Goal: Task Accomplishment & Management: Manage account settings

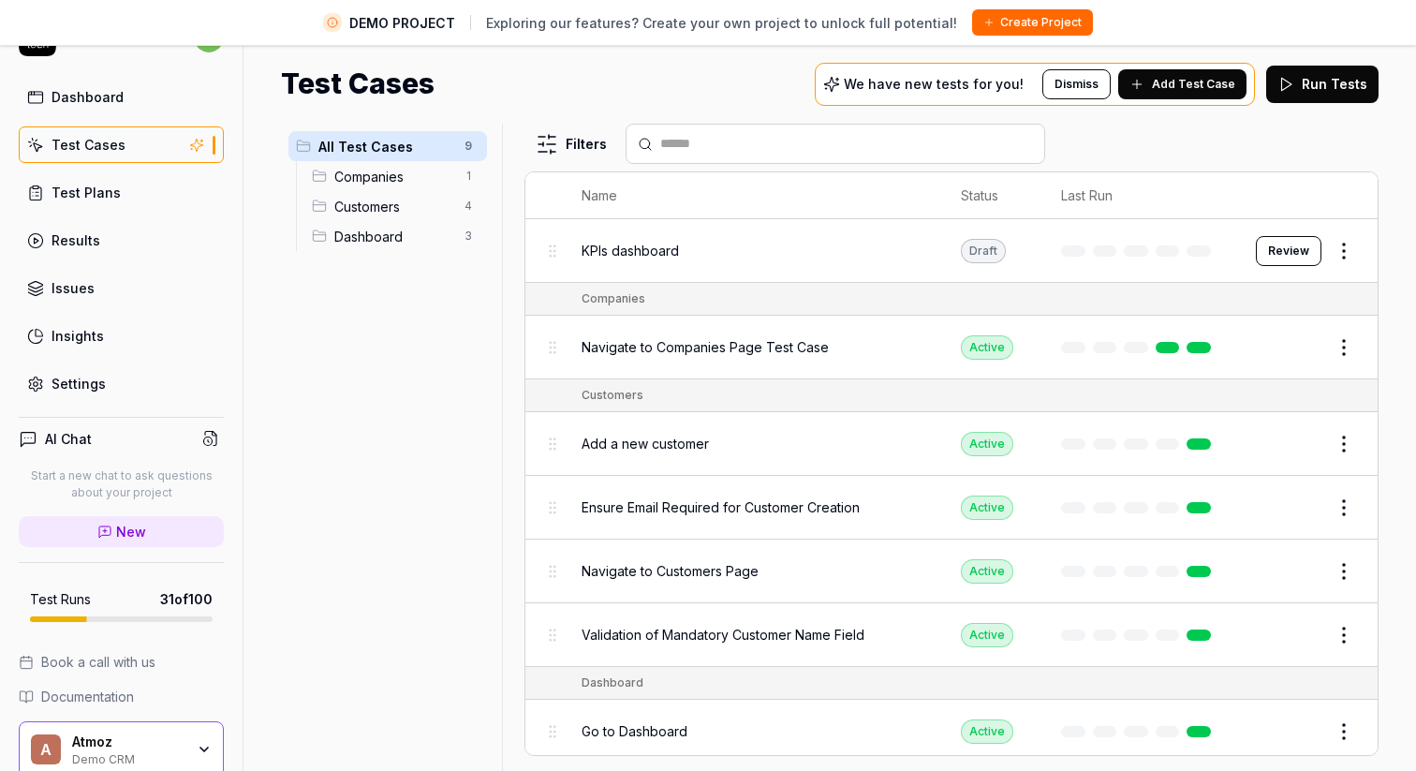
scroll to position [126, 0]
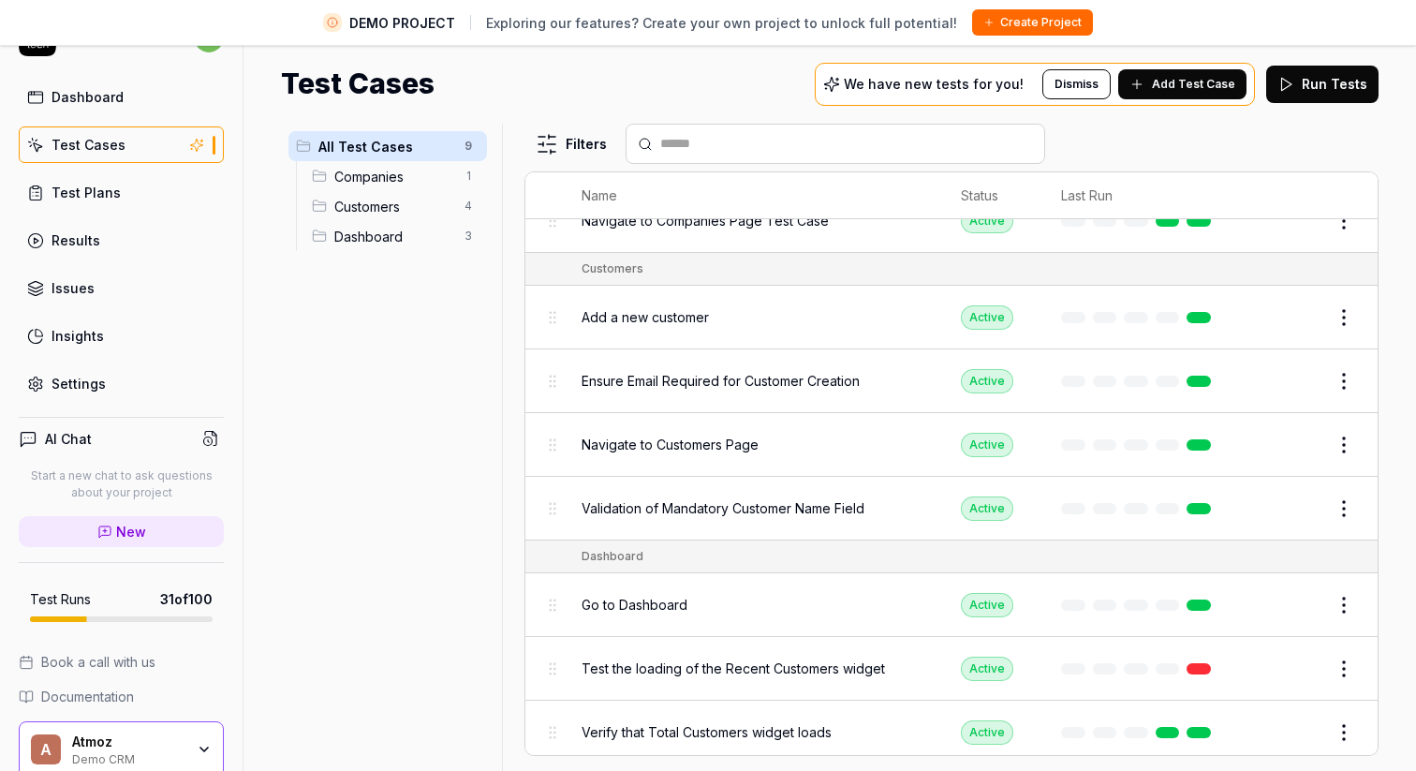
click at [115, 187] on div "Test Plans" at bounding box center [86, 193] width 69 height 20
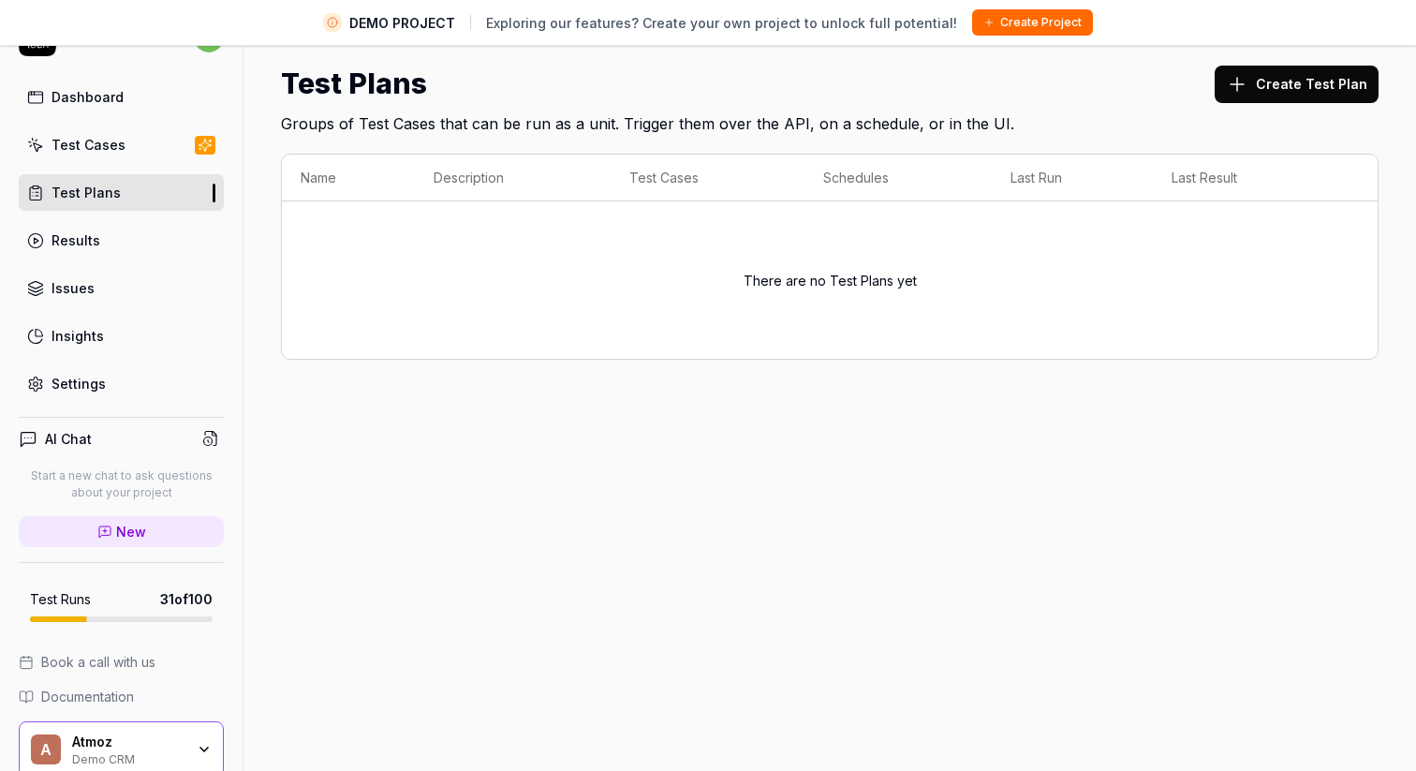
click at [1262, 87] on button "Create Test Plan" at bounding box center [1297, 84] width 164 height 37
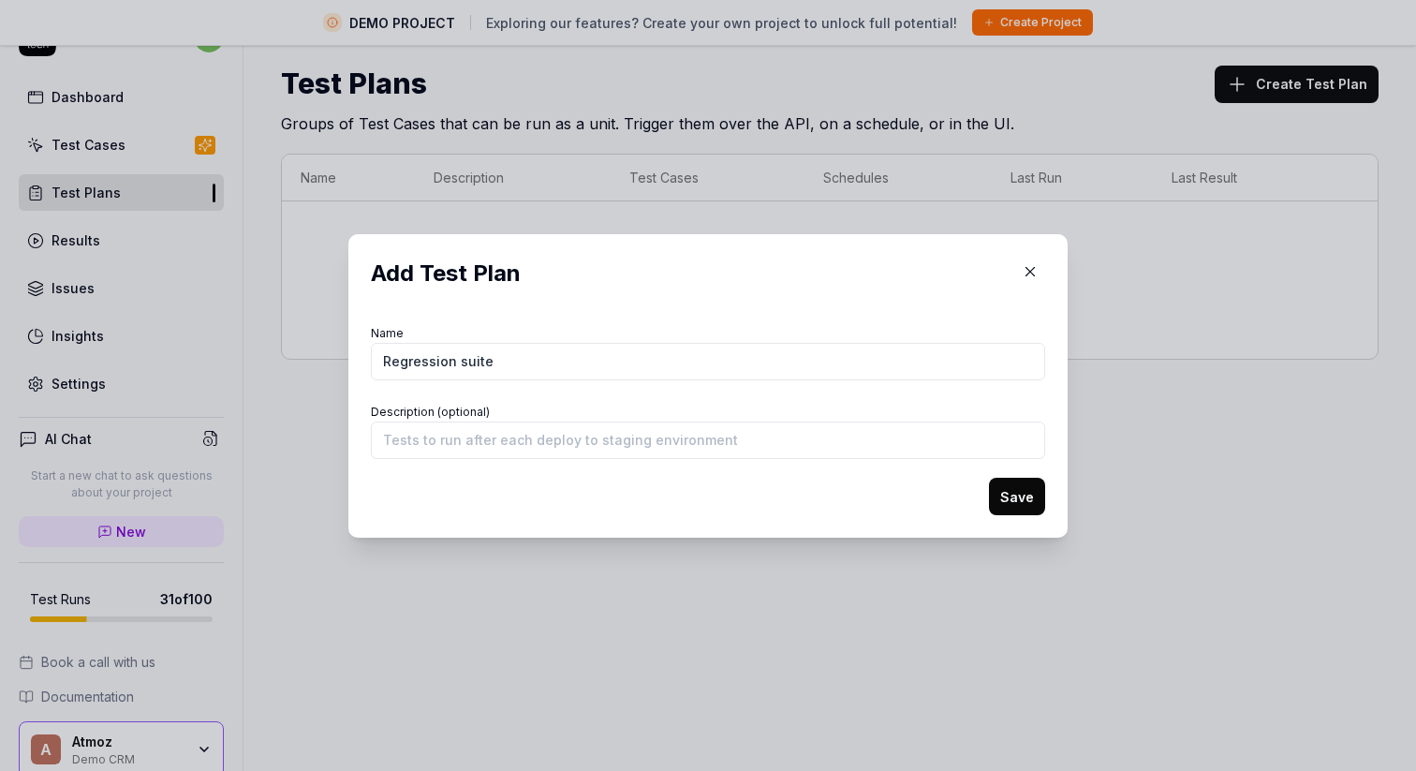
type input "Regression suite"
click at [678, 474] on form "Name Regression suite Description (optional) Save" at bounding box center [708, 417] width 675 height 195
click at [1019, 501] on button "Save" at bounding box center [1017, 496] width 56 height 37
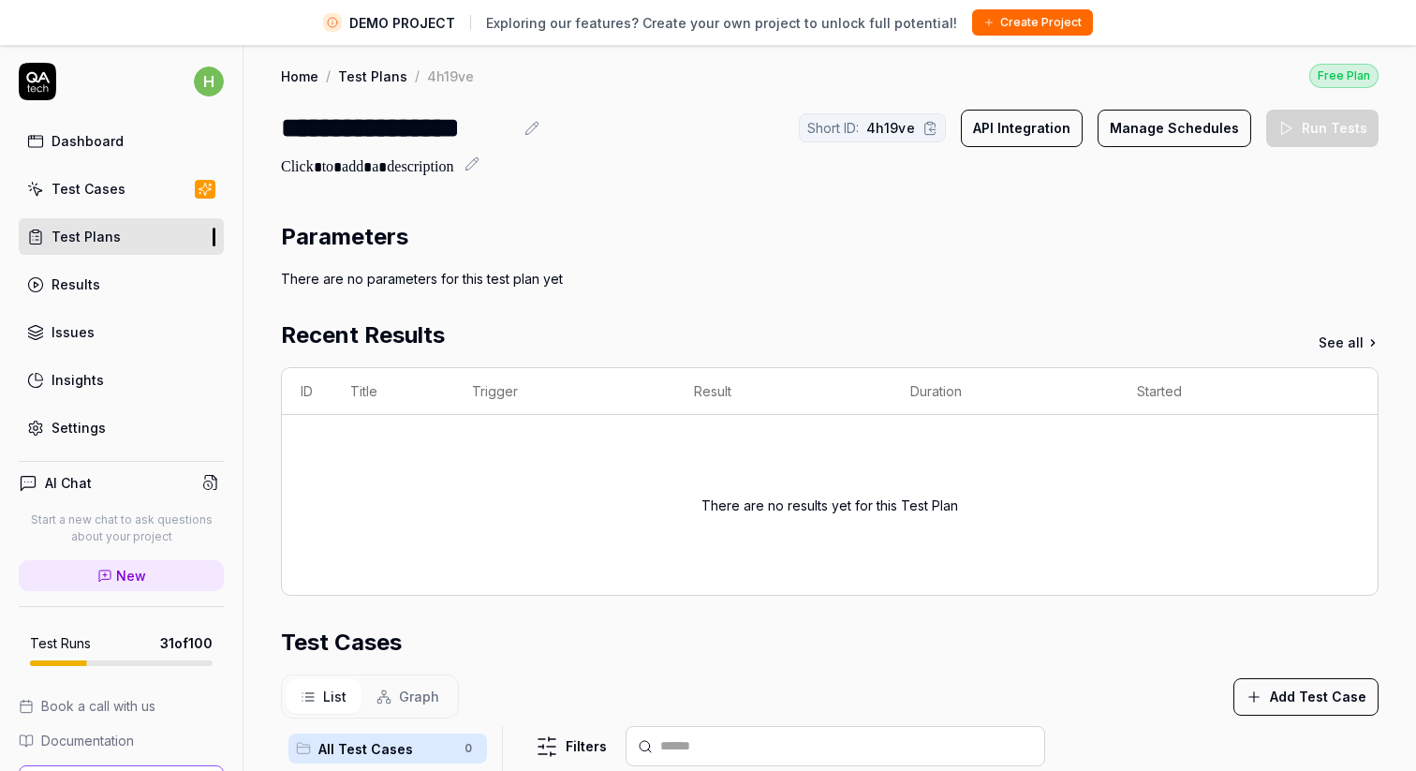
click at [1318, 686] on button "Add Test Case" at bounding box center [1306, 696] width 145 height 37
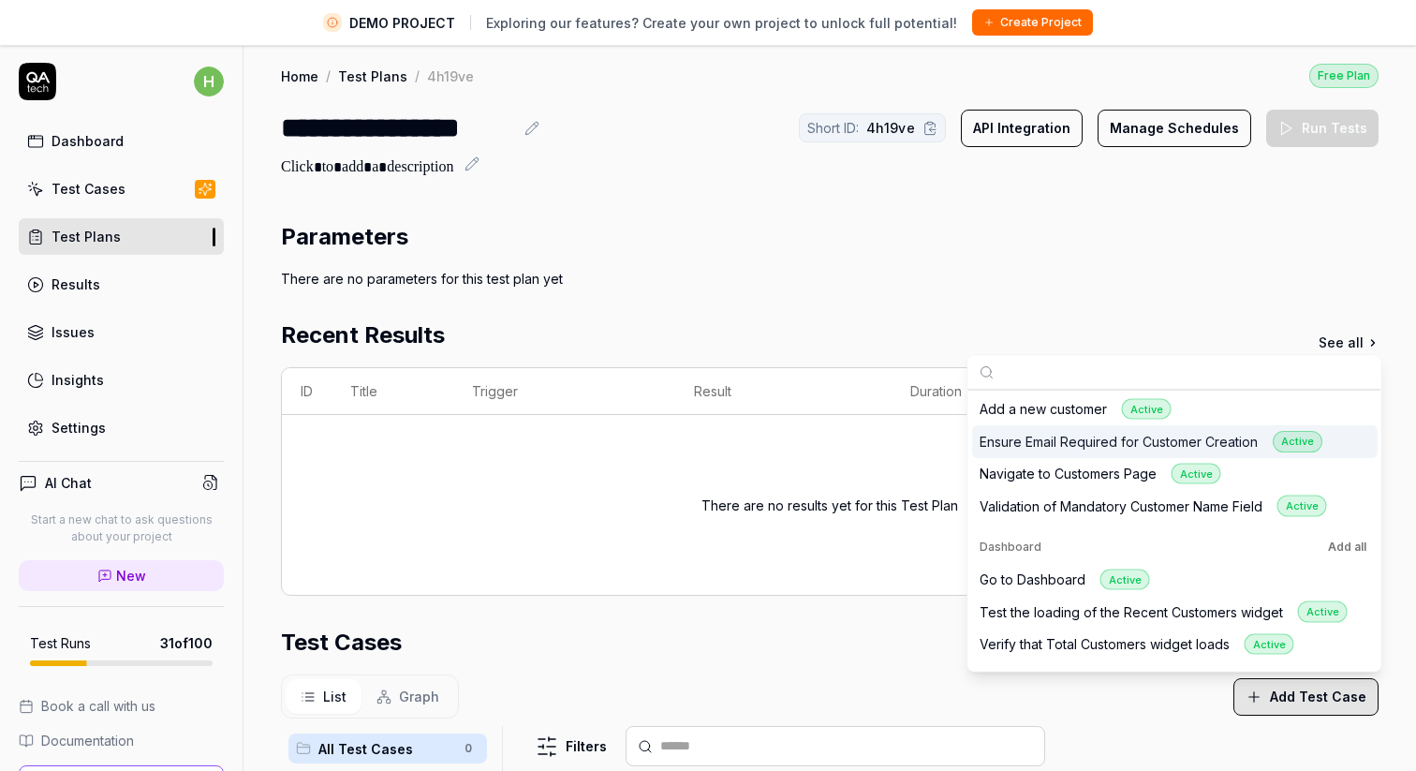
scroll to position [174, 0]
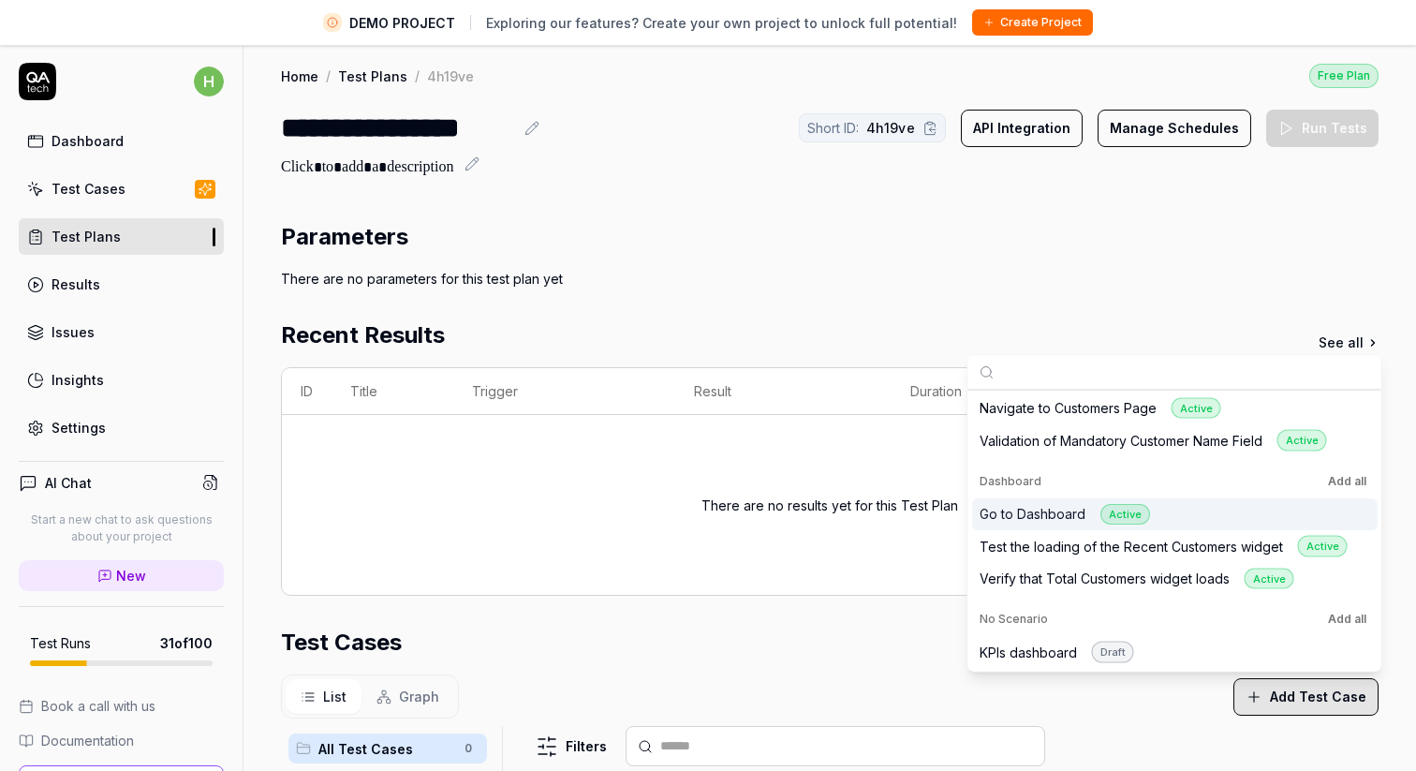
click at [1346, 480] on button "Add all" at bounding box center [1348, 480] width 46 height 22
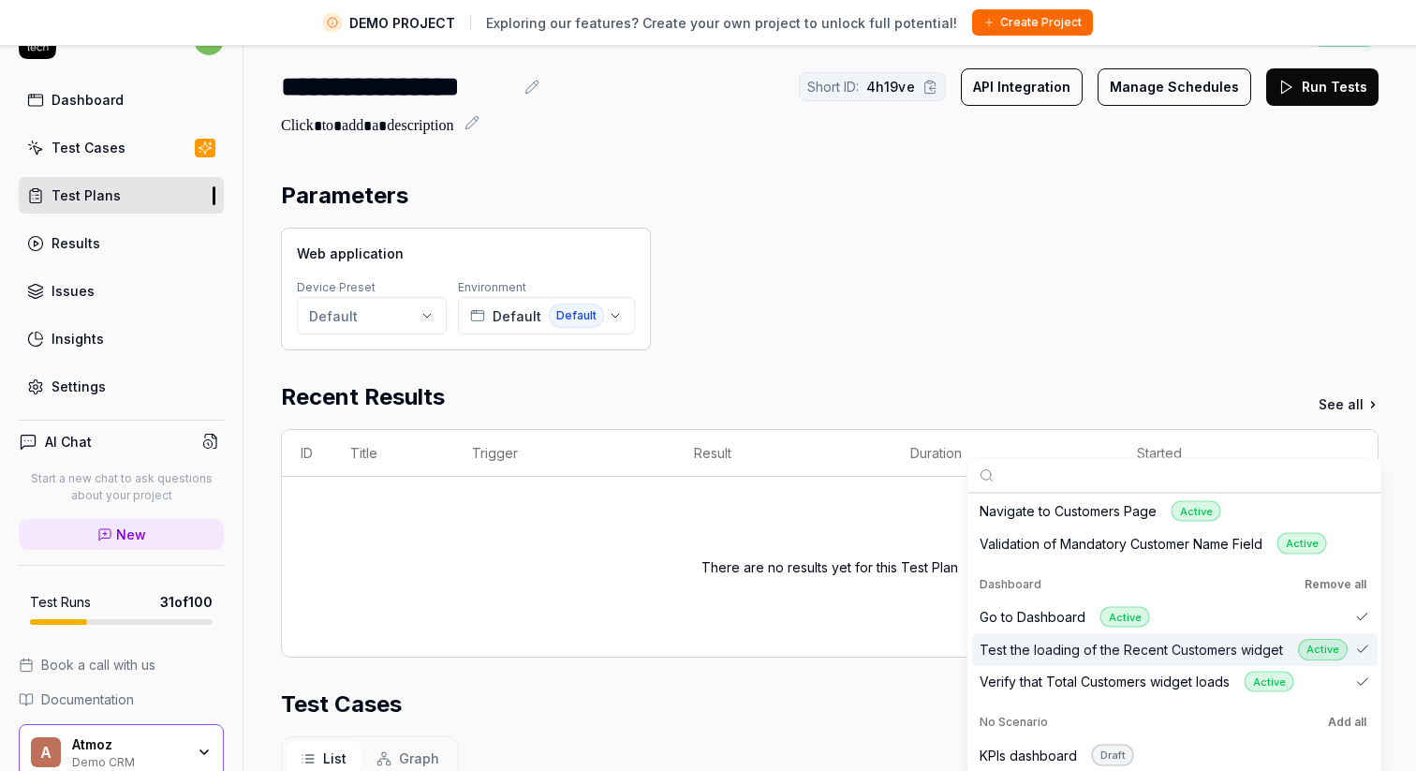
scroll to position [44, 0]
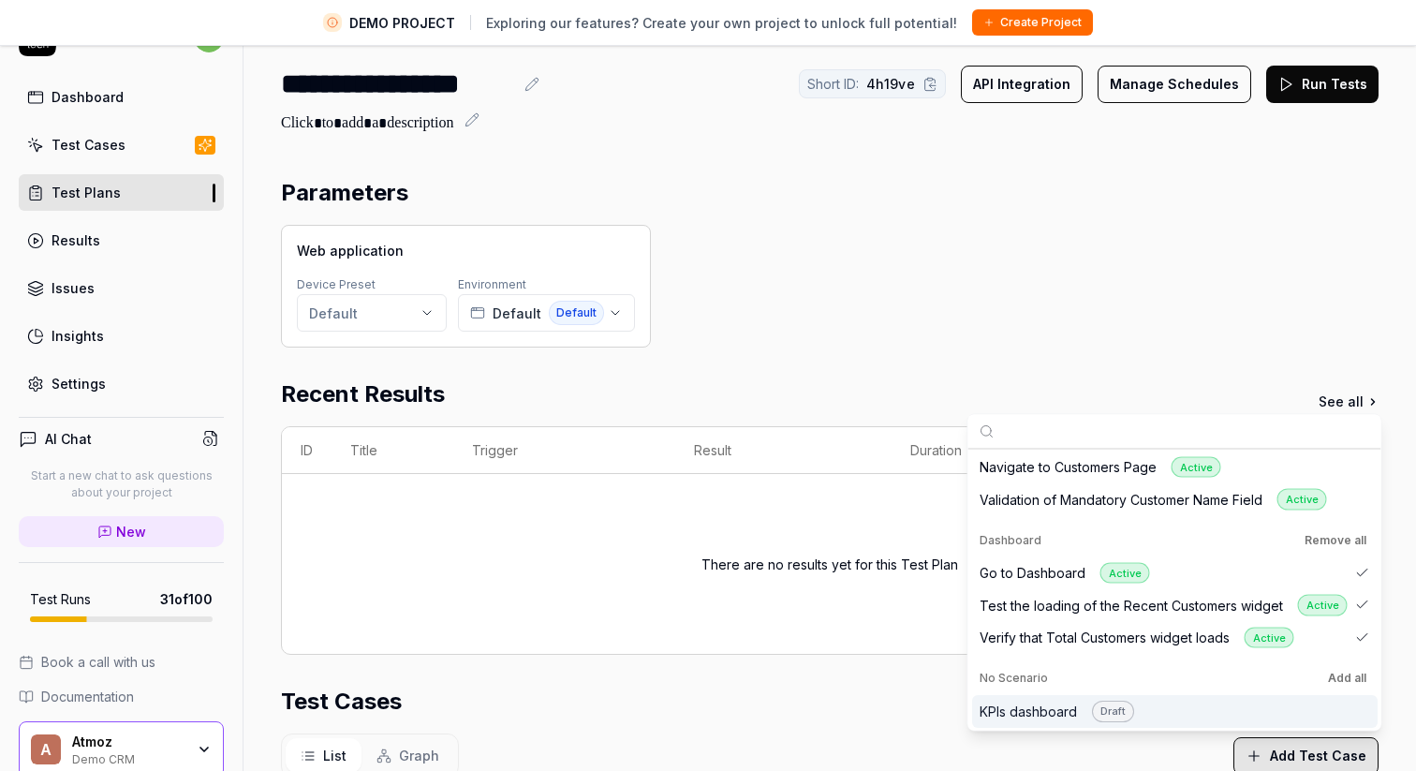
click at [1334, 679] on button "Add all" at bounding box center [1348, 678] width 46 height 22
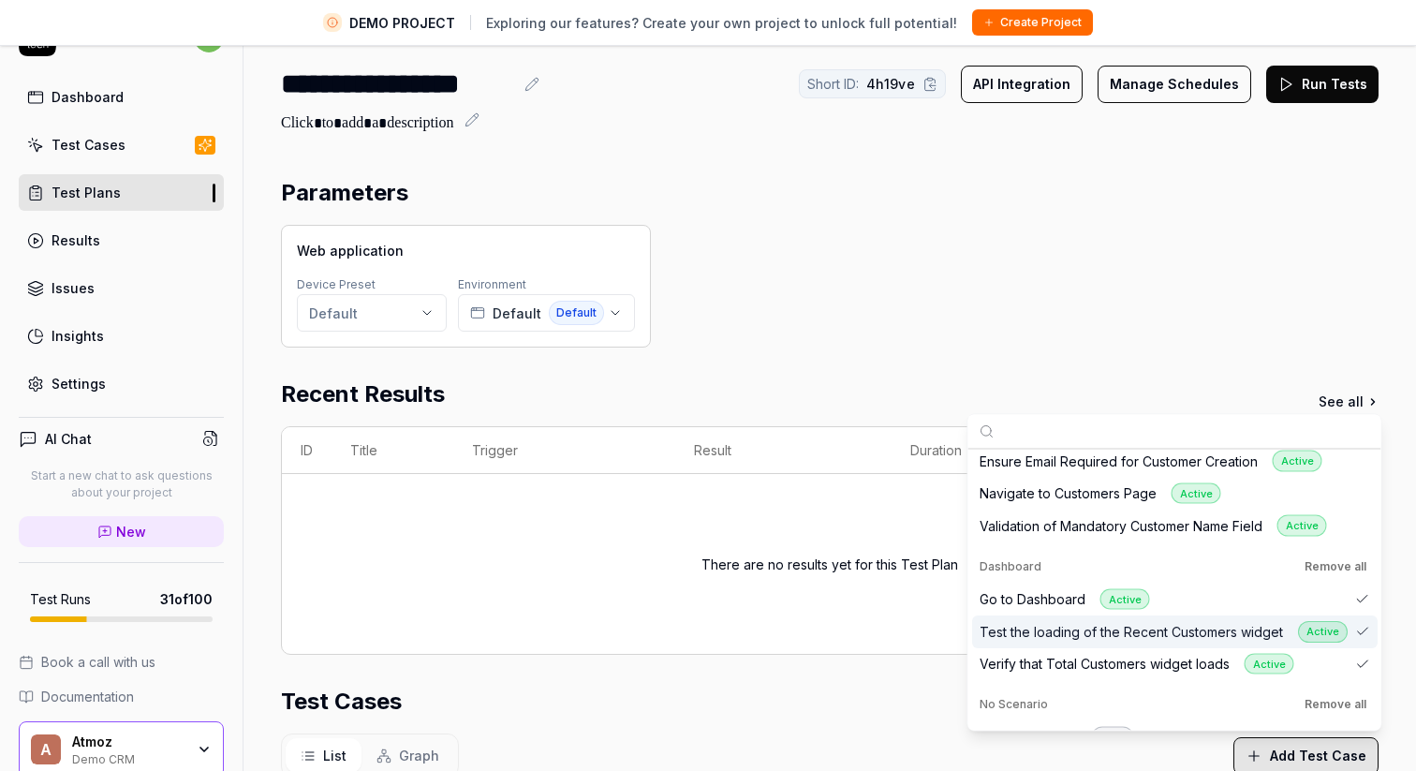
scroll to position [174, 0]
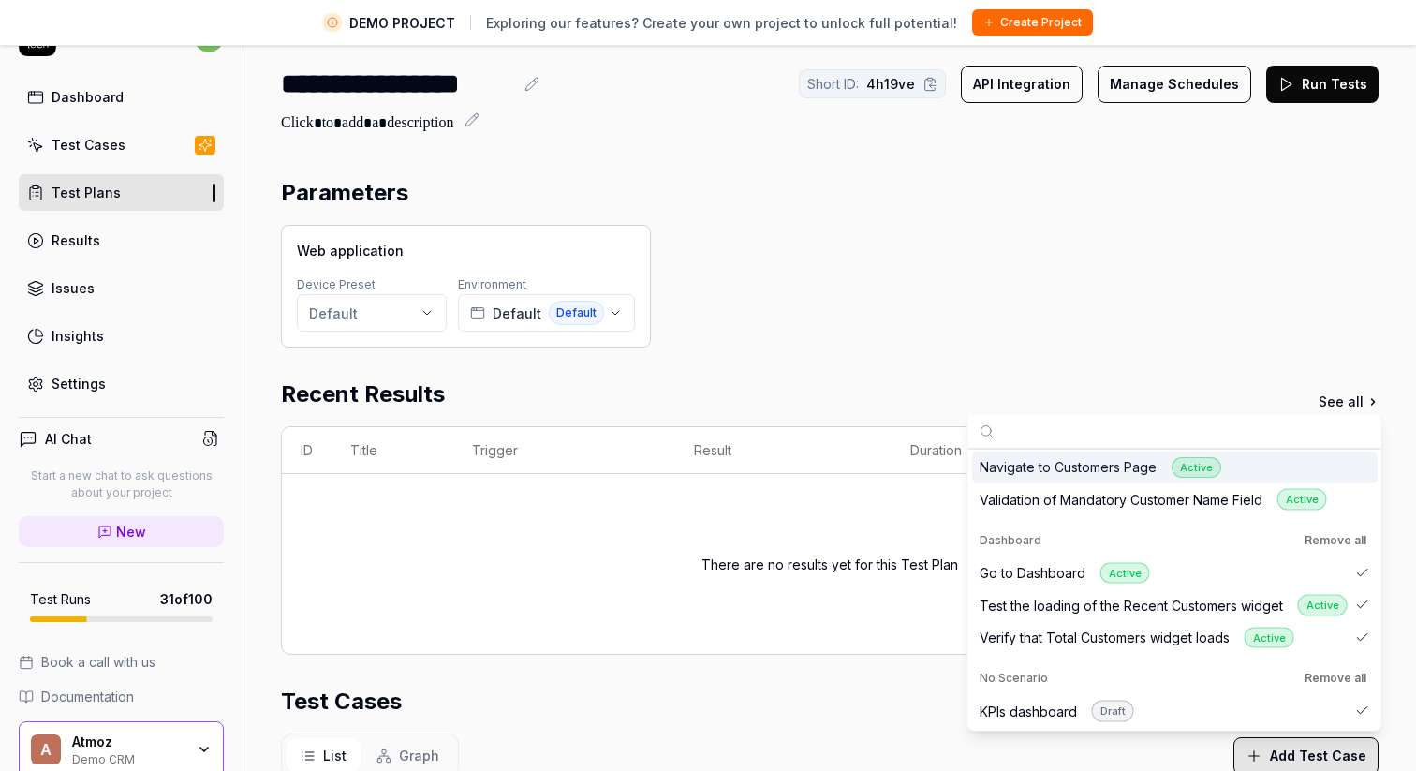
click at [954, 322] on div "Web application Device Preset Default Environment Default Default" at bounding box center [830, 286] width 1098 height 123
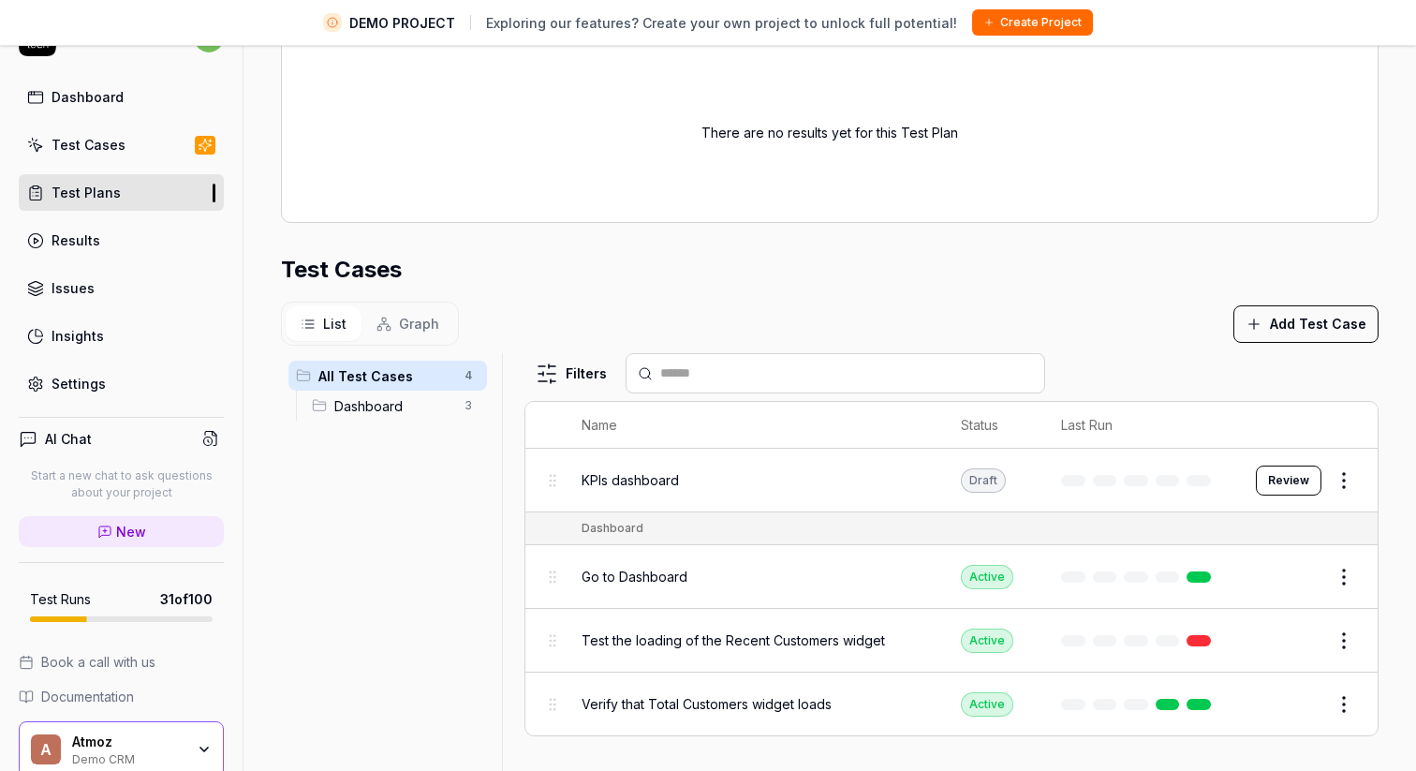
scroll to position [518, 0]
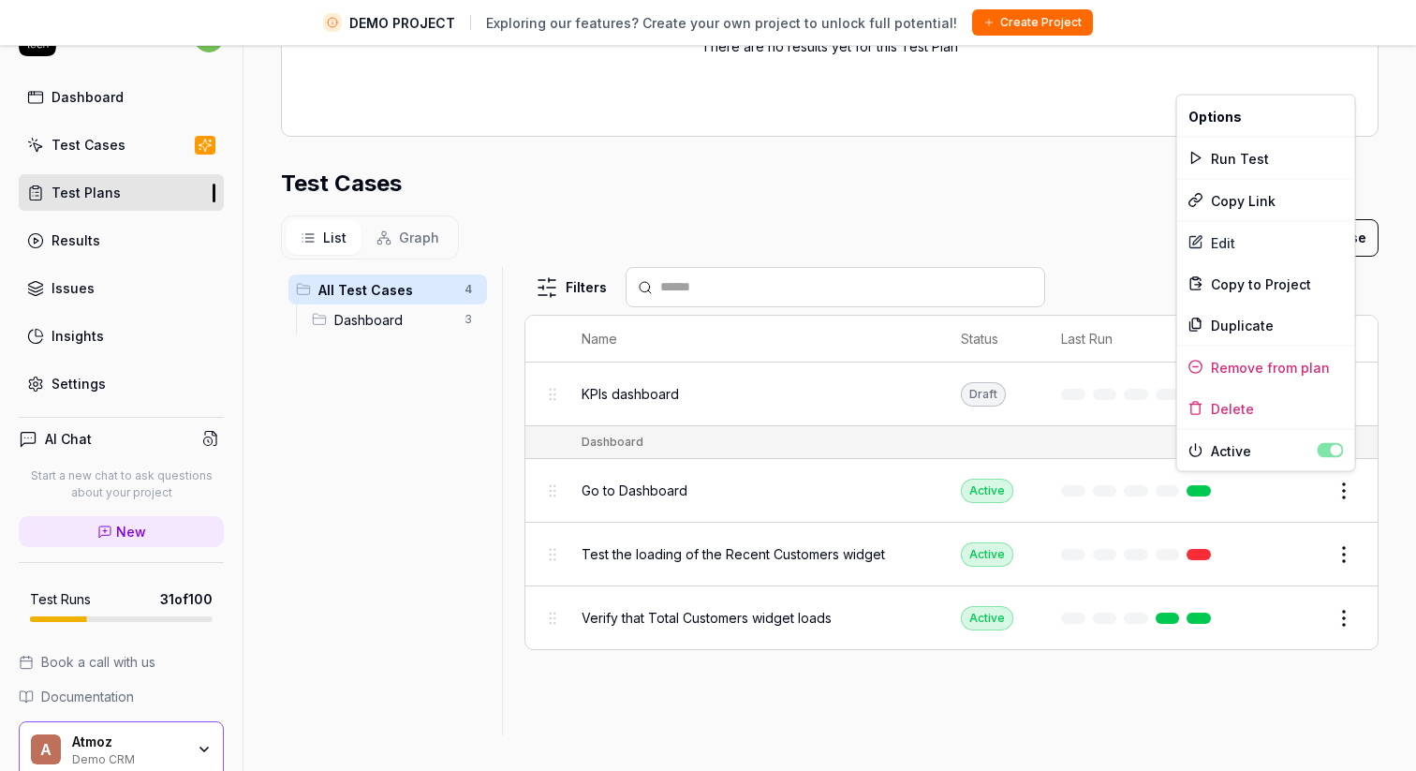
click at [1350, 485] on html "**********" at bounding box center [708, 363] width 1416 height 815
click at [1211, 154] on div "Run Test" at bounding box center [1267, 158] width 178 height 41
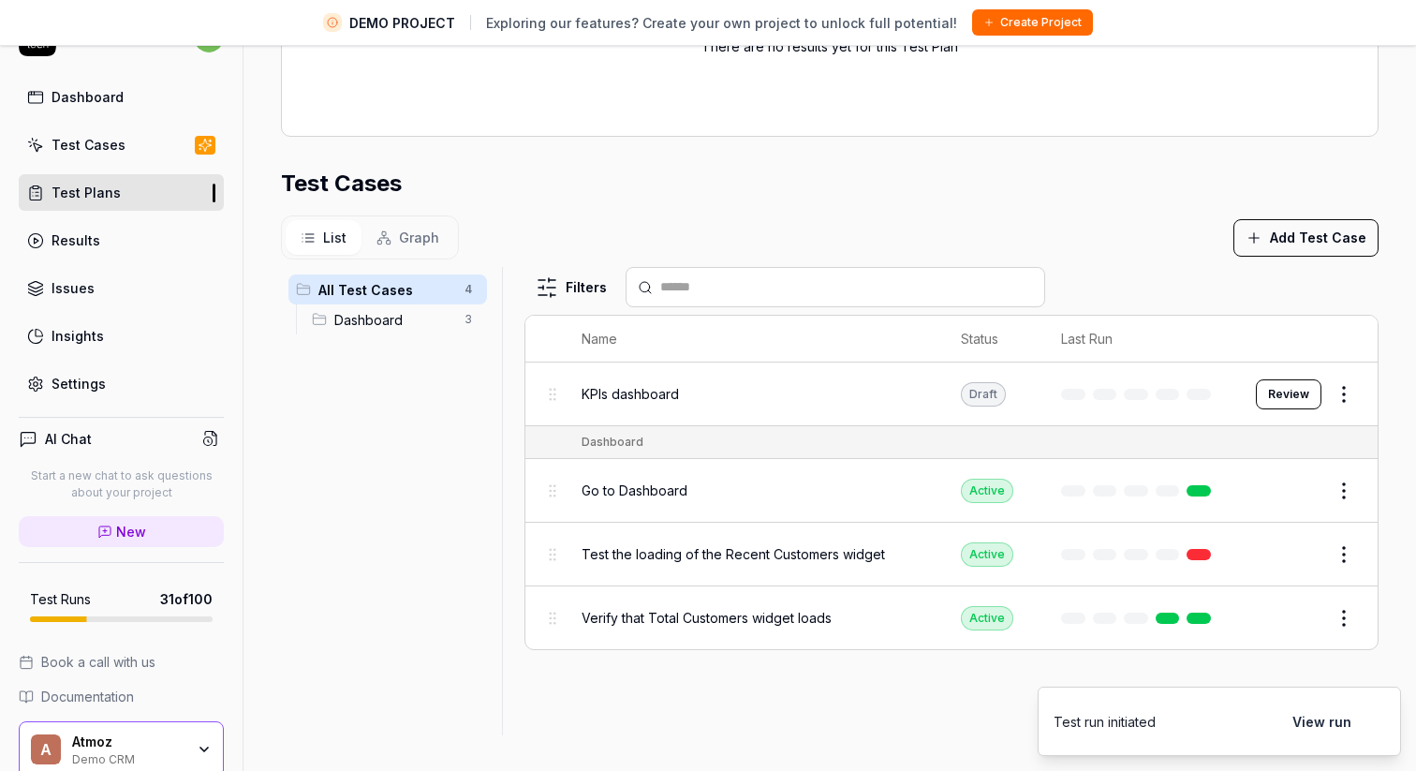
click at [1322, 724] on button "View run" at bounding box center [1323, 721] width 82 height 37
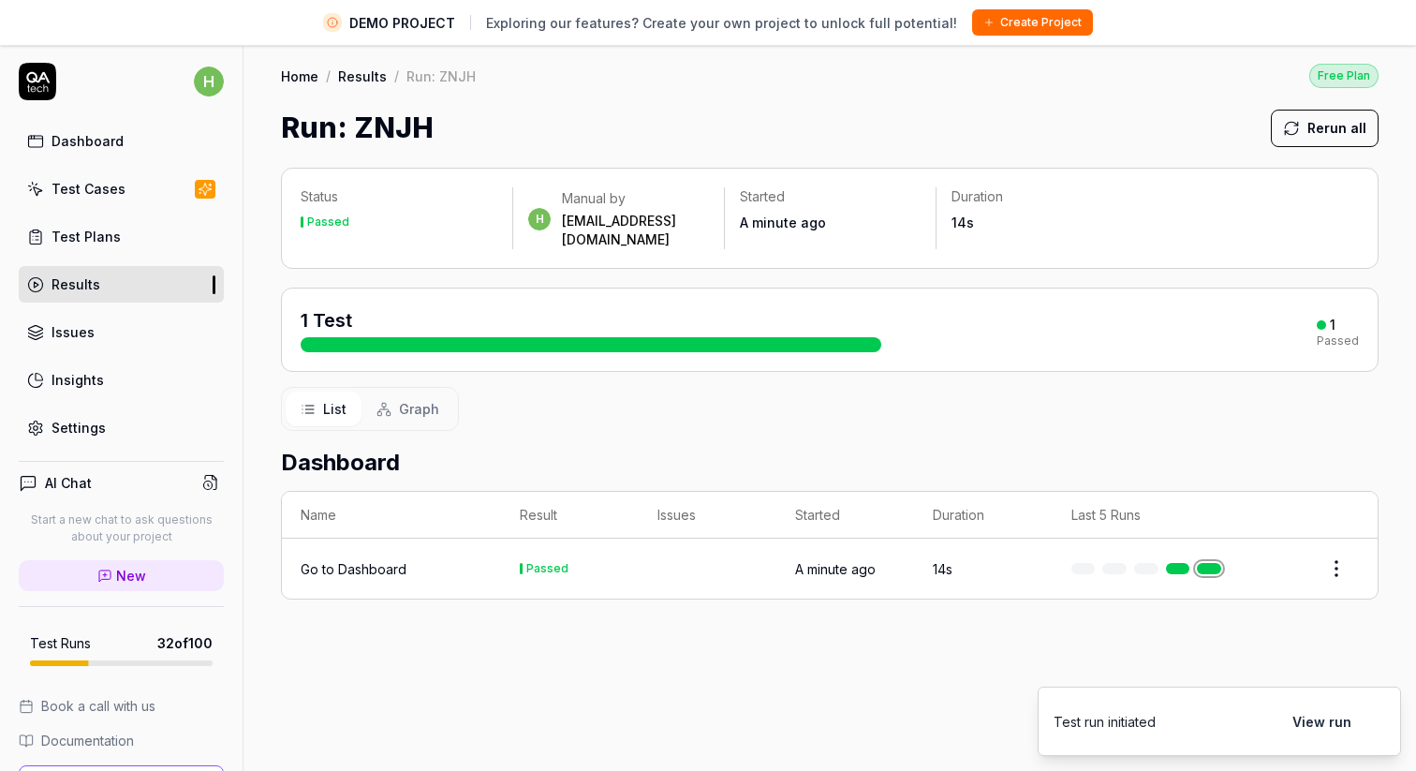
click at [1312, 720] on button "View run" at bounding box center [1323, 721] width 82 height 37
click at [369, 79] on link "Results" at bounding box center [362, 76] width 49 height 19
click at [140, 185] on link "Test Cases" at bounding box center [121, 189] width 205 height 37
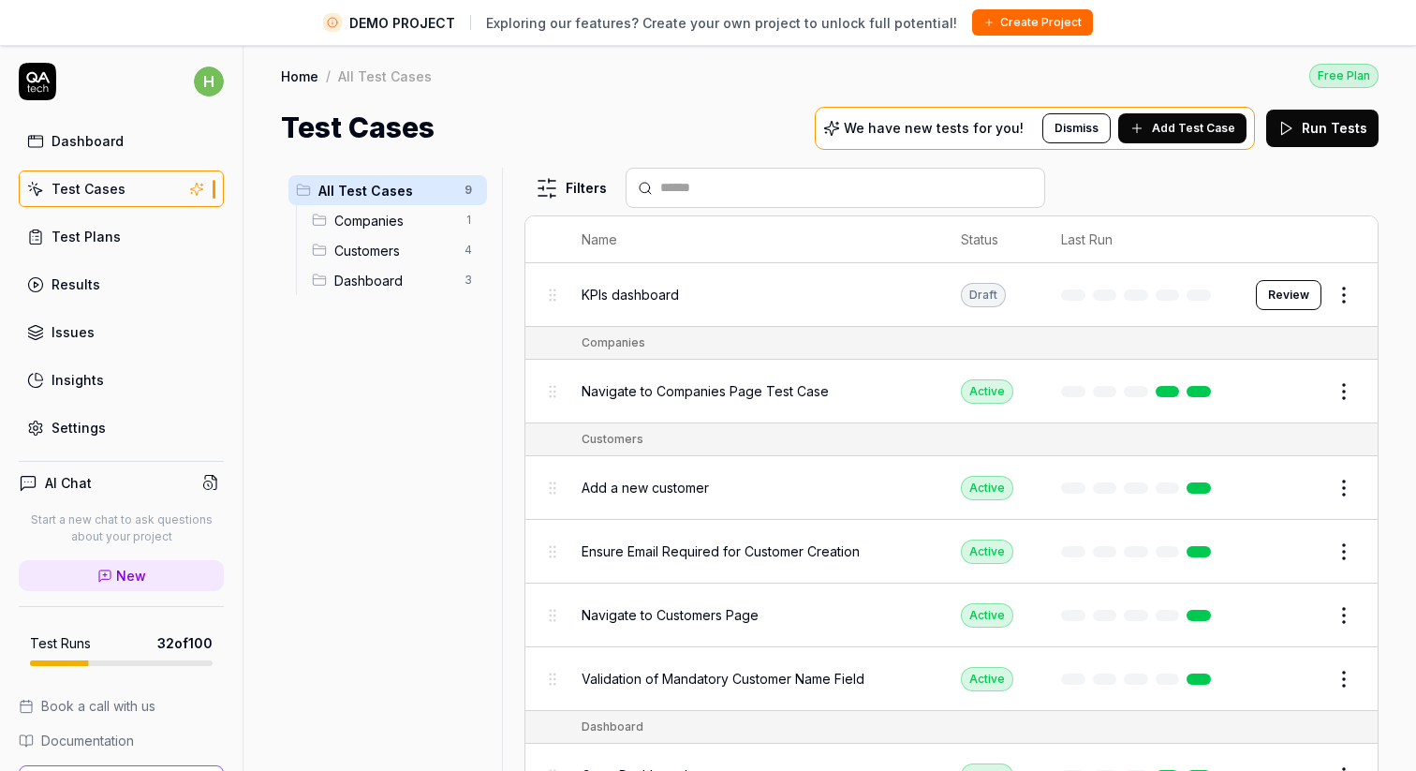
click at [99, 237] on div "Test Plans" at bounding box center [86, 237] width 69 height 20
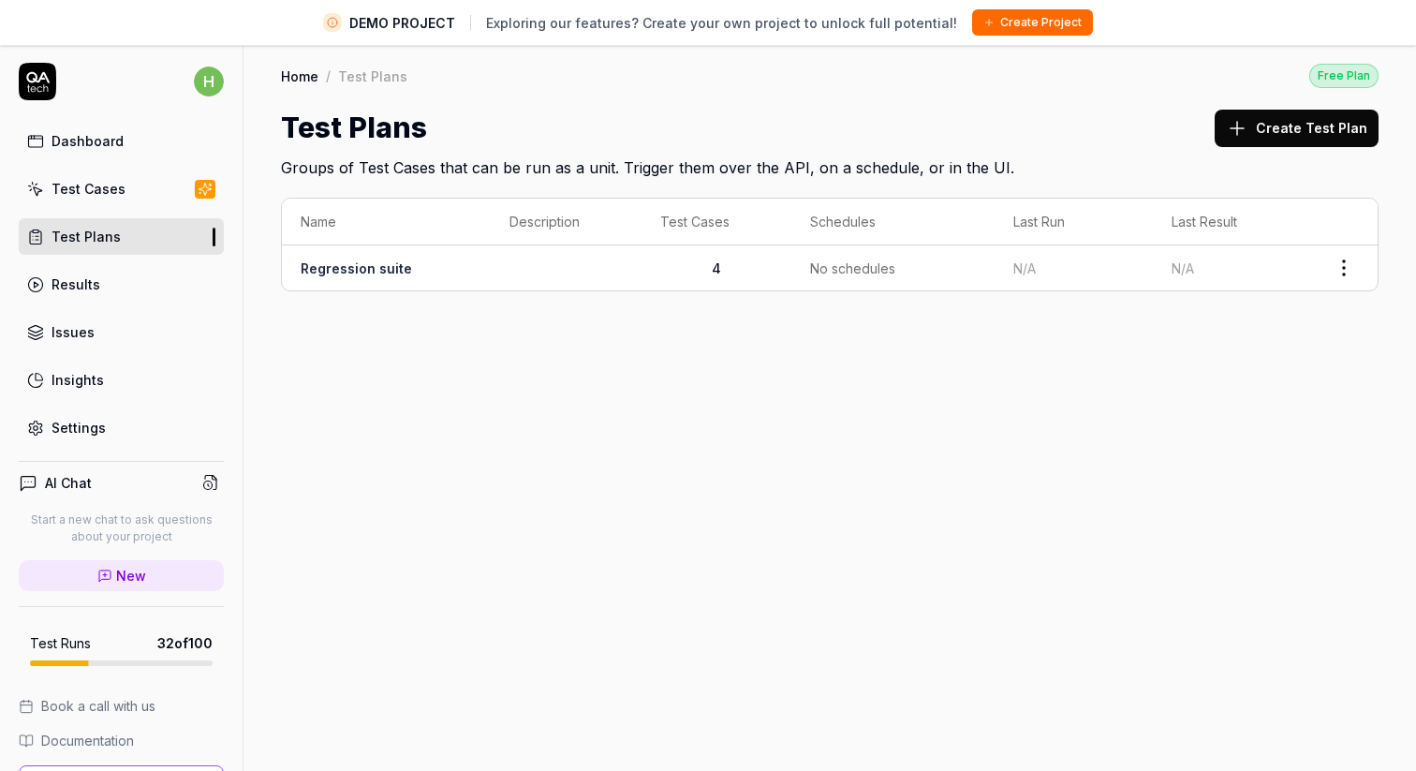
click at [378, 268] on link "Regression suite" at bounding box center [356, 268] width 111 height 16
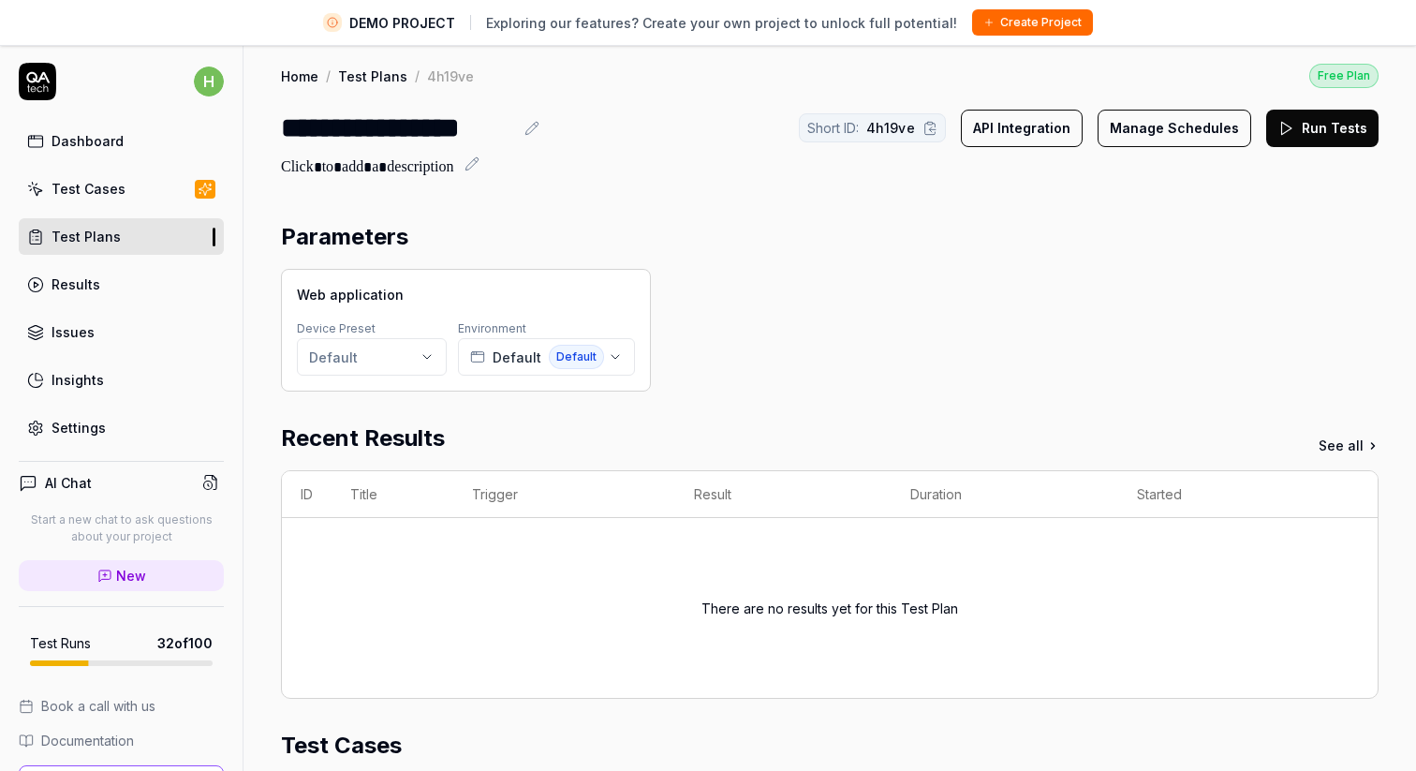
click at [1339, 135] on button "Run Tests" at bounding box center [1323, 128] width 112 height 37
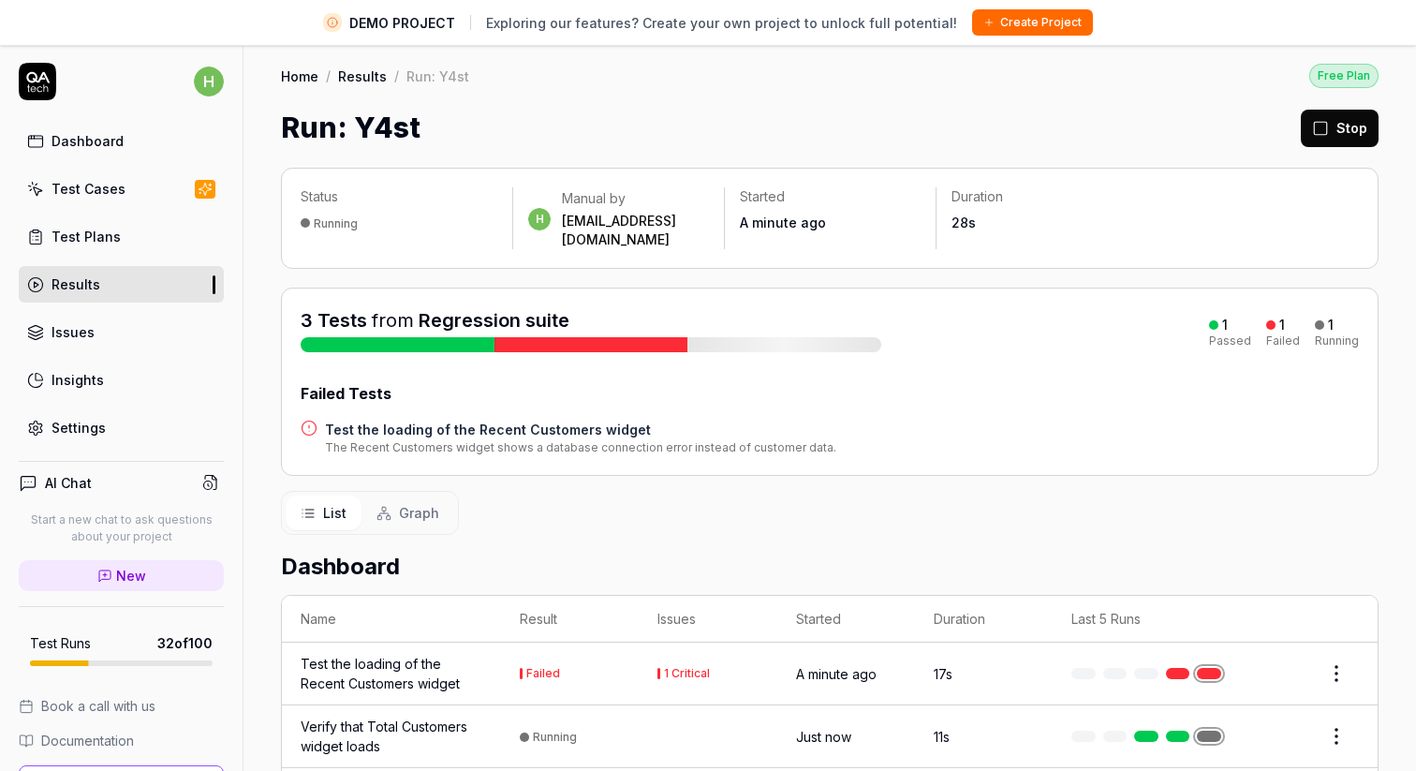
click at [541, 730] on div "Running" at bounding box center [555, 737] width 44 height 14
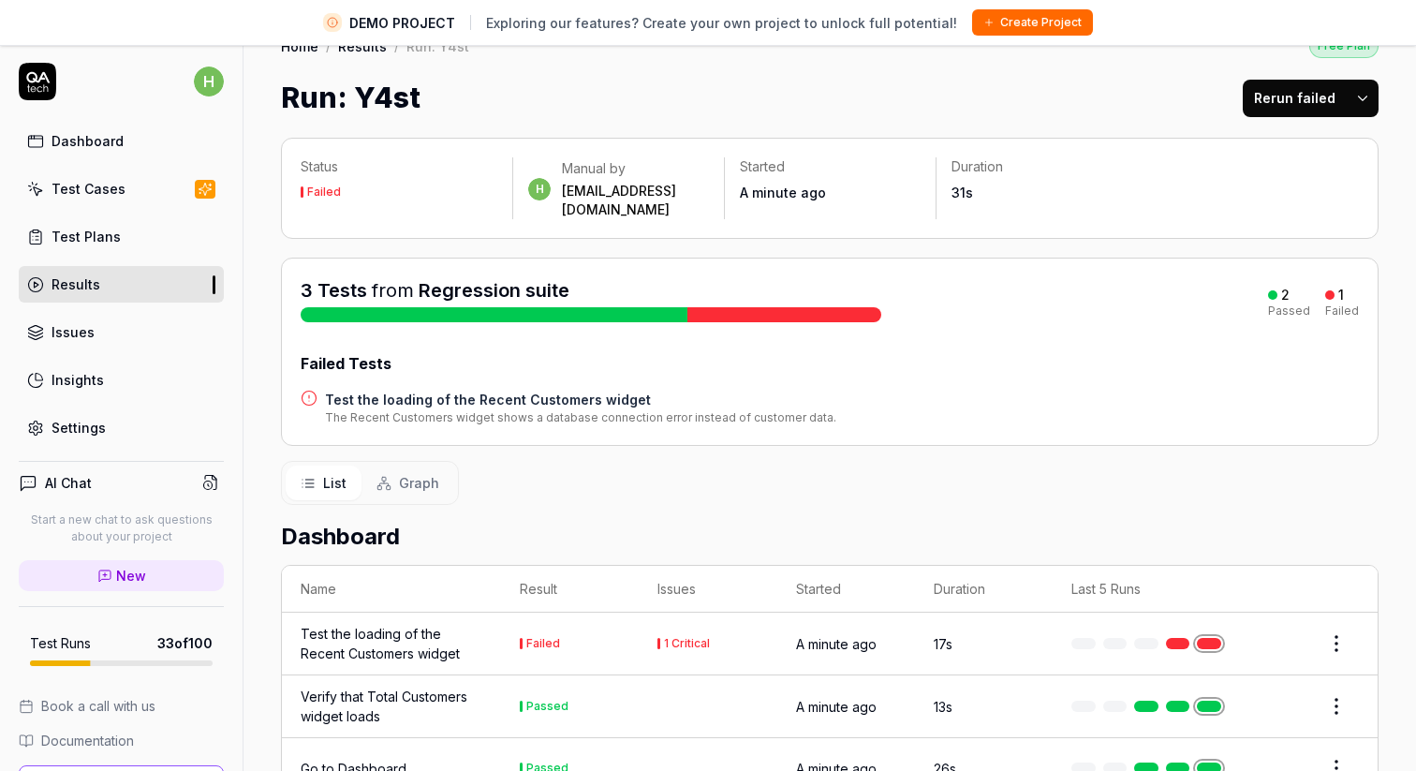
scroll to position [44, 0]
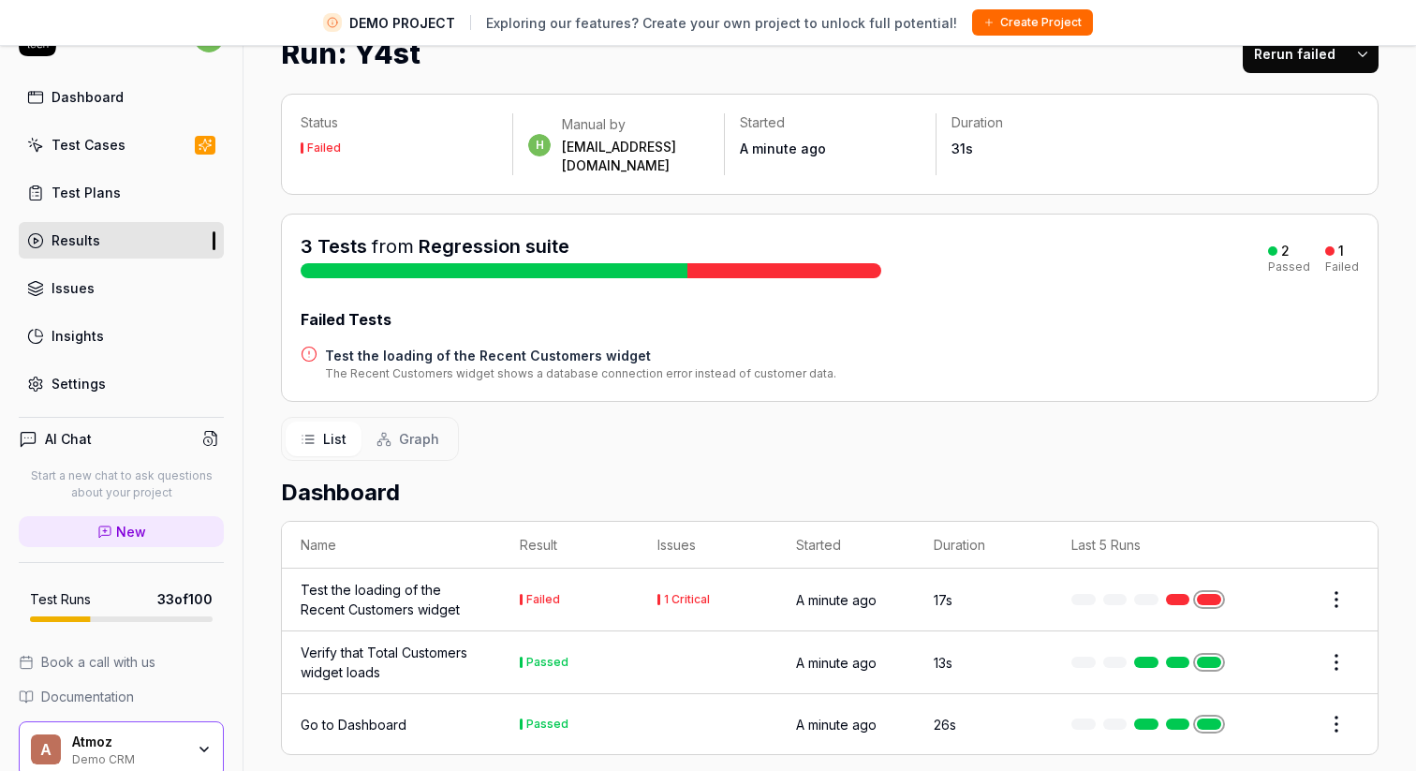
click at [398, 593] on div "Test the loading of the Recent Customers widget" at bounding box center [392, 599] width 182 height 39
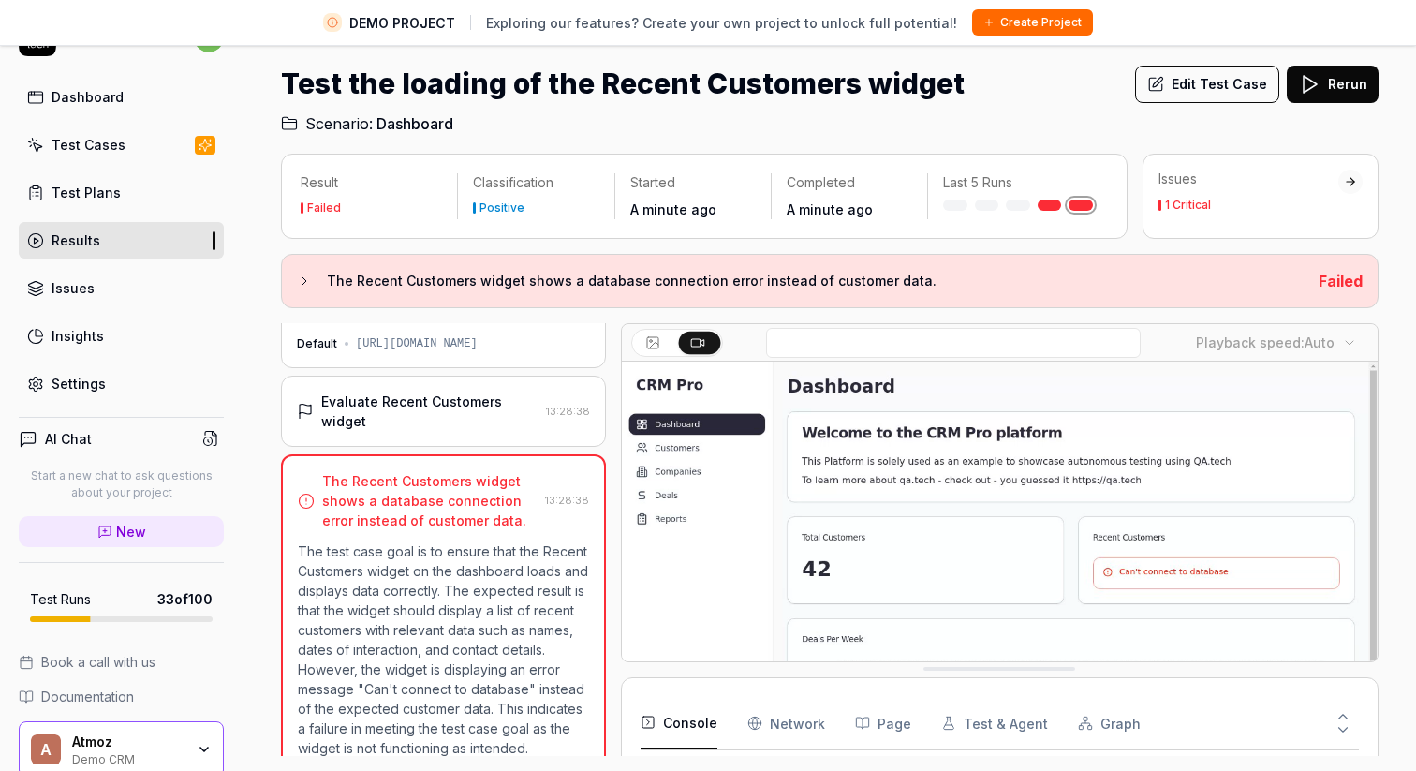
click at [97, 235] on link "Results" at bounding box center [121, 240] width 205 height 37
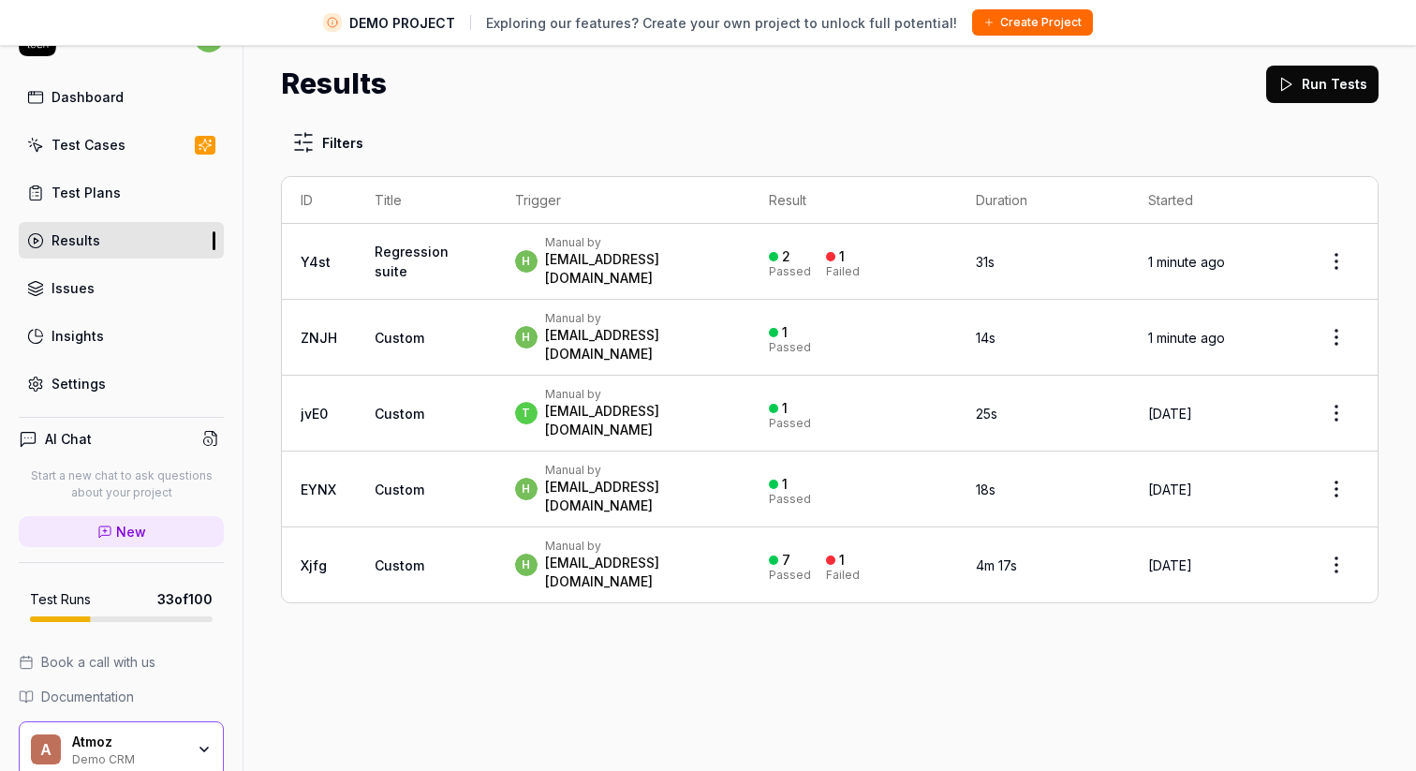
click at [96, 155] on link "Test Cases" at bounding box center [121, 144] width 205 height 37
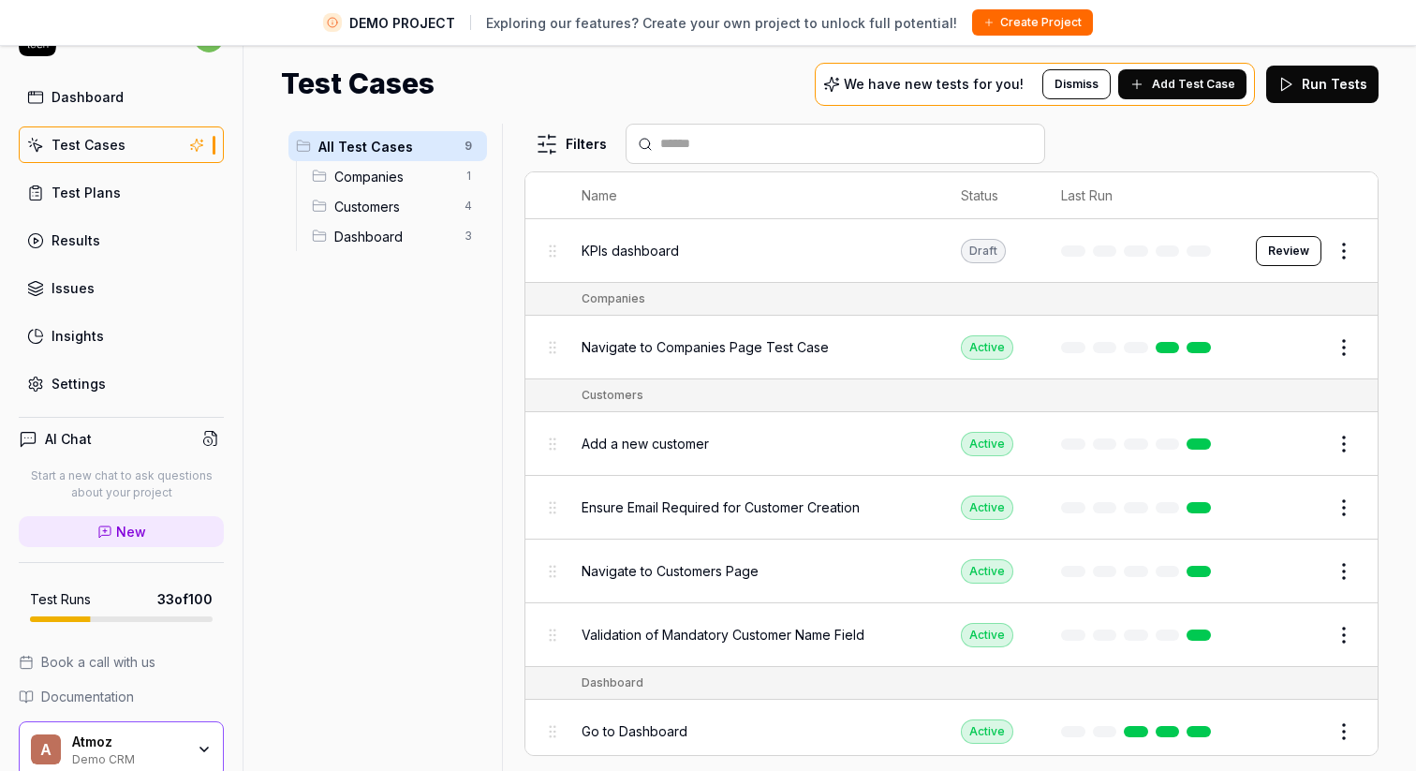
click at [615, 249] on span "KPIs dashboard" at bounding box center [630, 251] width 97 height 20
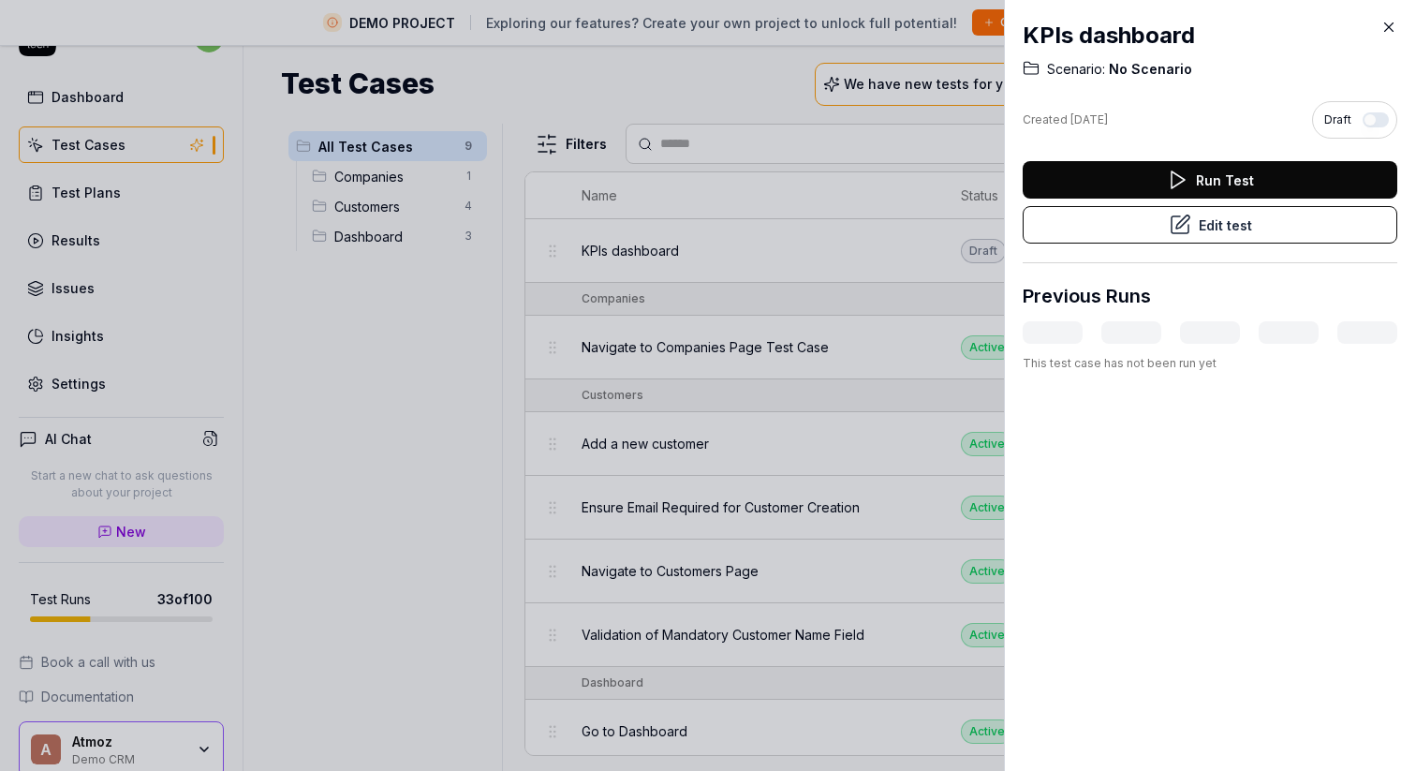
click at [1211, 218] on button "Edit test" at bounding box center [1210, 224] width 375 height 37
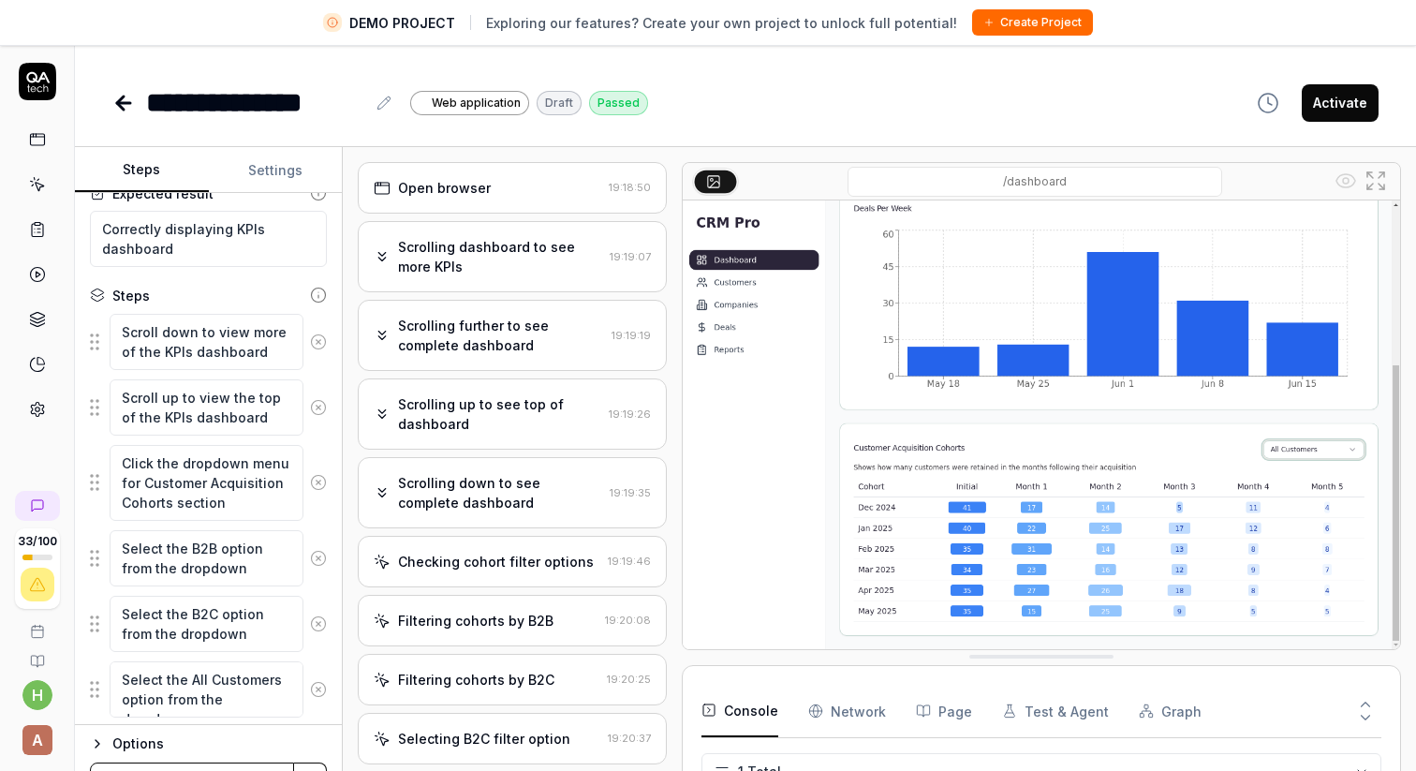
scroll to position [178, 0]
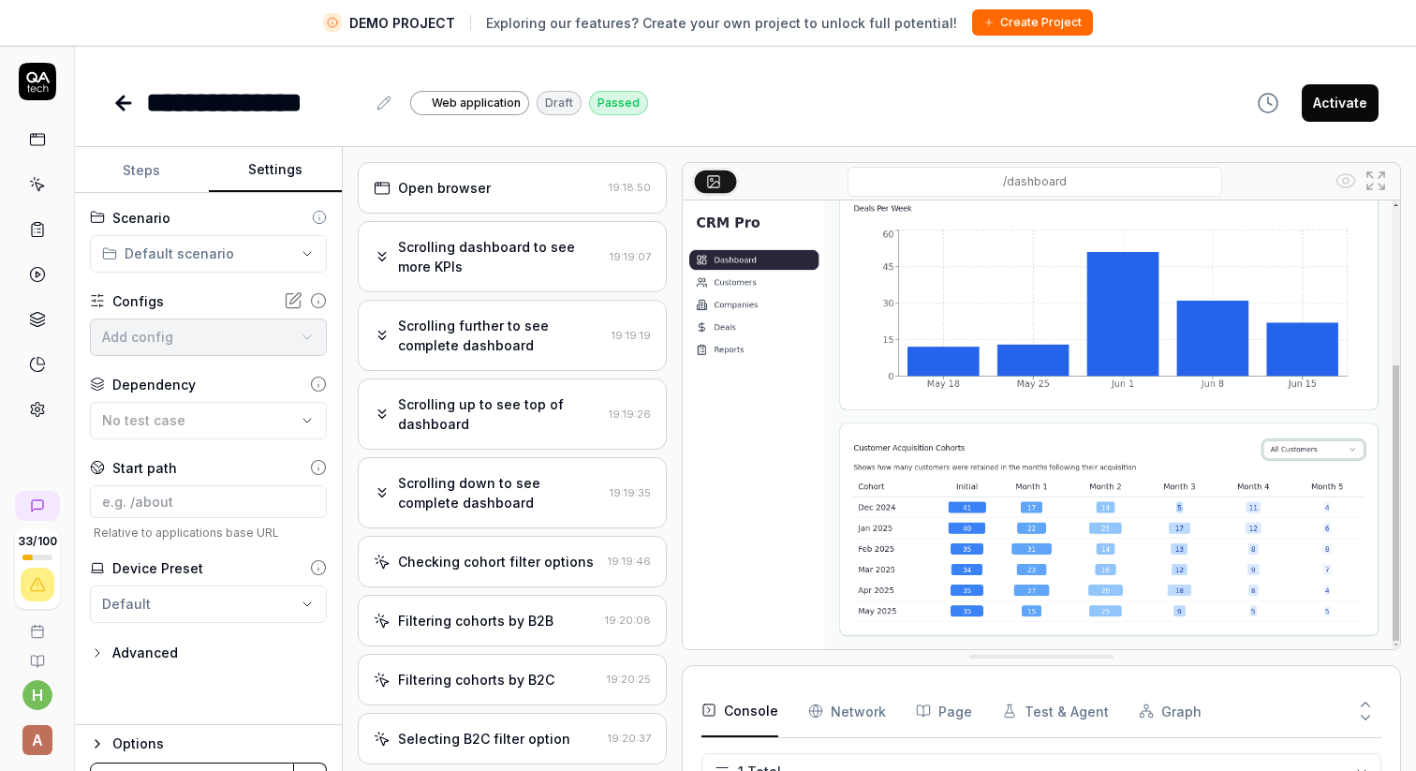
click at [270, 172] on button "Settings" at bounding box center [276, 170] width 134 height 45
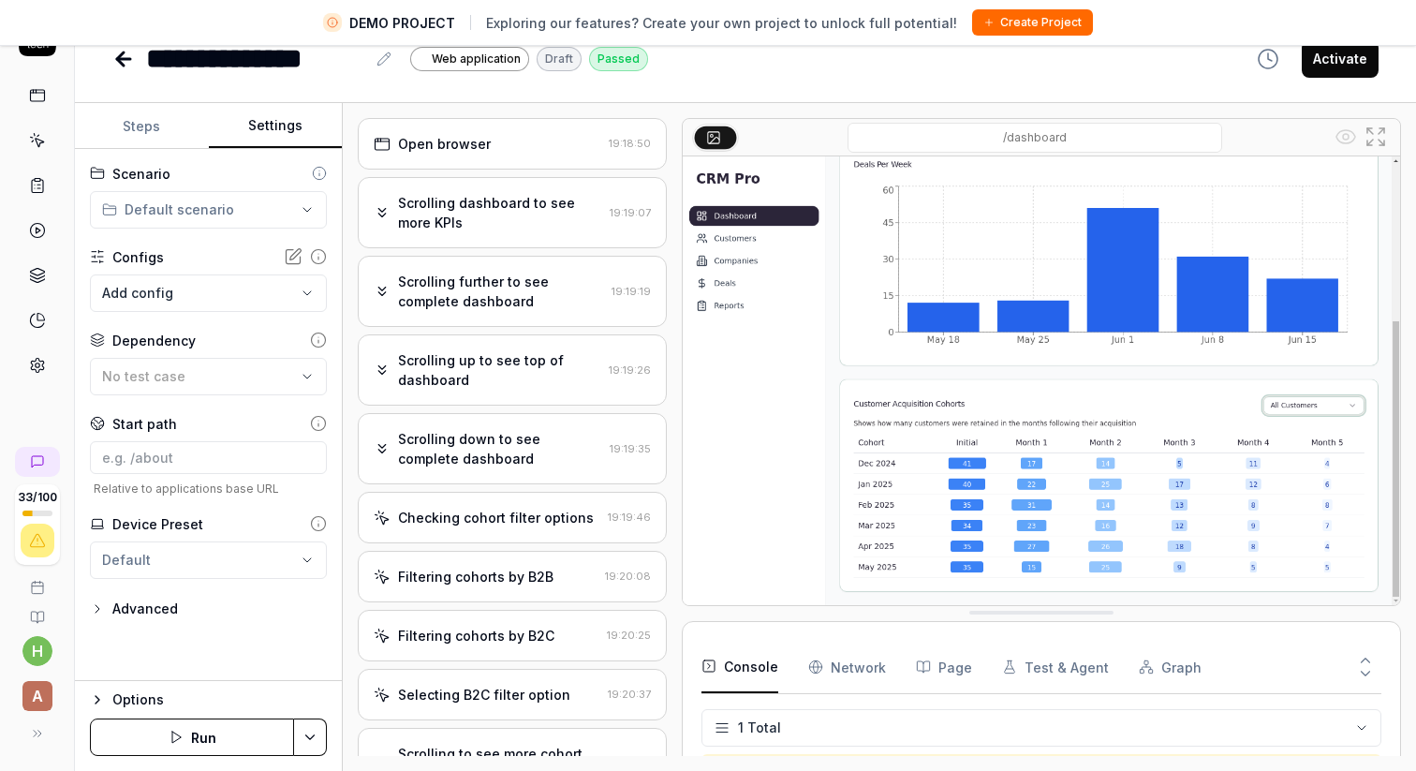
click at [124, 60] on icon at bounding box center [123, 59] width 22 height 22
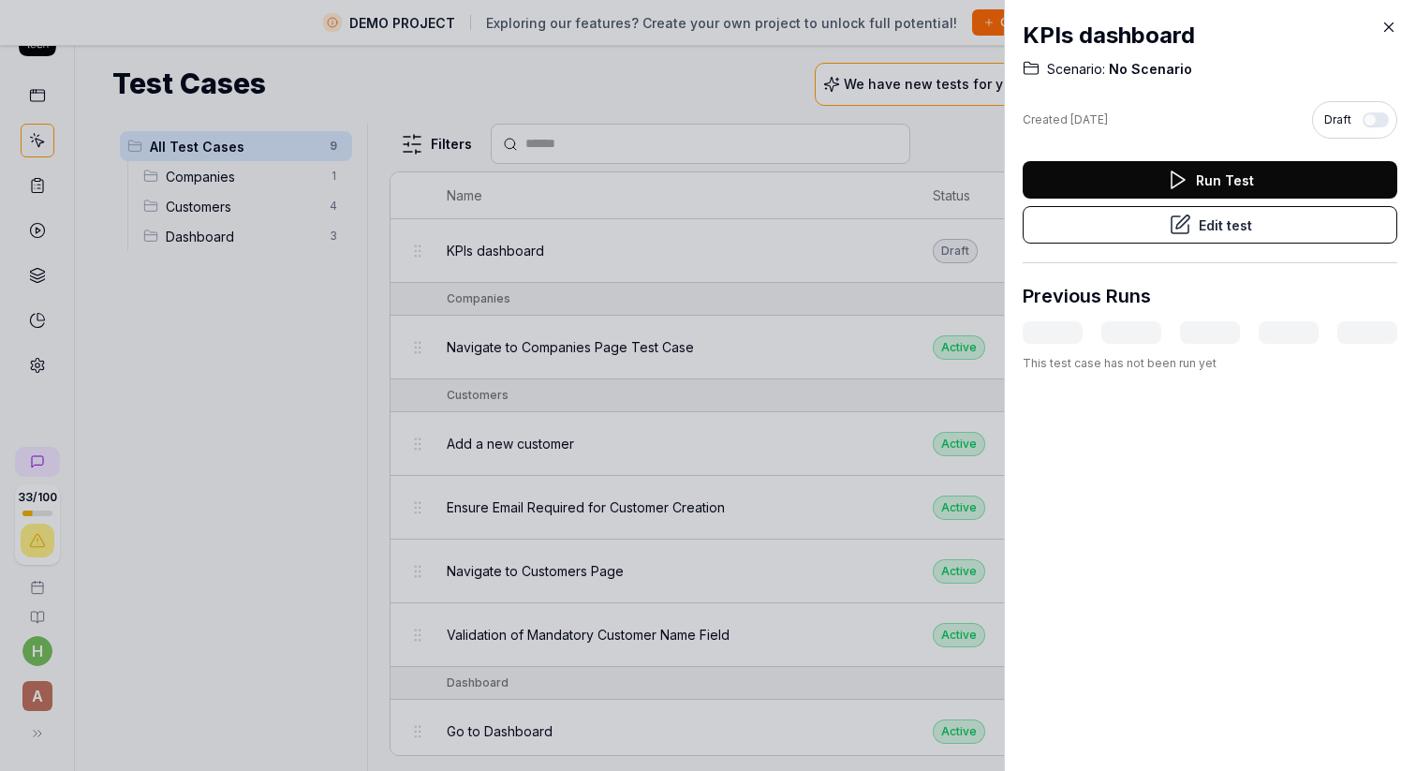
click at [1386, 23] on icon at bounding box center [1390, 27] width 8 height 8
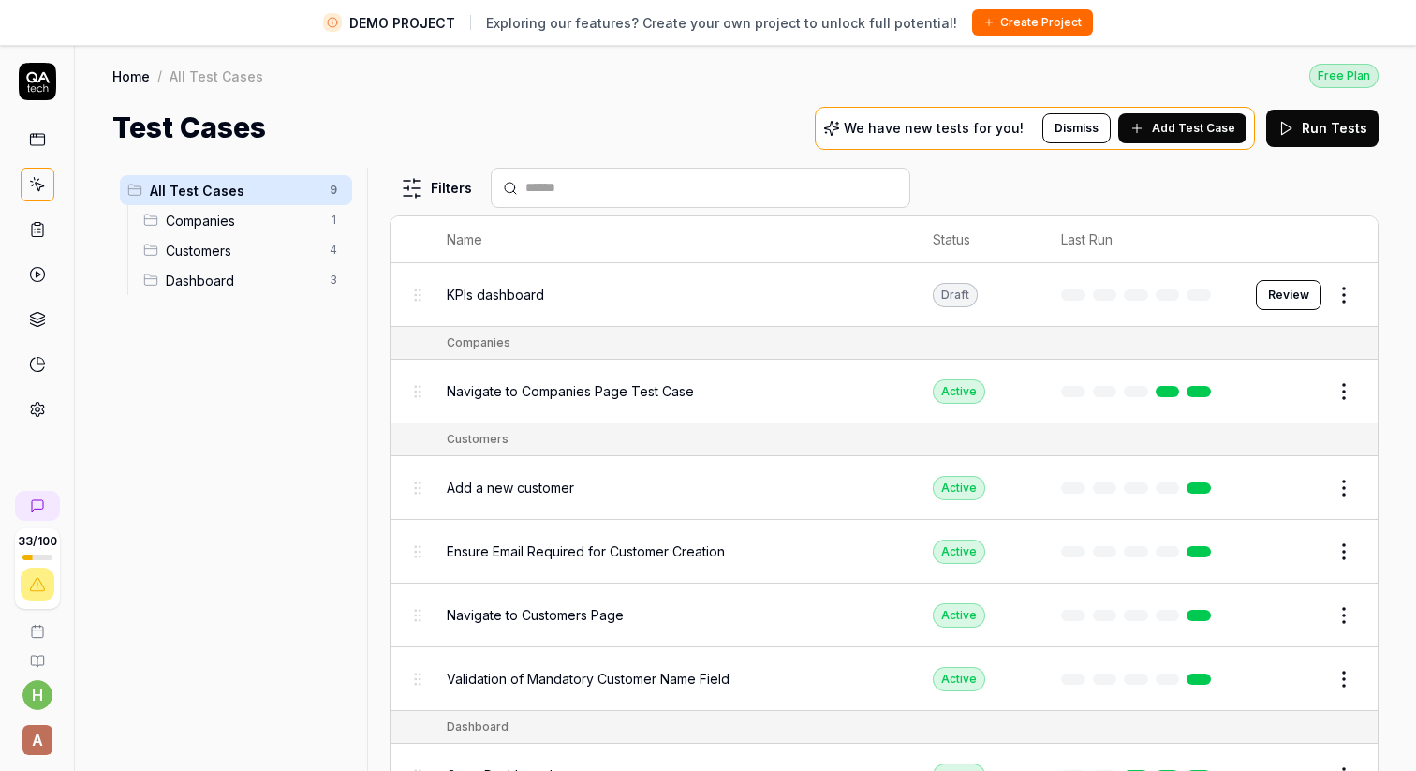
click at [43, 79] on icon at bounding box center [37, 77] width 23 height 11
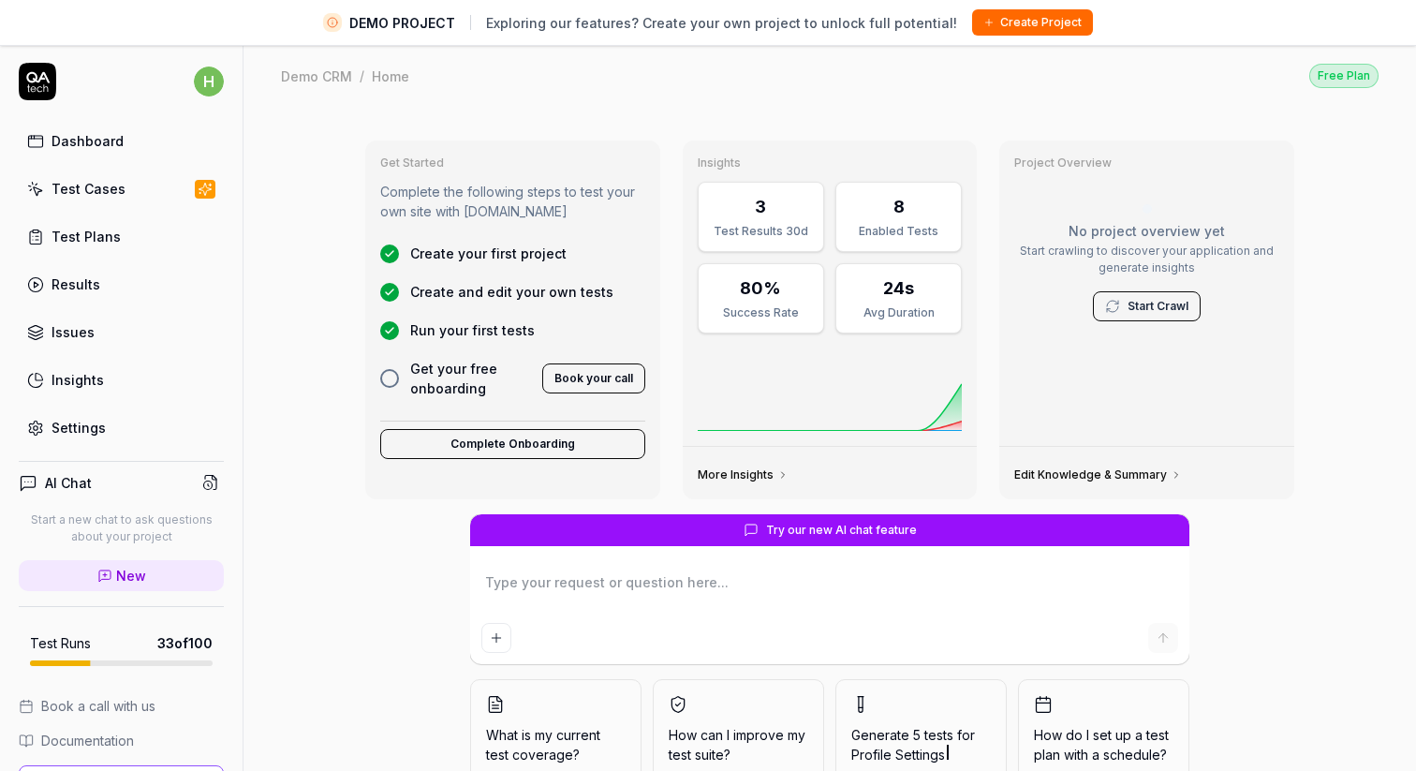
click at [114, 194] on div "Test Cases" at bounding box center [89, 189] width 74 height 20
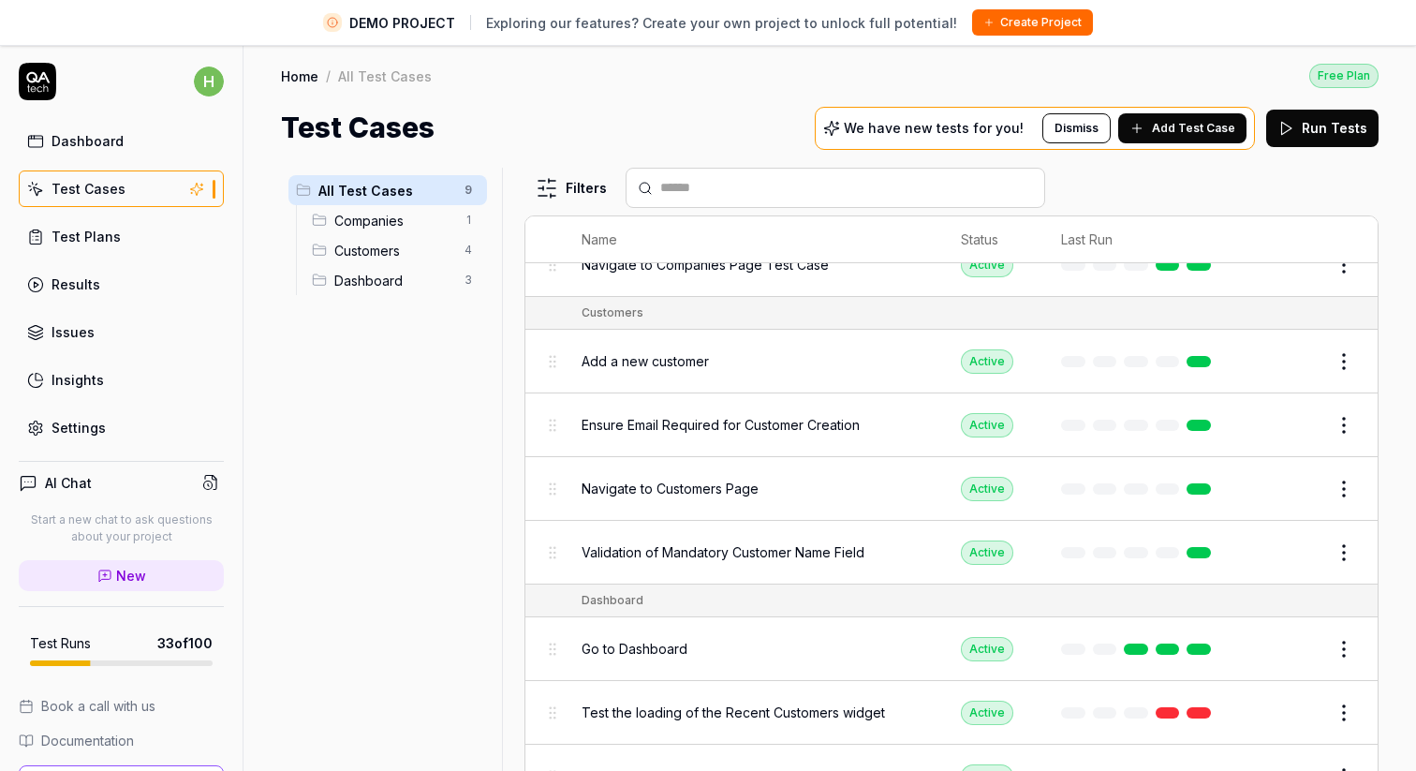
scroll to position [44, 0]
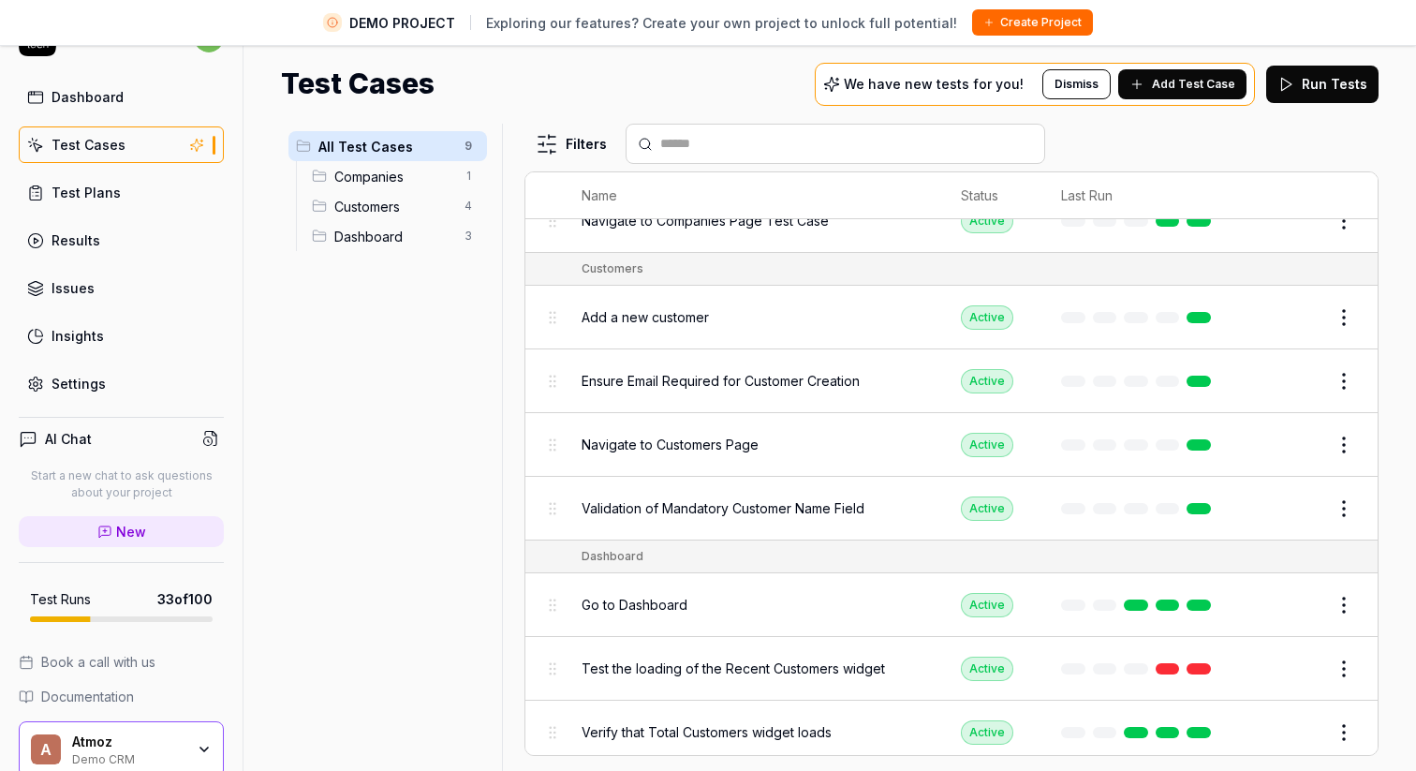
click at [638, 595] on span "Go to Dashboard" at bounding box center [635, 605] width 106 height 20
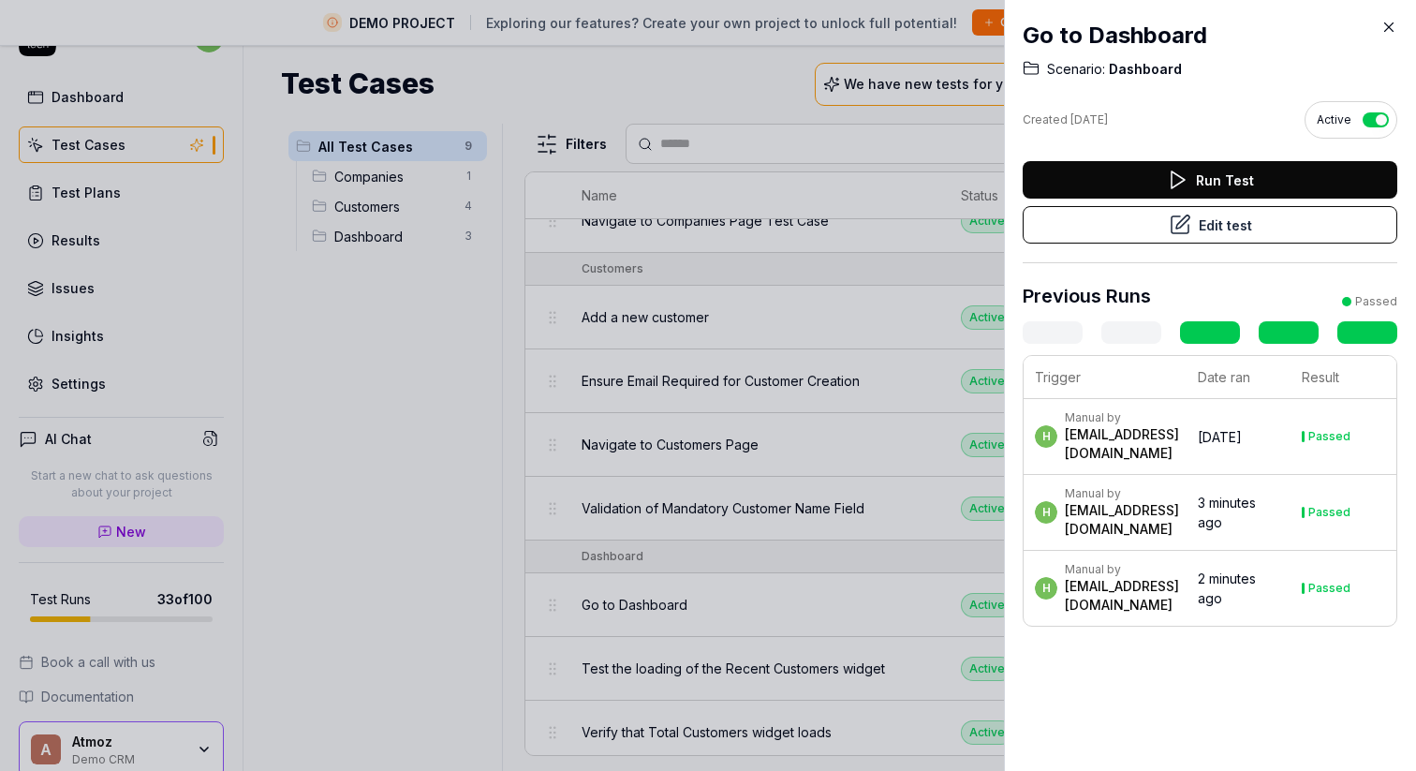
click at [1386, 23] on icon at bounding box center [1390, 27] width 8 height 8
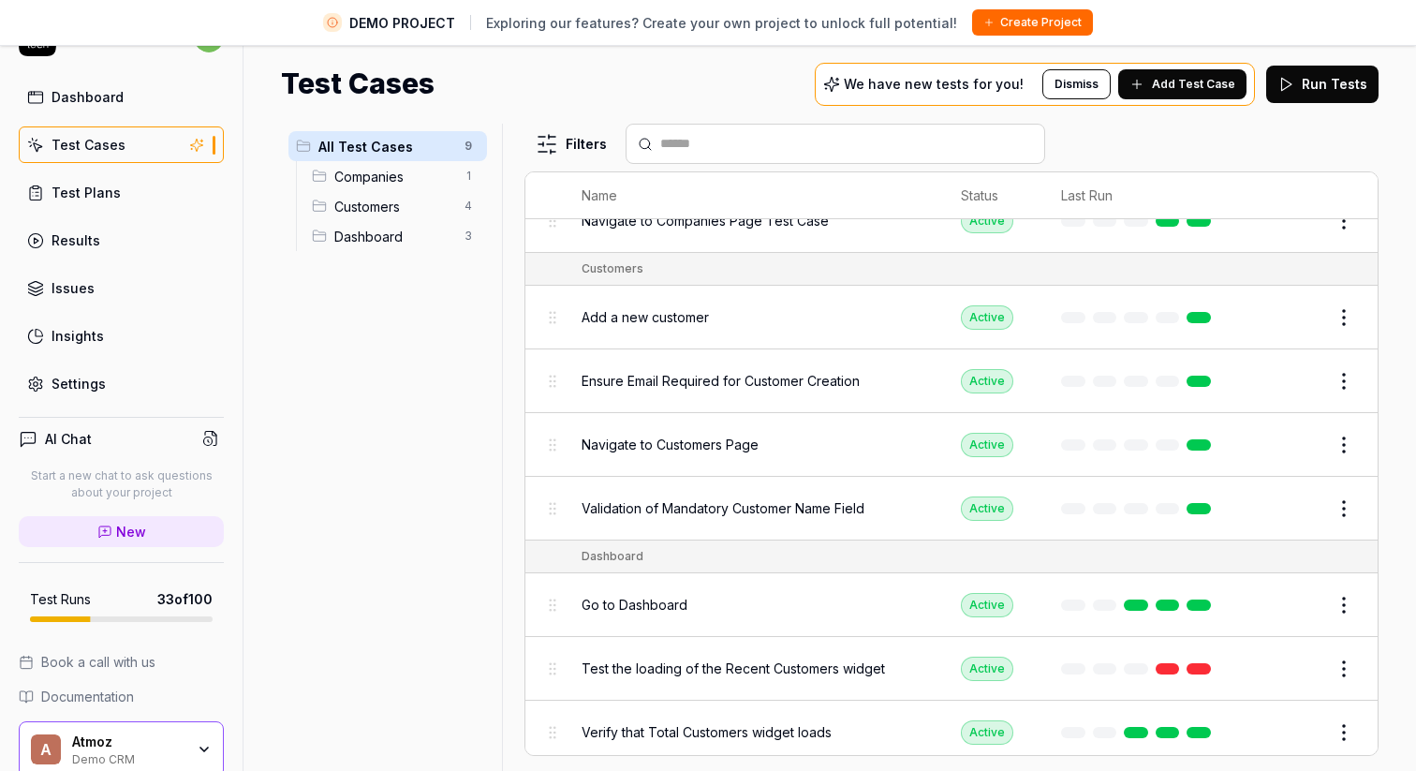
click at [1340, 600] on html "DEMO PROJECT Exploring our features? Create your own project to unlock full pot…" at bounding box center [708, 363] width 1416 height 815
click at [369, 427] on html "DEMO PROJECT Exploring our features? Create your own project to unlock full pot…" at bounding box center [708, 363] width 1416 height 815
click at [93, 105] on div "Dashboard" at bounding box center [88, 97] width 72 height 20
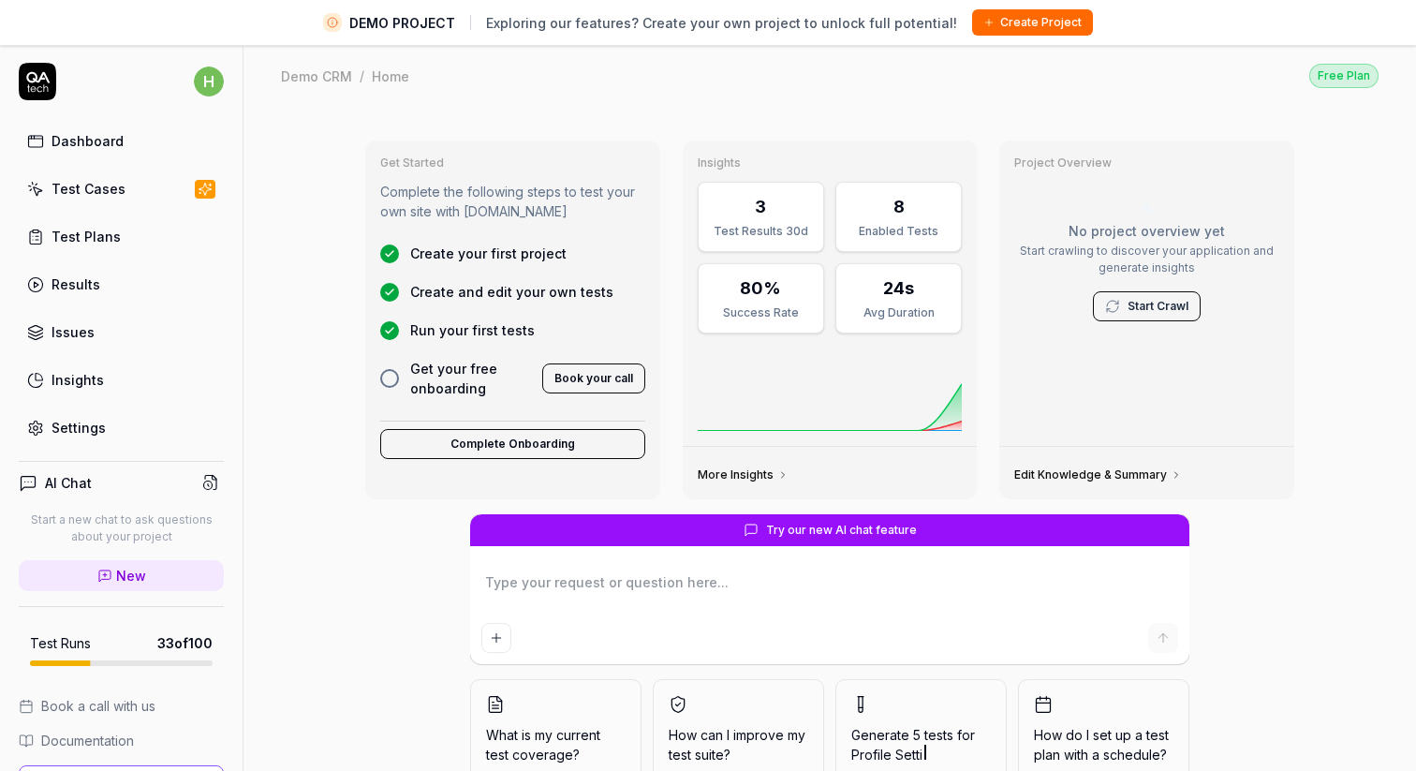
click at [42, 82] on icon at bounding box center [37, 81] width 37 height 37
click at [67, 145] on div "Dashboard" at bounding box center [88, 141] width 72 height 20
click at [45, 144] on link "Dashboard" at bounding box center [121, 141] width 205 height 37
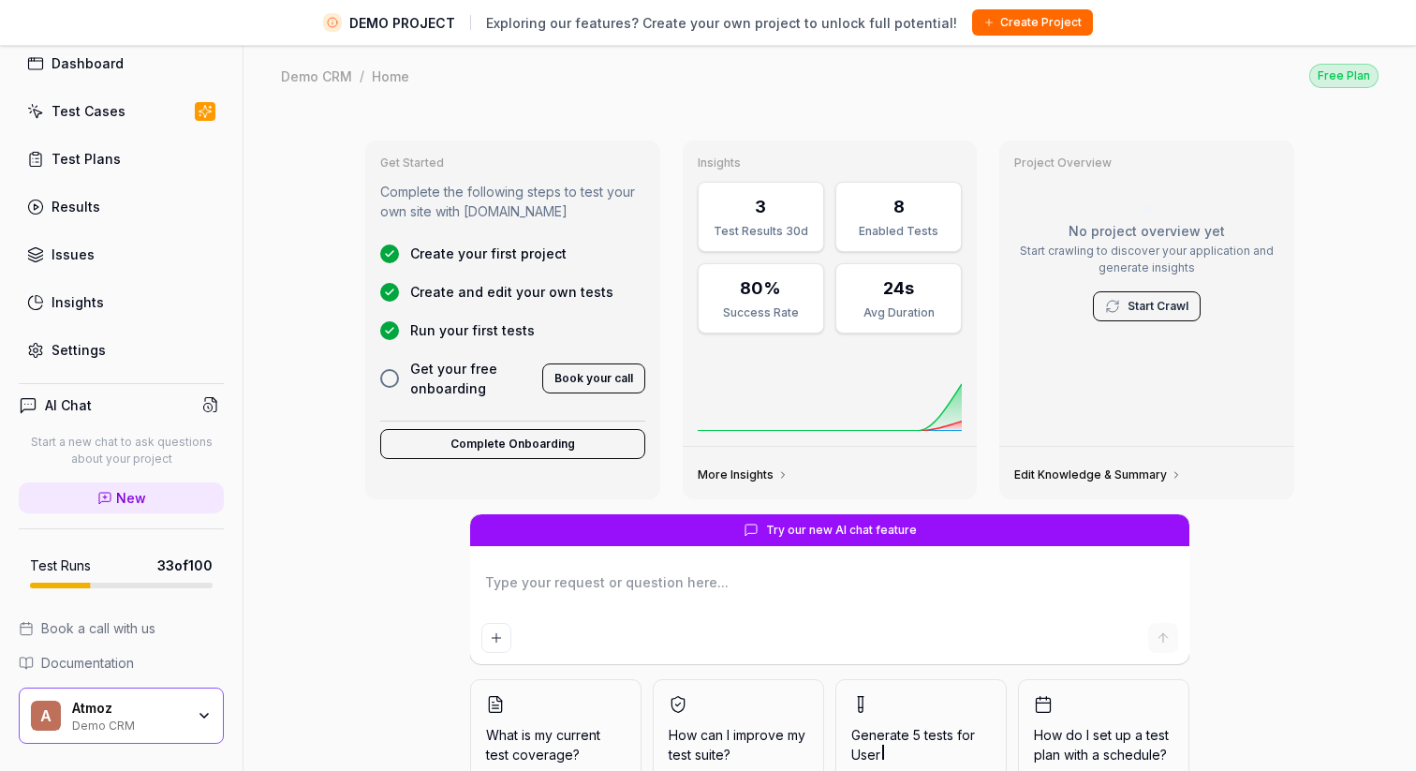
click at [205, 716] on icon "button" at bounding box center [204, 715] width 15 height 15
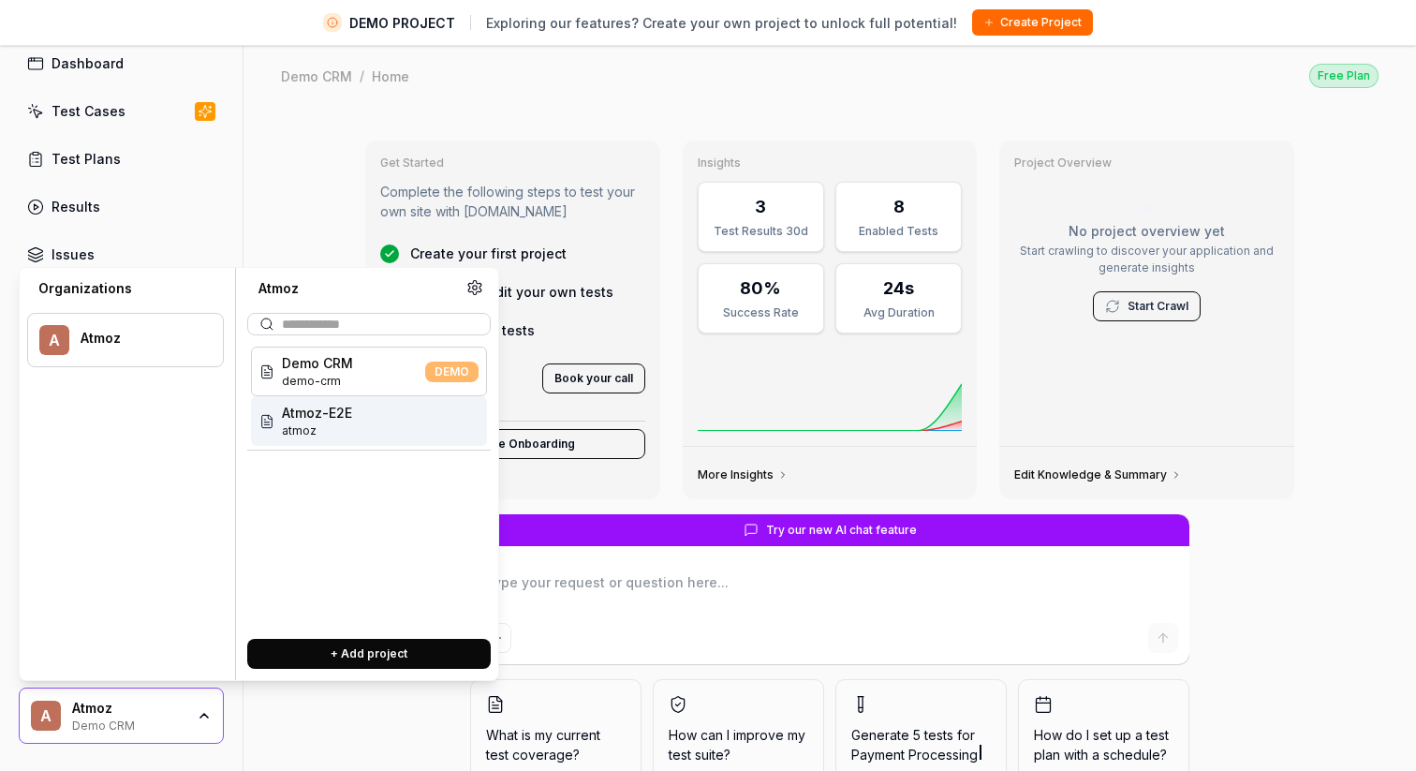
click at [319, 408] on span "Atmoz-E2E" at bounding box center [317, 413] width 70 height 20
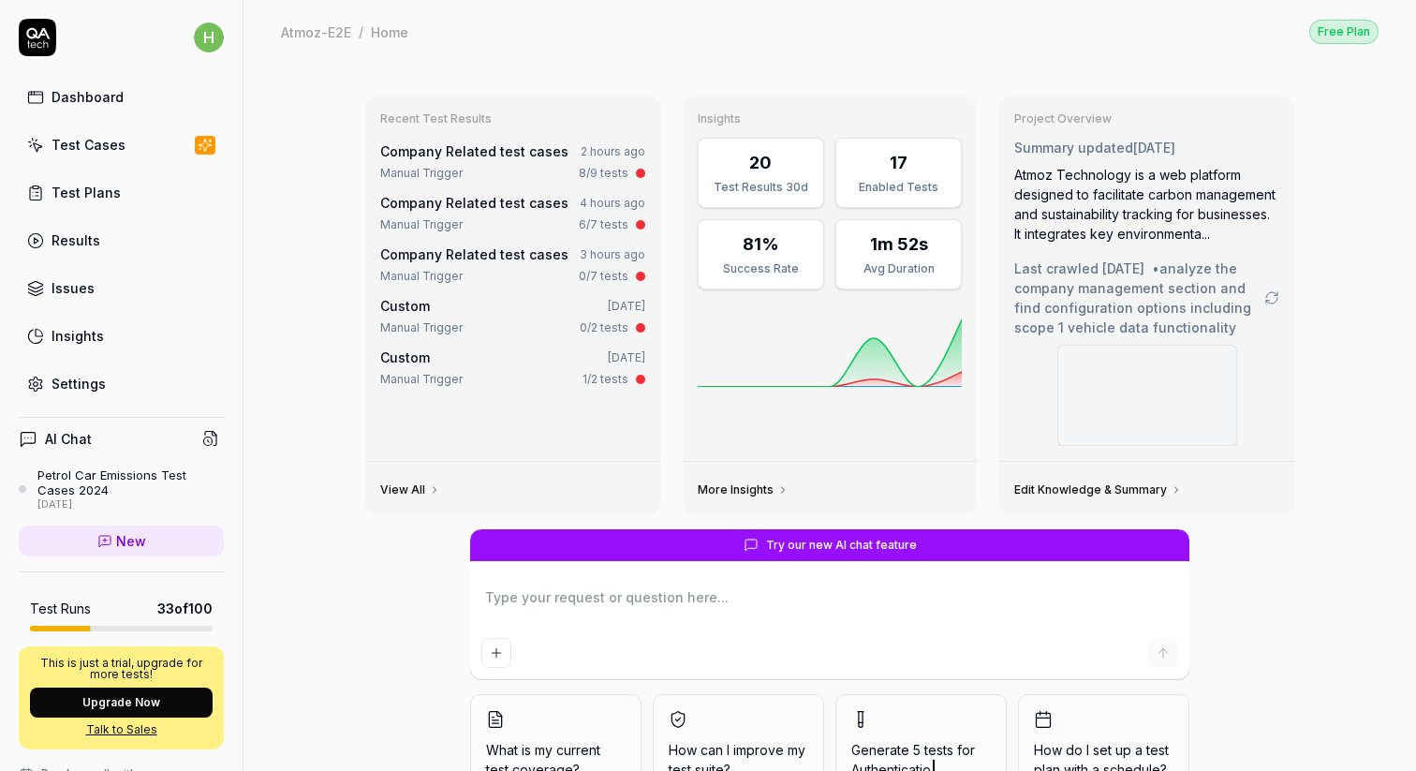
scroll to position [101, 0]
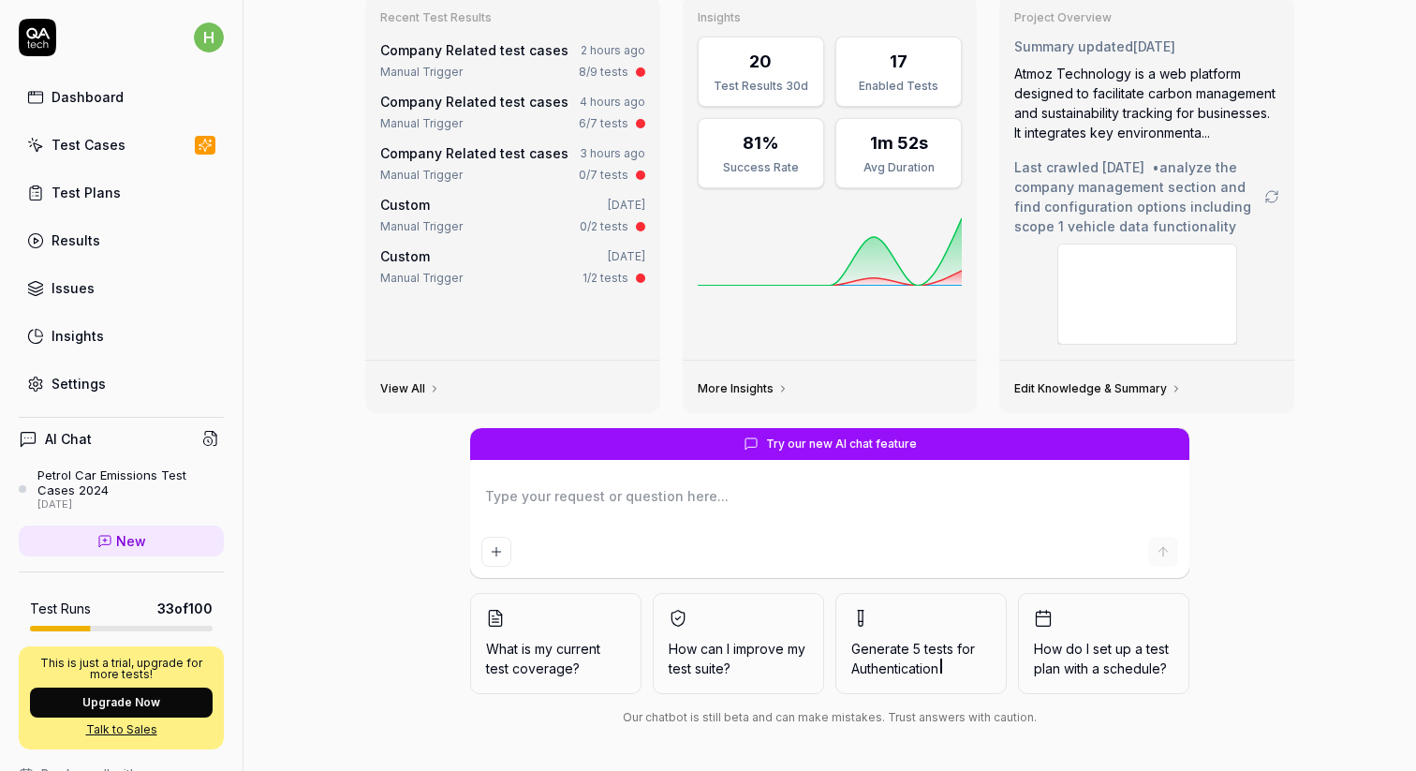
click at [105, 138] on div "Test Cases" at bounding box center [89, 145] width 74 height 20
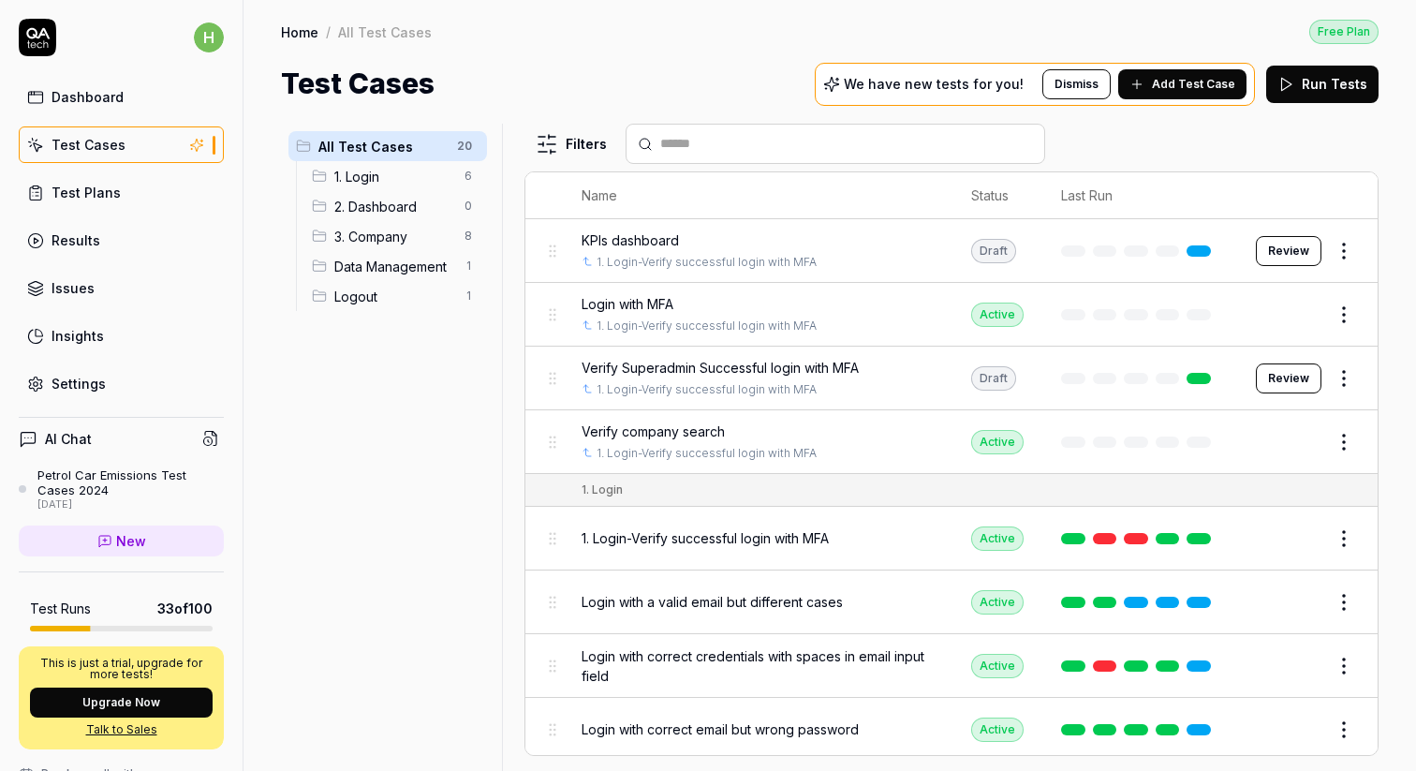
click at [109, 473] on div "Petrol Car Emissions Test Cases 2024" at bounding box center [130, 482] width 186 height 31
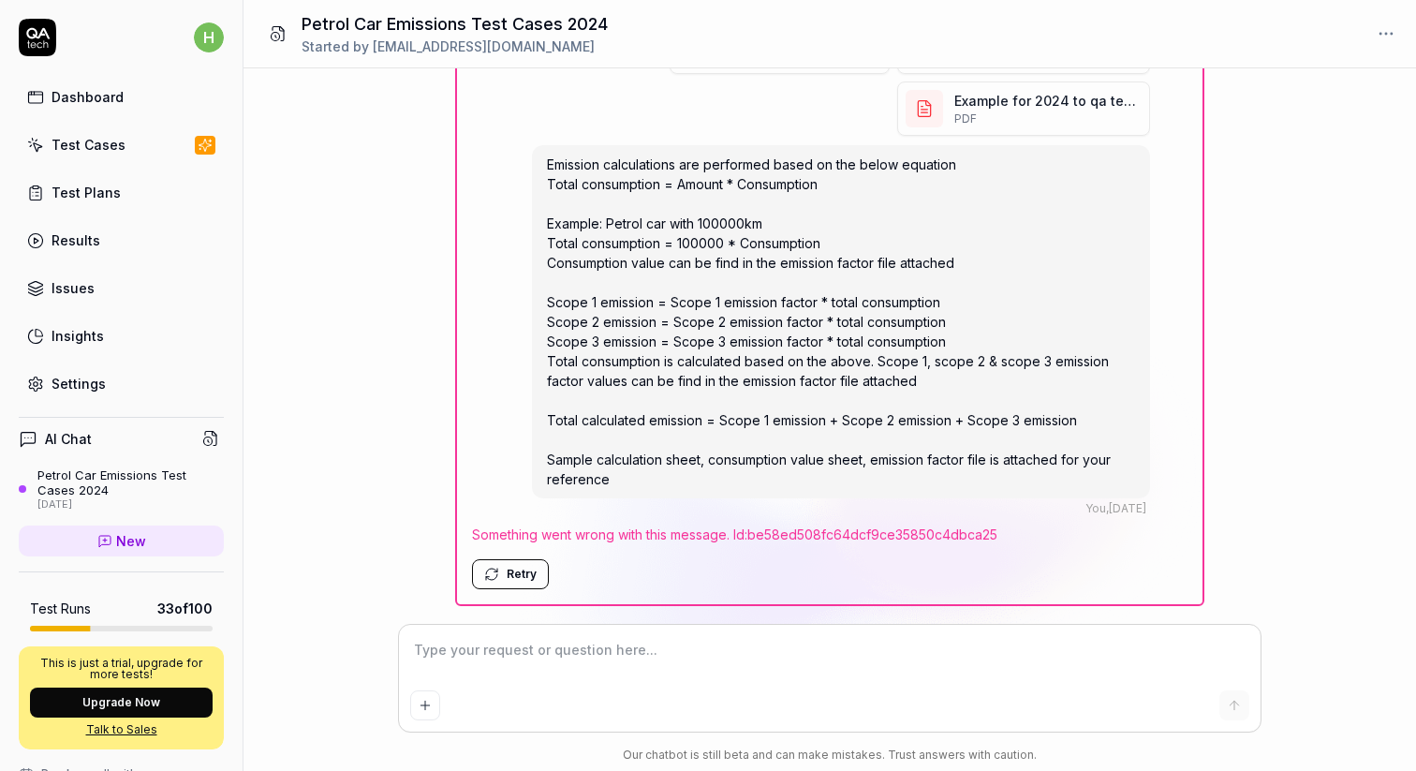
scroll to position [1583, 0]
type textarea "*"
click at [92, 143] on div "Test Cases" at bounding box center [89, 145] width 74 height 20
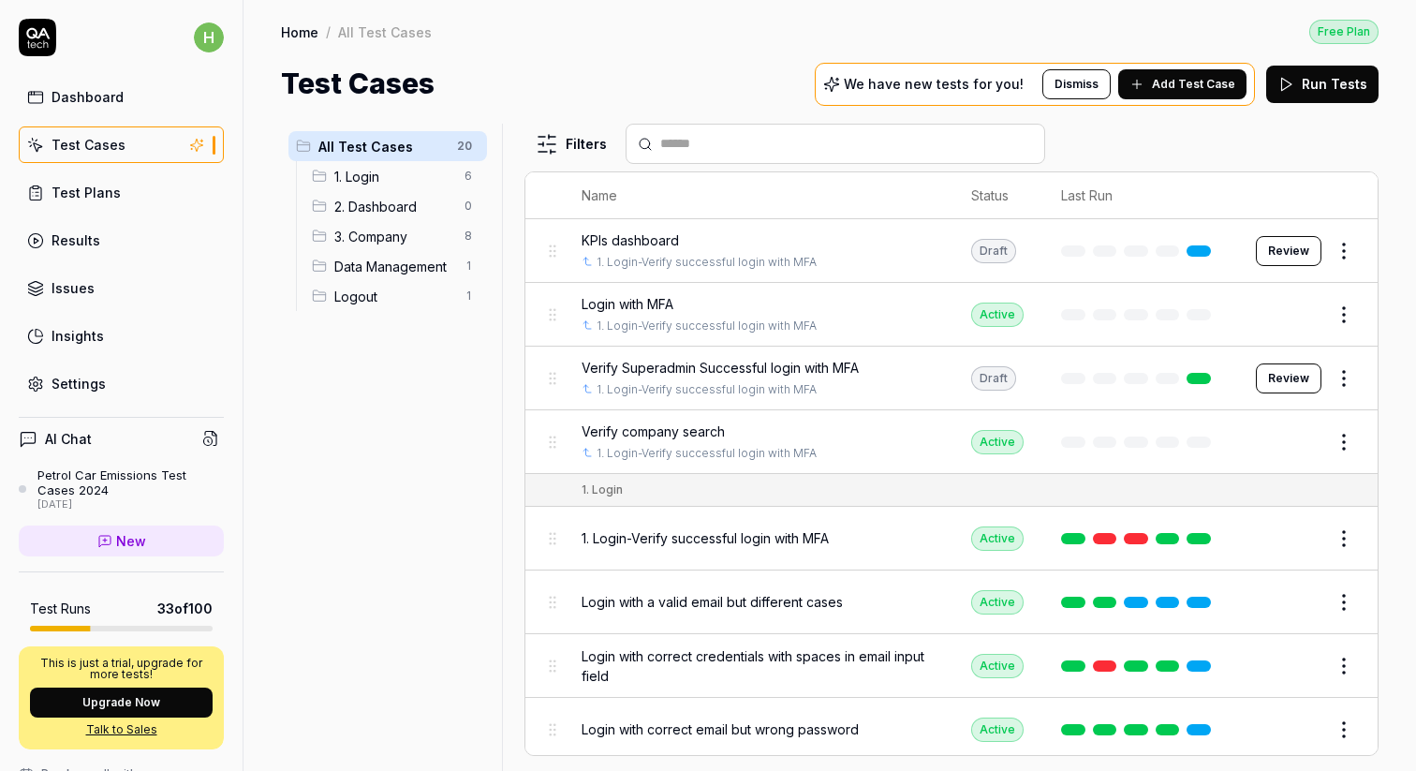
click at [112, 196] on div "Test Plans" at bounding box center [86, 193] width 69 height 20
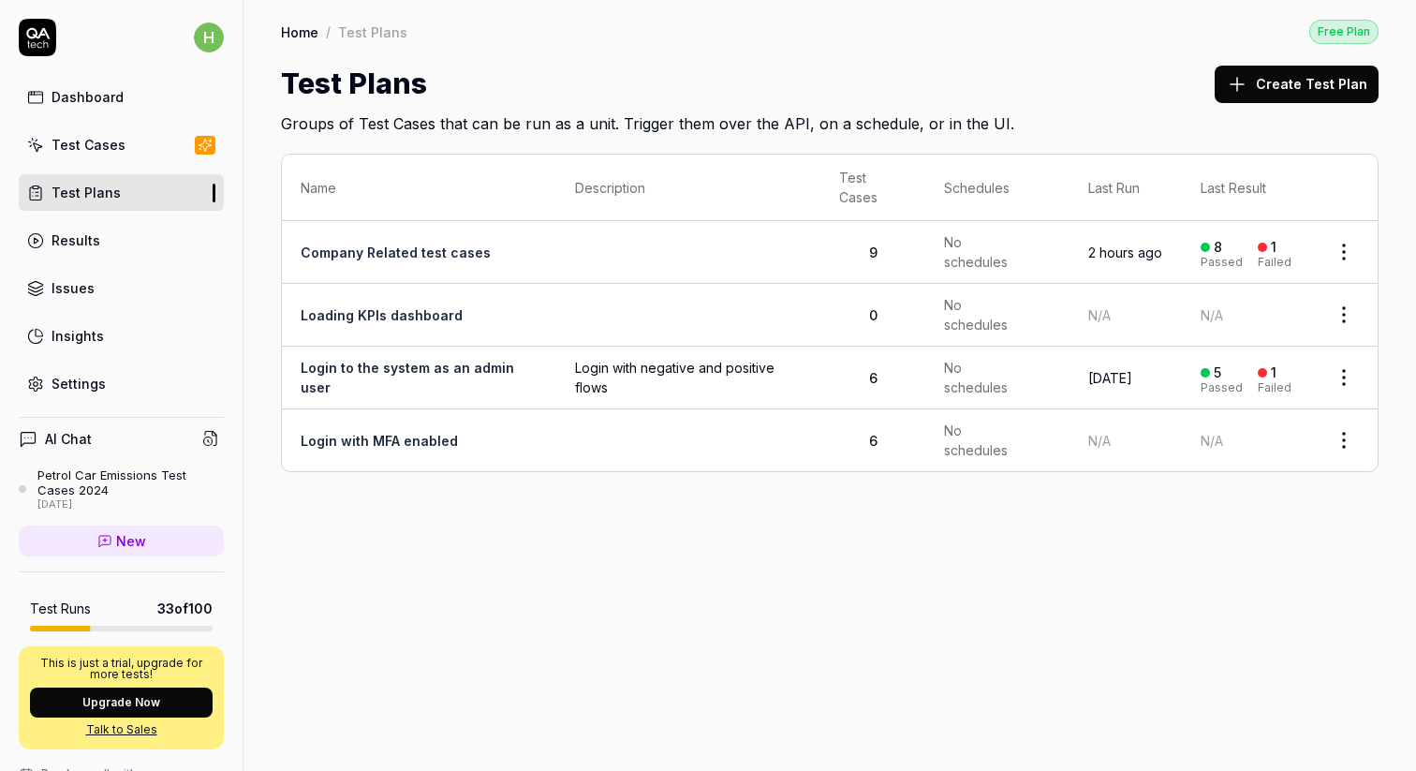
click at [1287, 85] on button "Create Test Plan" at bounding box center [1297, 84] width 164 height 37
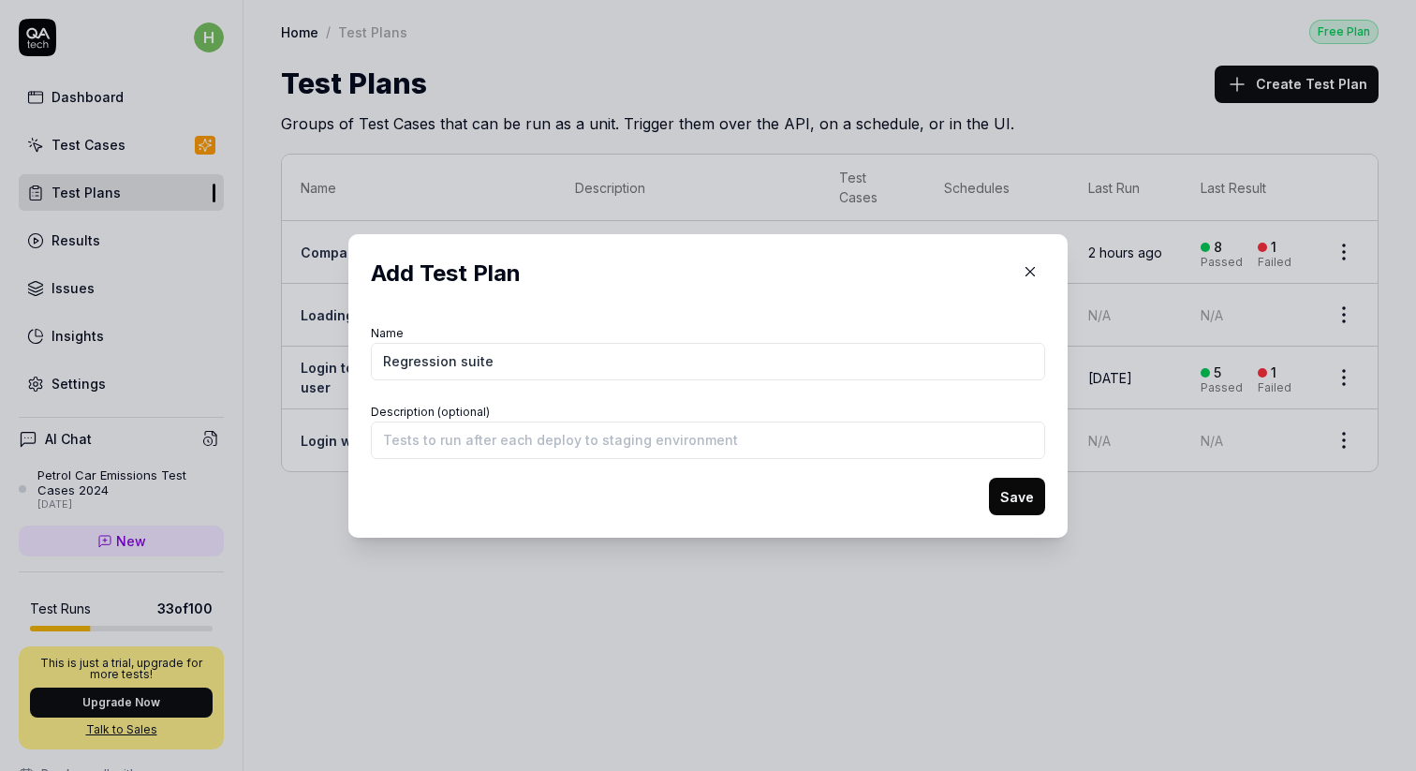
type input "Regression suite"
click at [1016, 509] on button "Save" at bounding box center [1017, 496] width 56 height 37
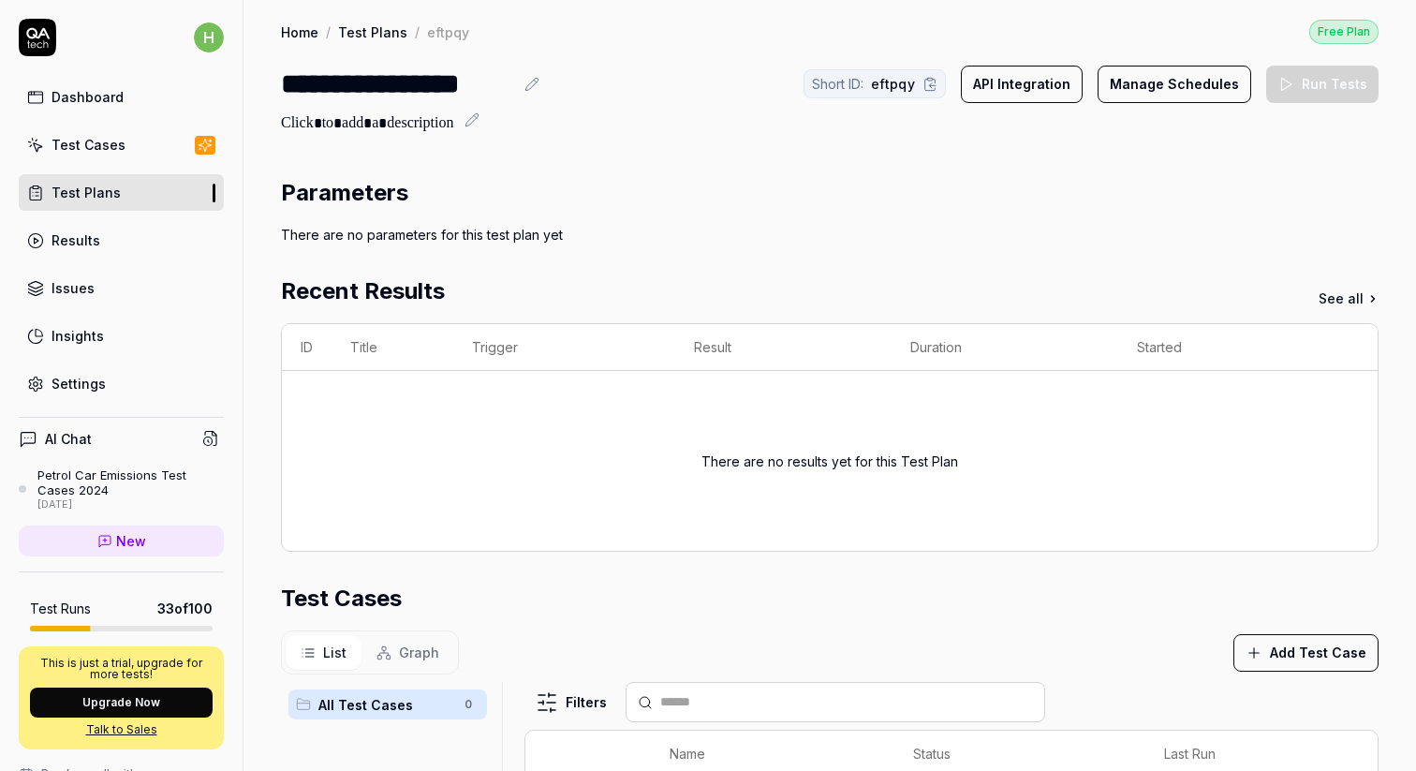
click at [1290, 658] on button "Add Test Case" at bounding box center [1306, 652] width 145 height 37
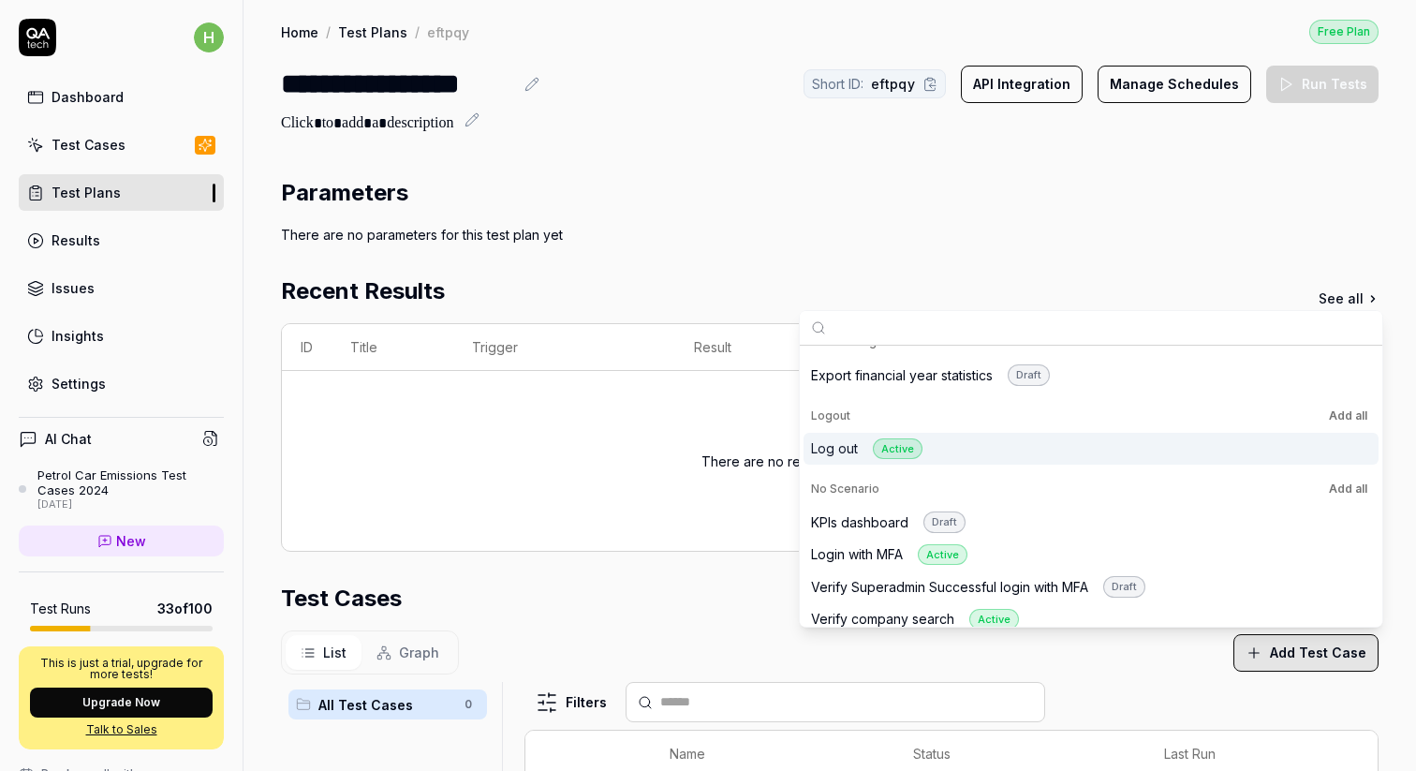
scroll to position [571, 0]
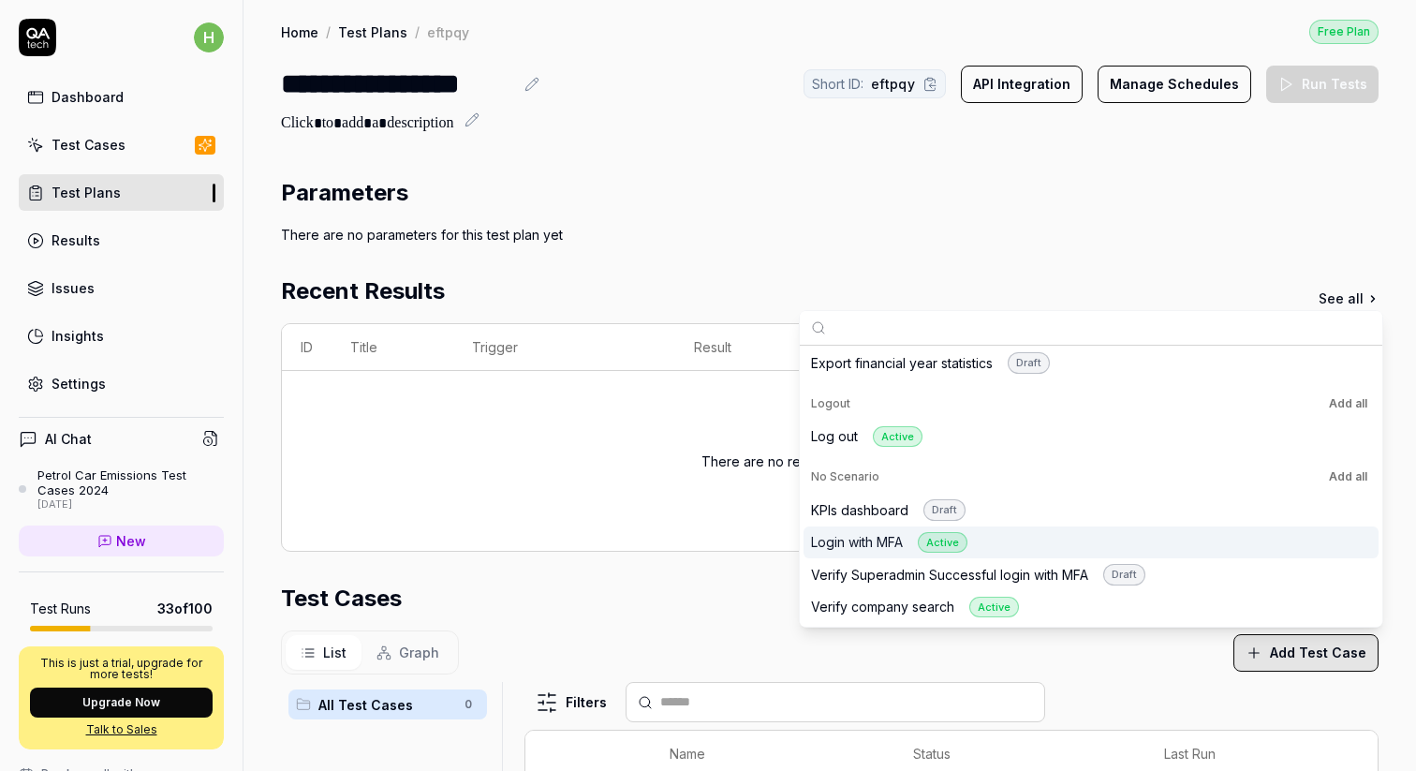
click at [1016, 541] on div "Login with MFA Active" at bounding box center [1091, 542] width 575 height 33
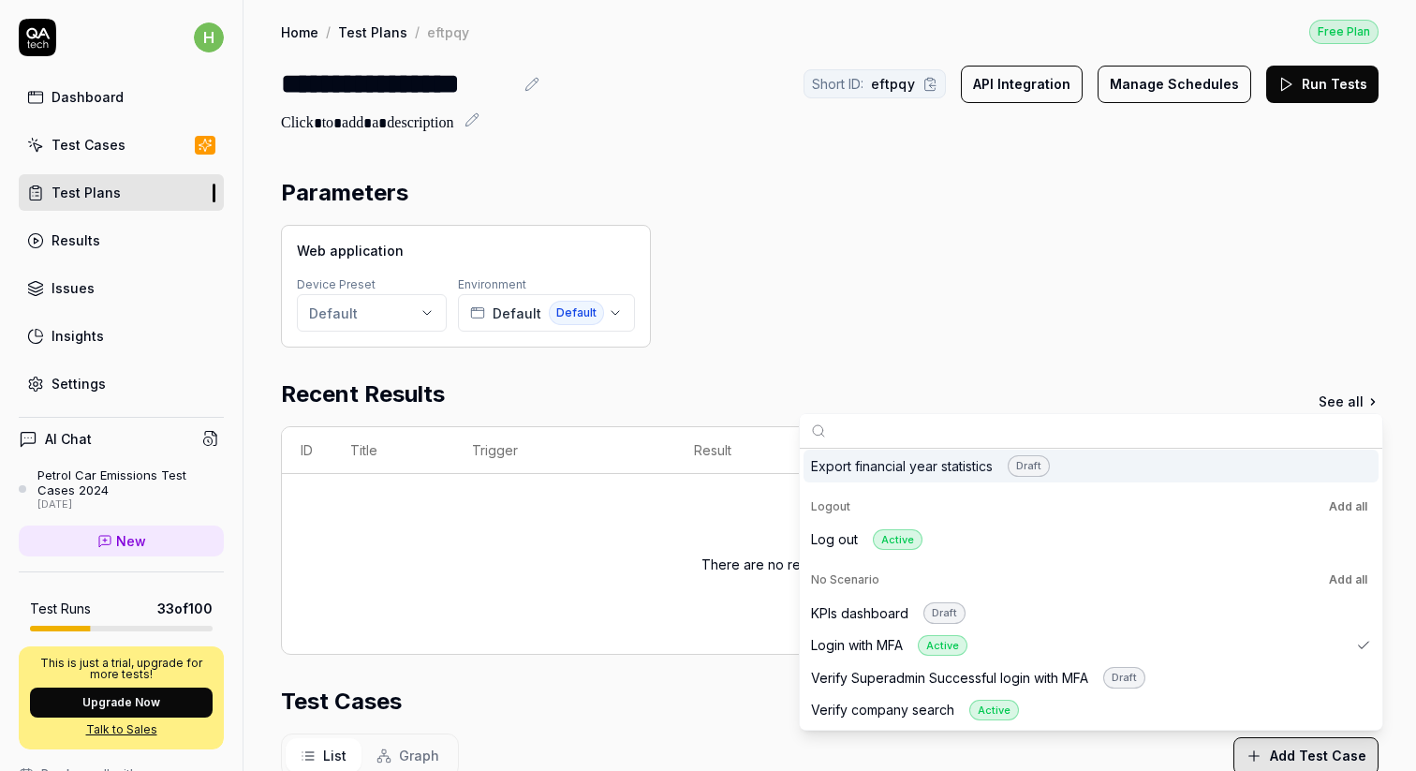
click at [916, 296] on div "Web application Device Preset Default Environment Default Default" at bounding box center [830, 286] width 1098 height 123
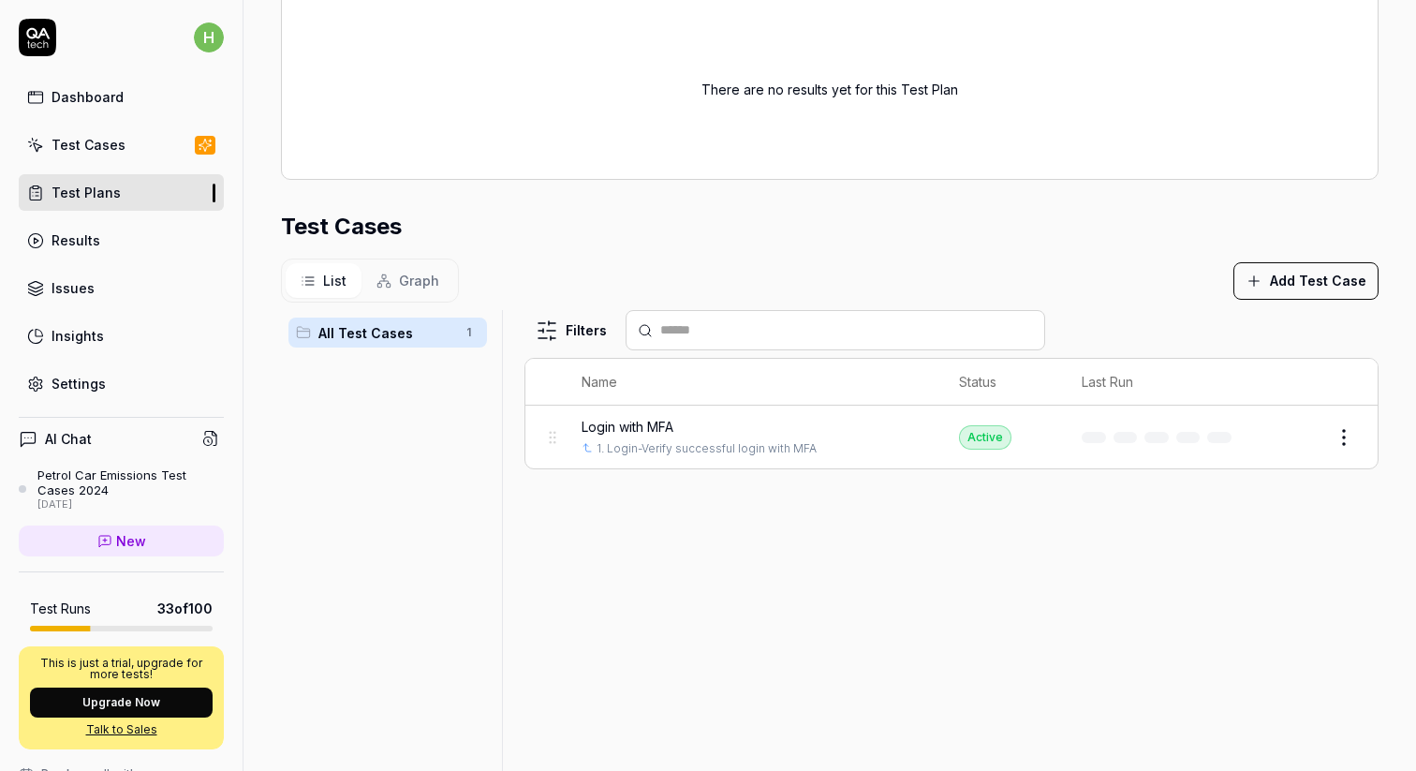
scroll to position [471, 0]
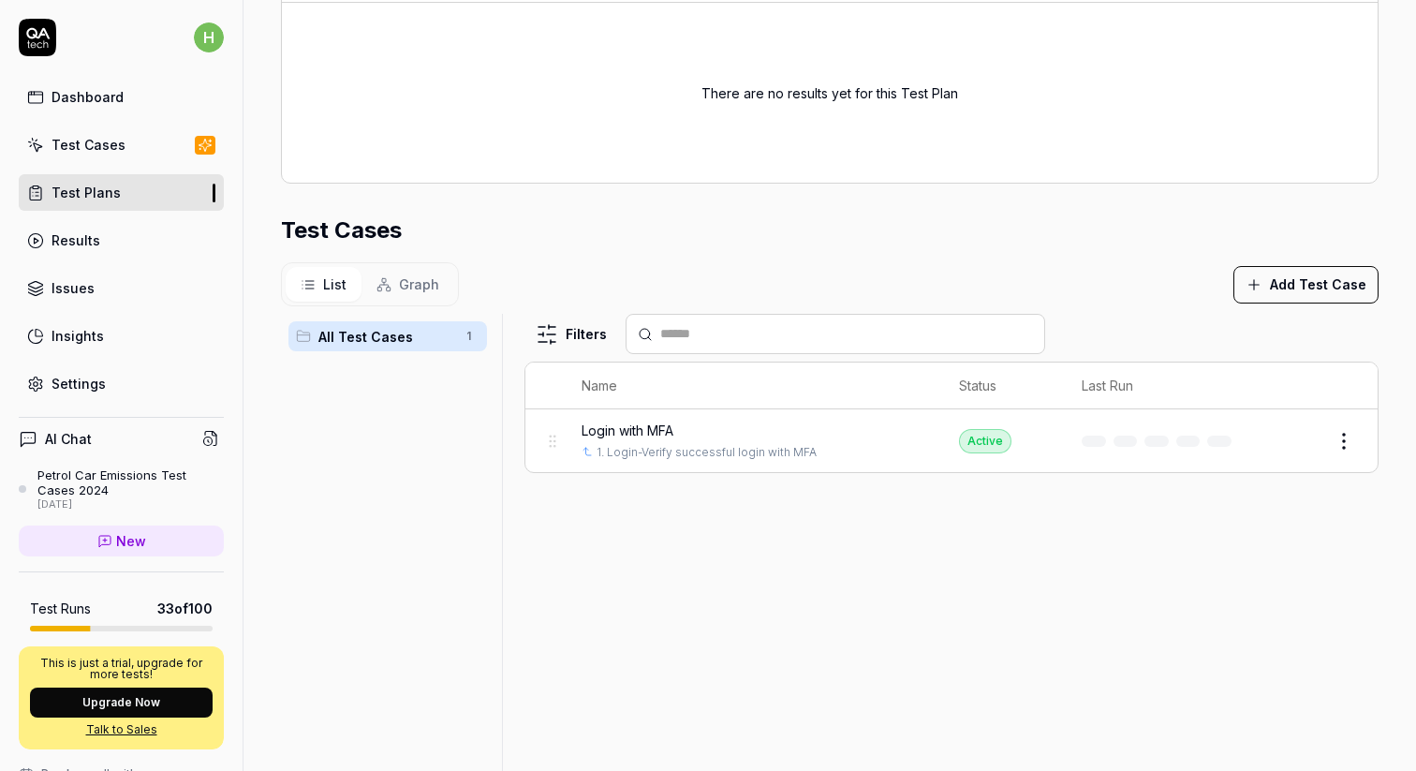
click at [1345, 439] on html "**********" at bounding box center [708, 385] width 1416 height 771
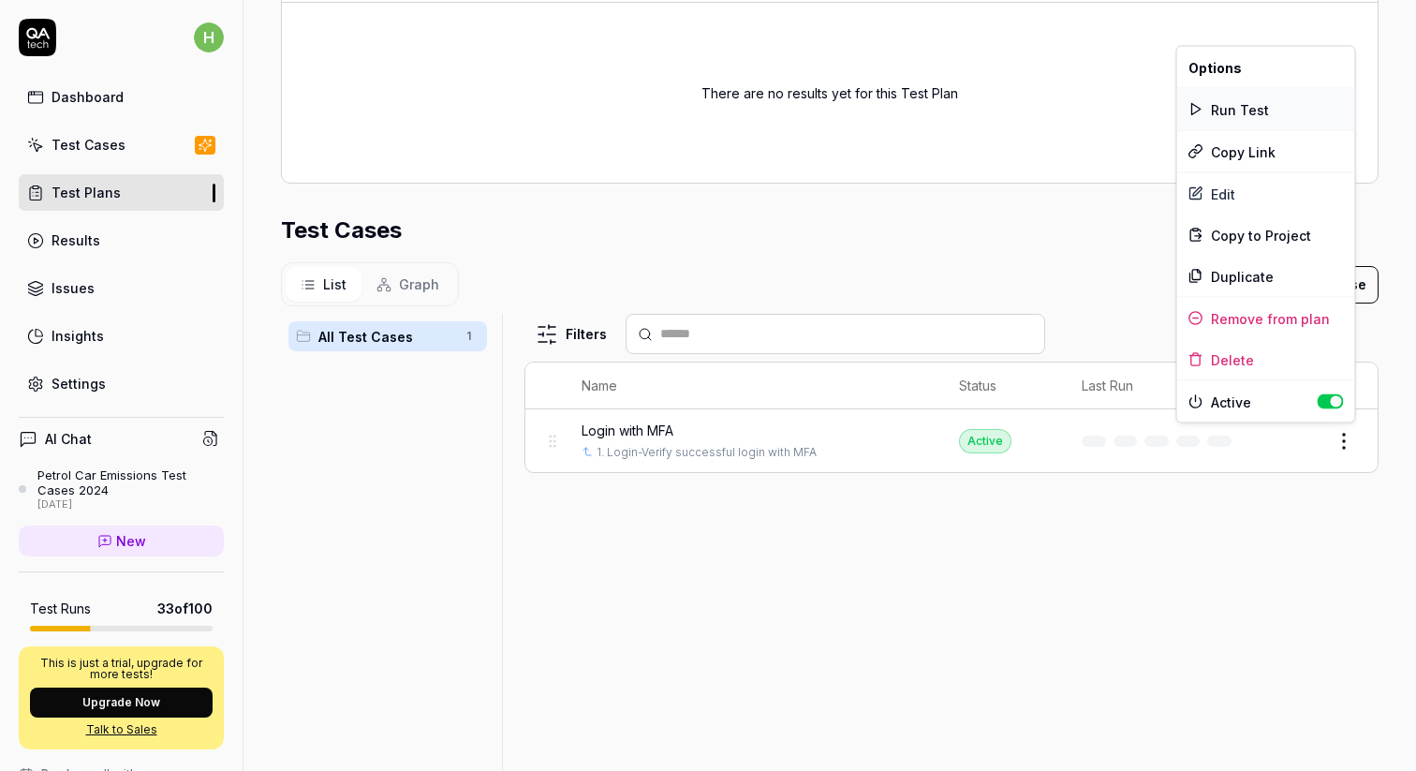
click at [1227, 102] on div "Run Test" at bounding box center [1267, 109] width 178 height 41
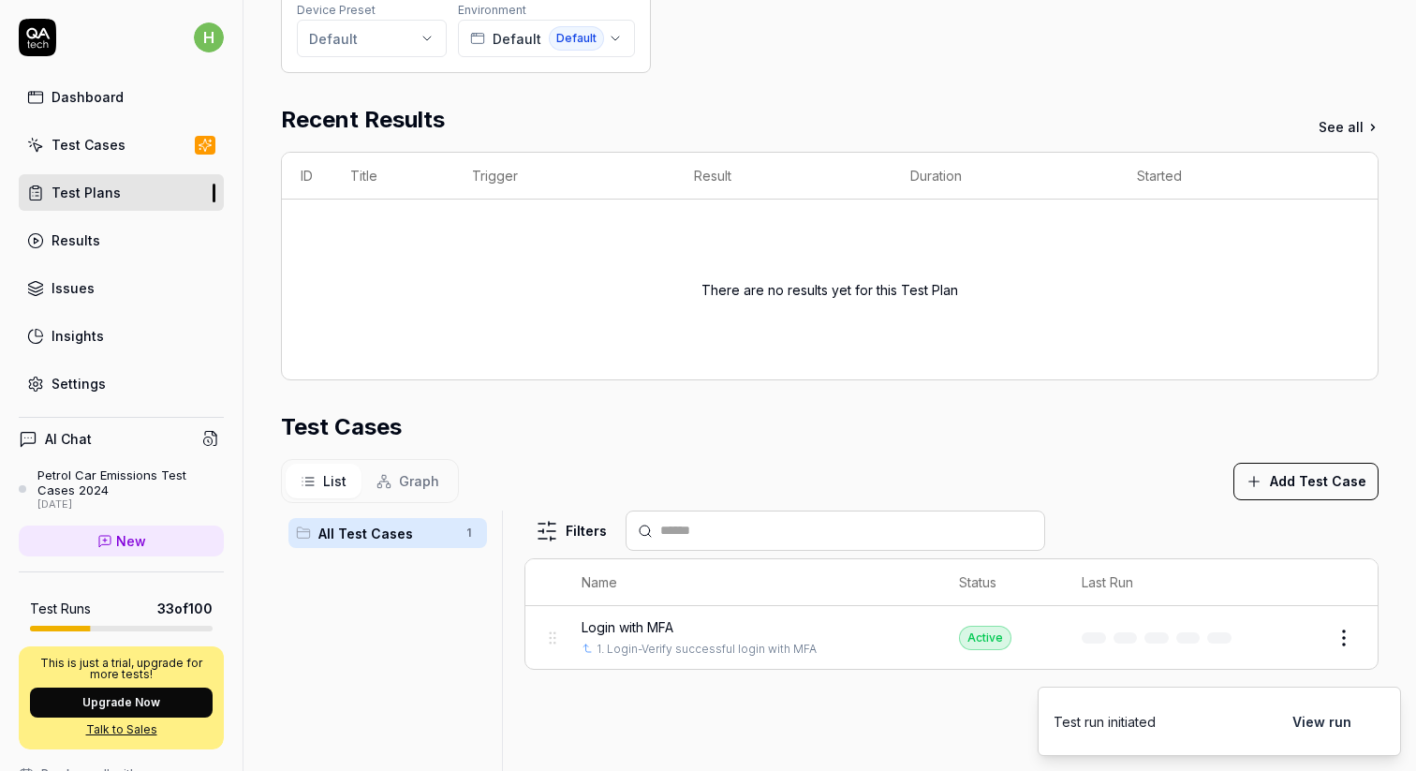
scroll to position [0, 0]
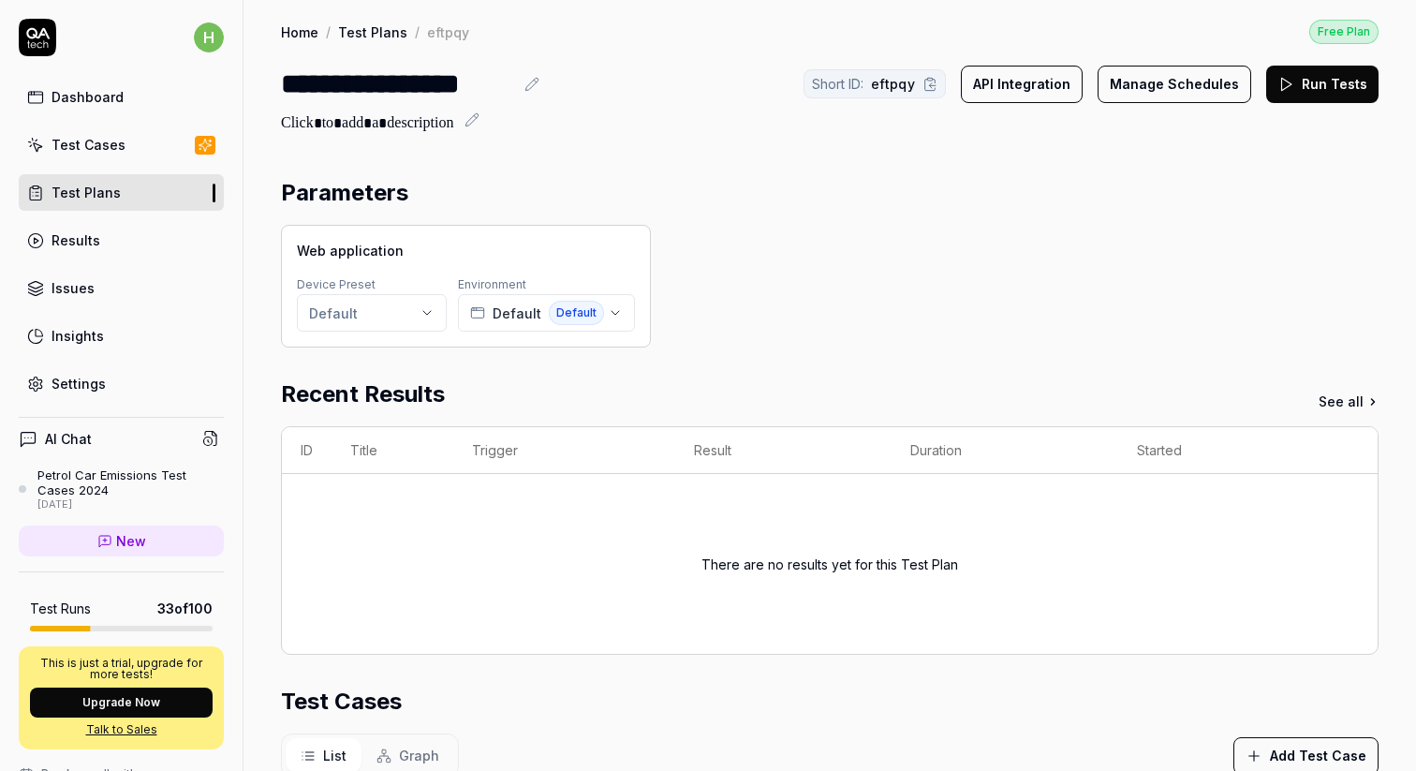
click at [1334, 400] on link "See all" at bounding box center [1349, 402] width 60 height 20
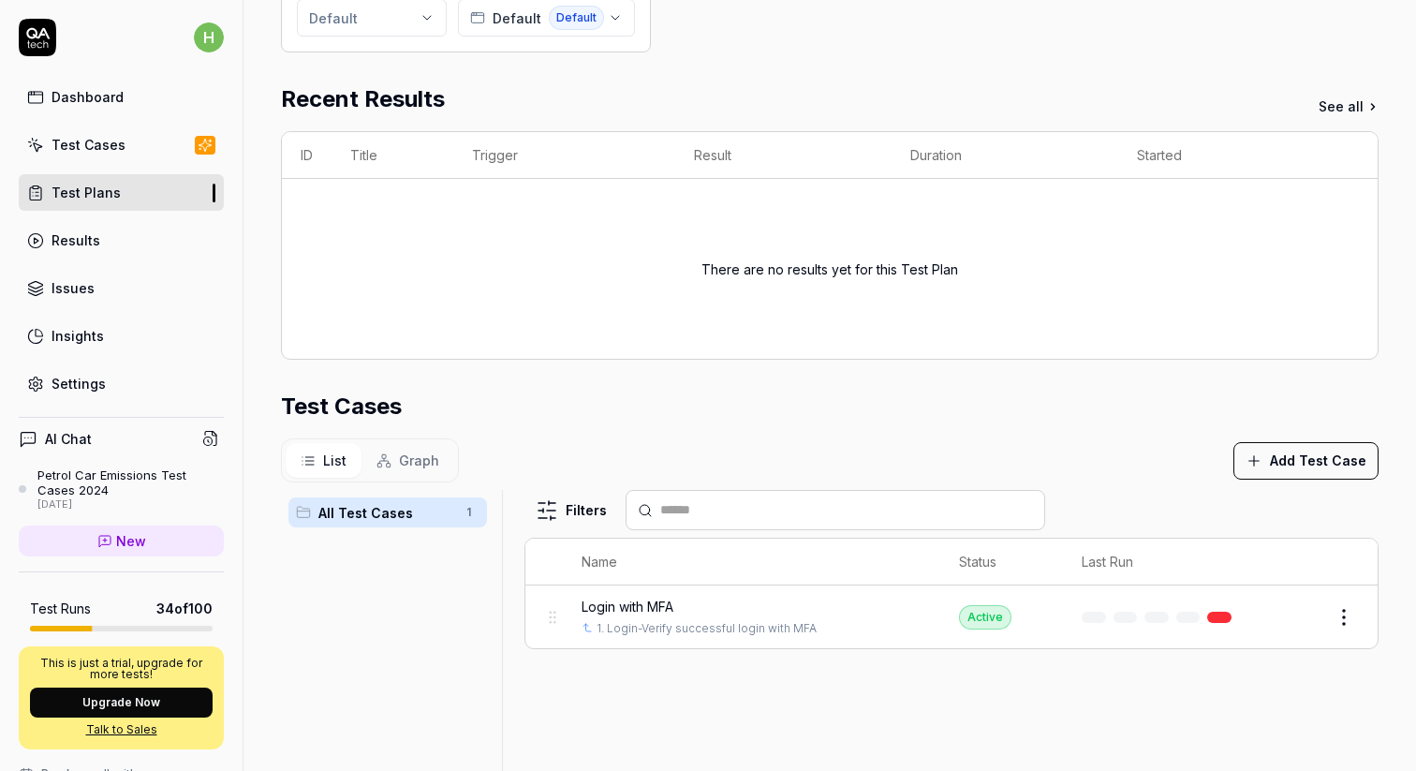
scroll to position [518, 0]
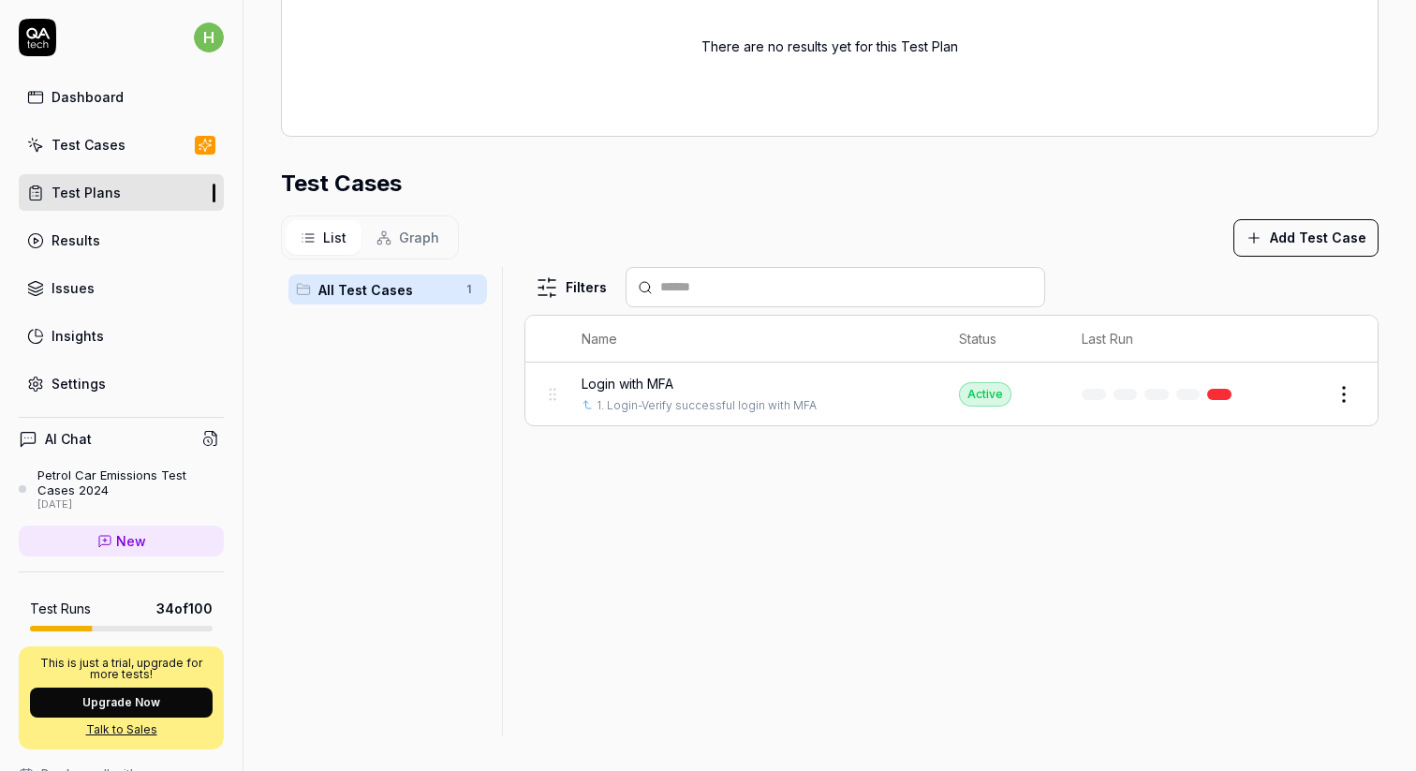
click at [624, 378] on span "Login with MFA" at bounding box center [628, 384] width 92 height 20
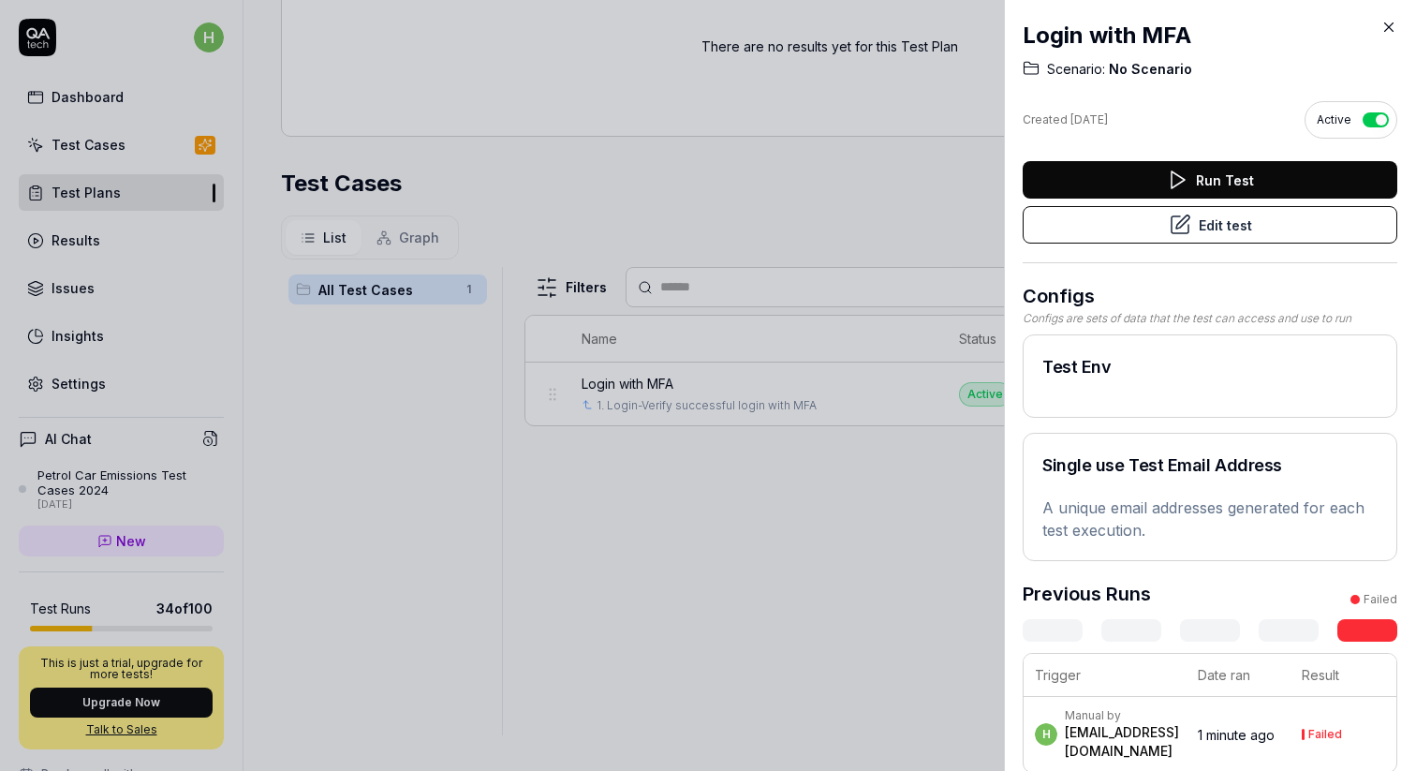
scroll to position [3, 0]
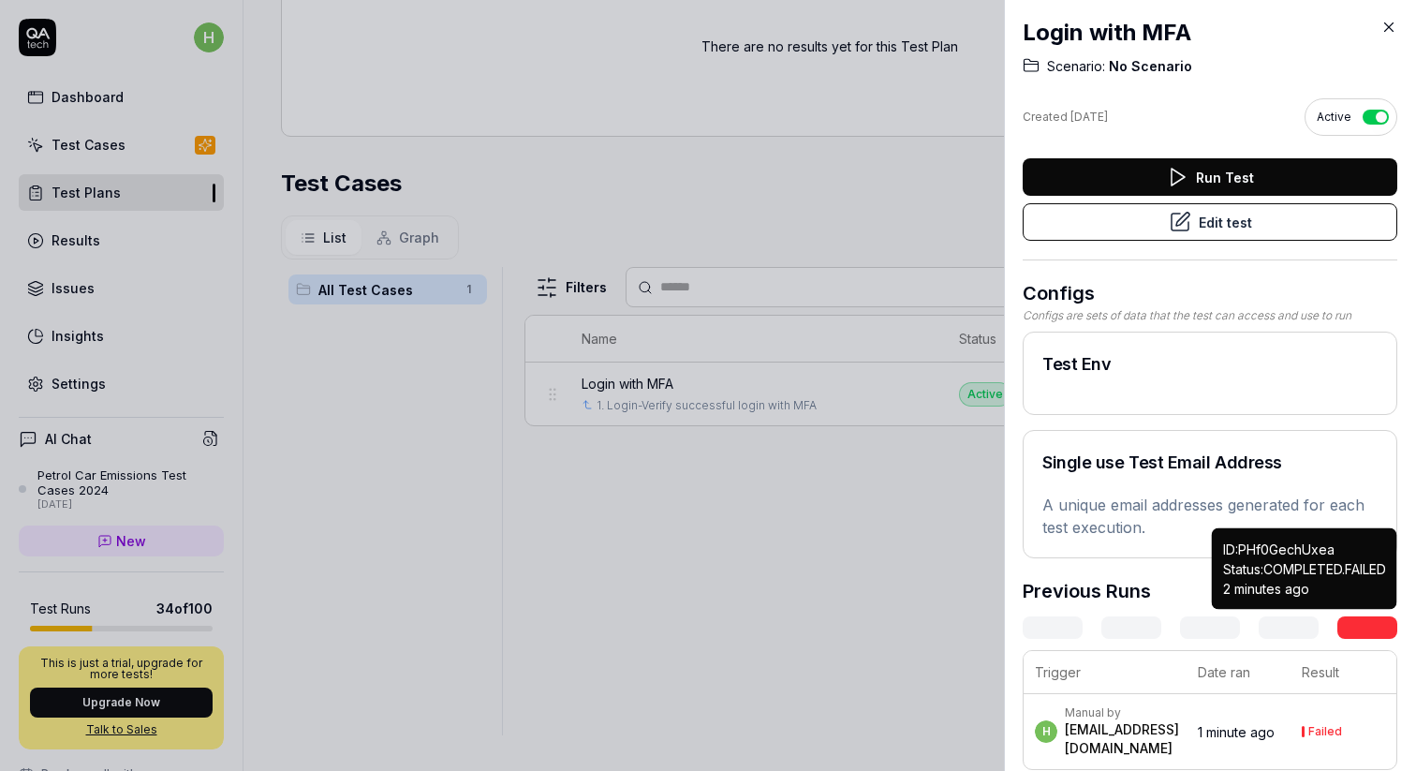
click at [1363, 619] on link at bounding box center [1368, 627] width 60 height 22
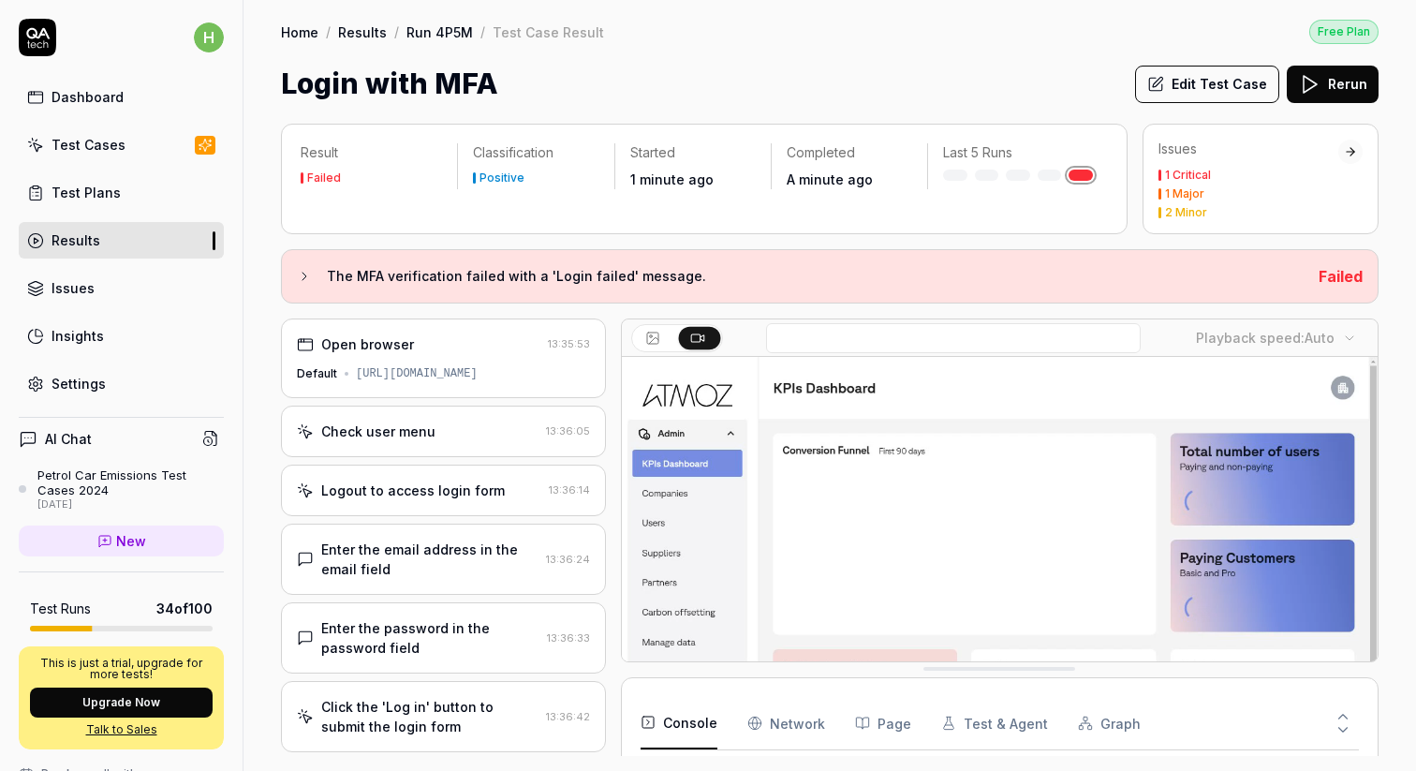
scroll to position [167, 0]
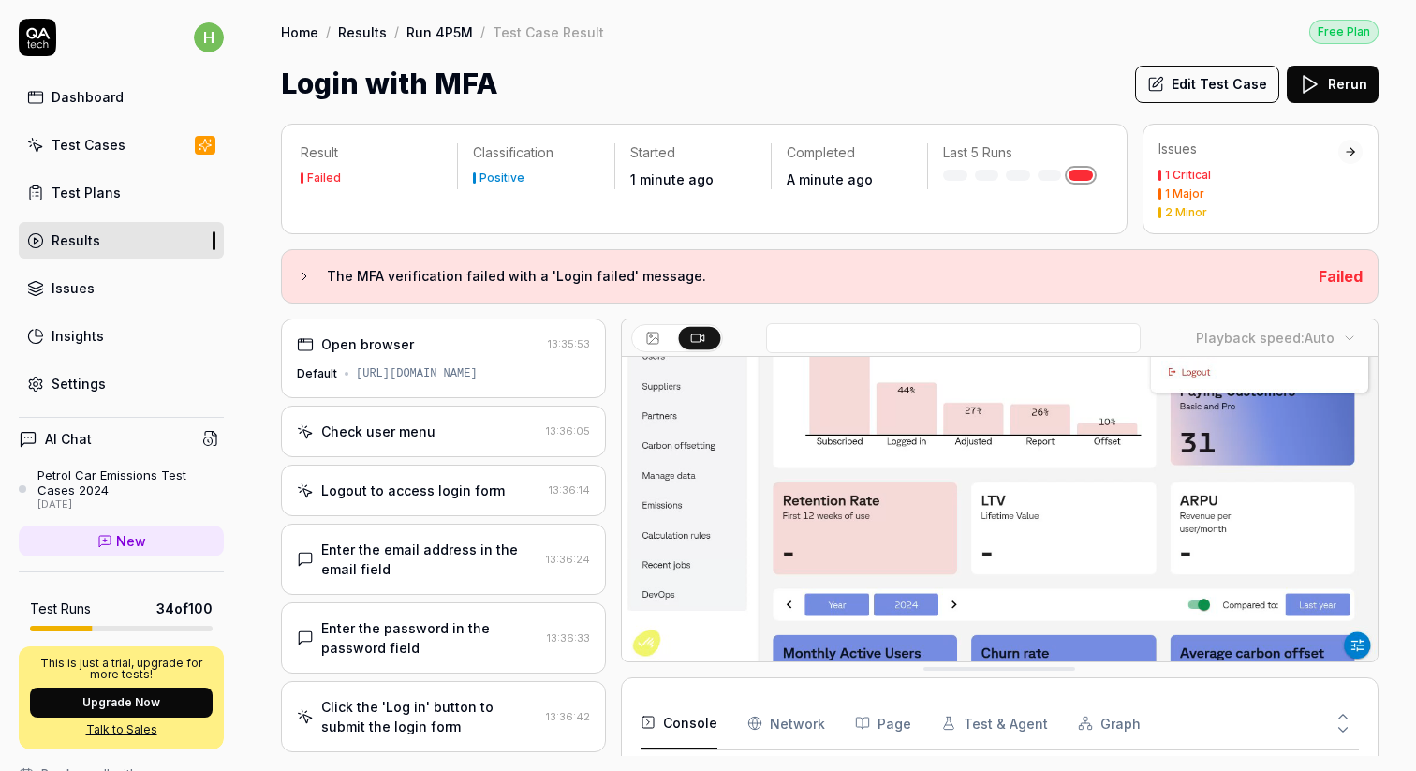
click at [107, 198] on div "Test Plans" at bounding box center [86, 193] width 69 height 20
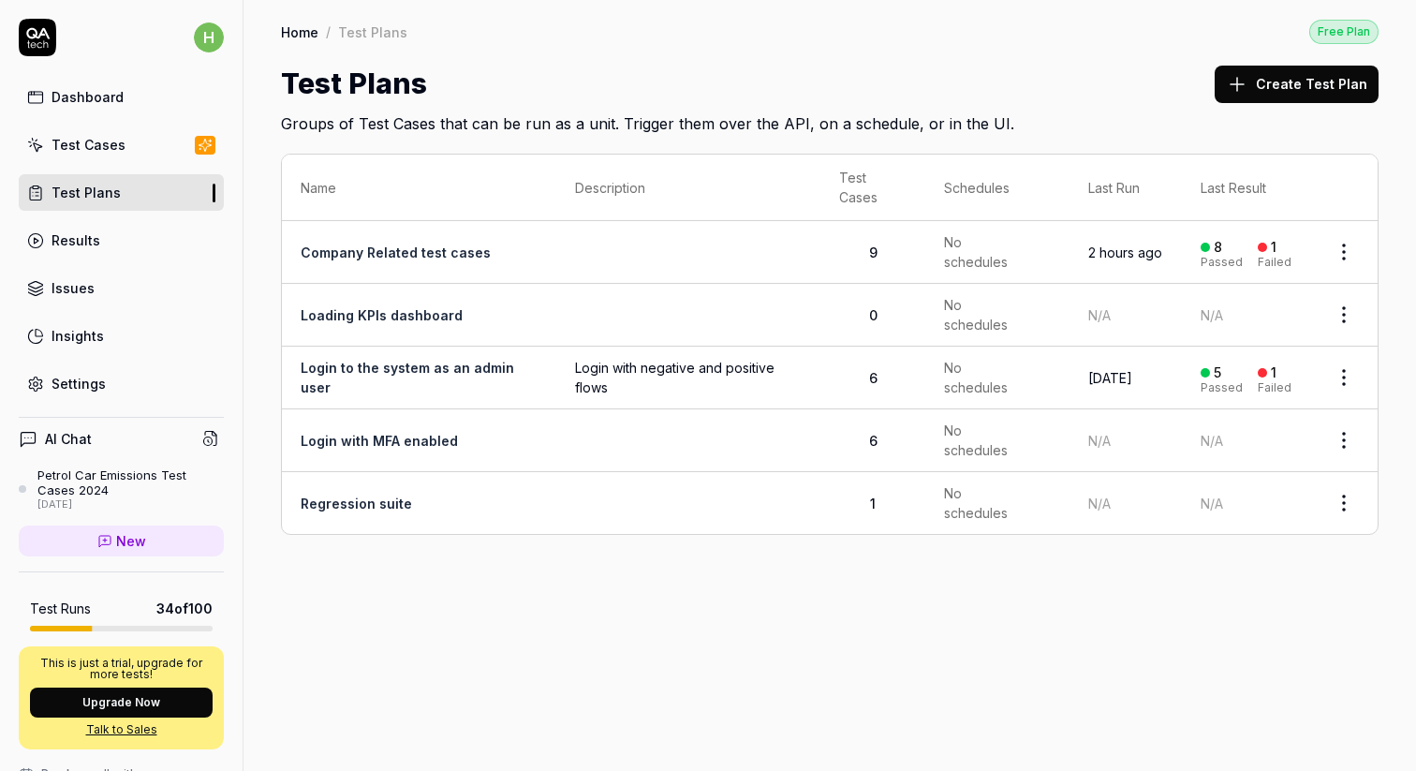
click at [1271, 87] on button "Create Test Plan" at bounding box center [1297, 84] width 164 height 37
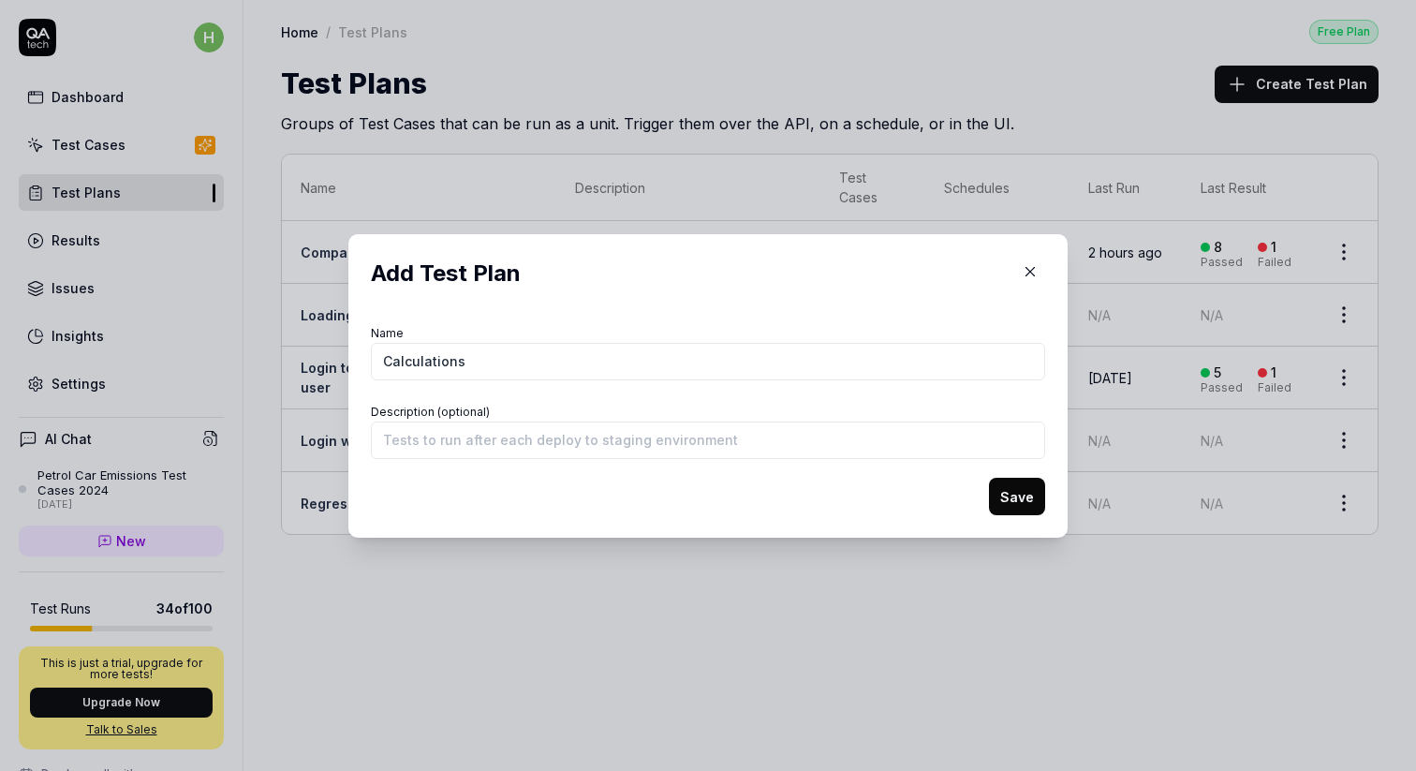
type input "Calculations"
click at [1005, 500] on button "Save" at bounding box center [1017, 496] width 56 height 37
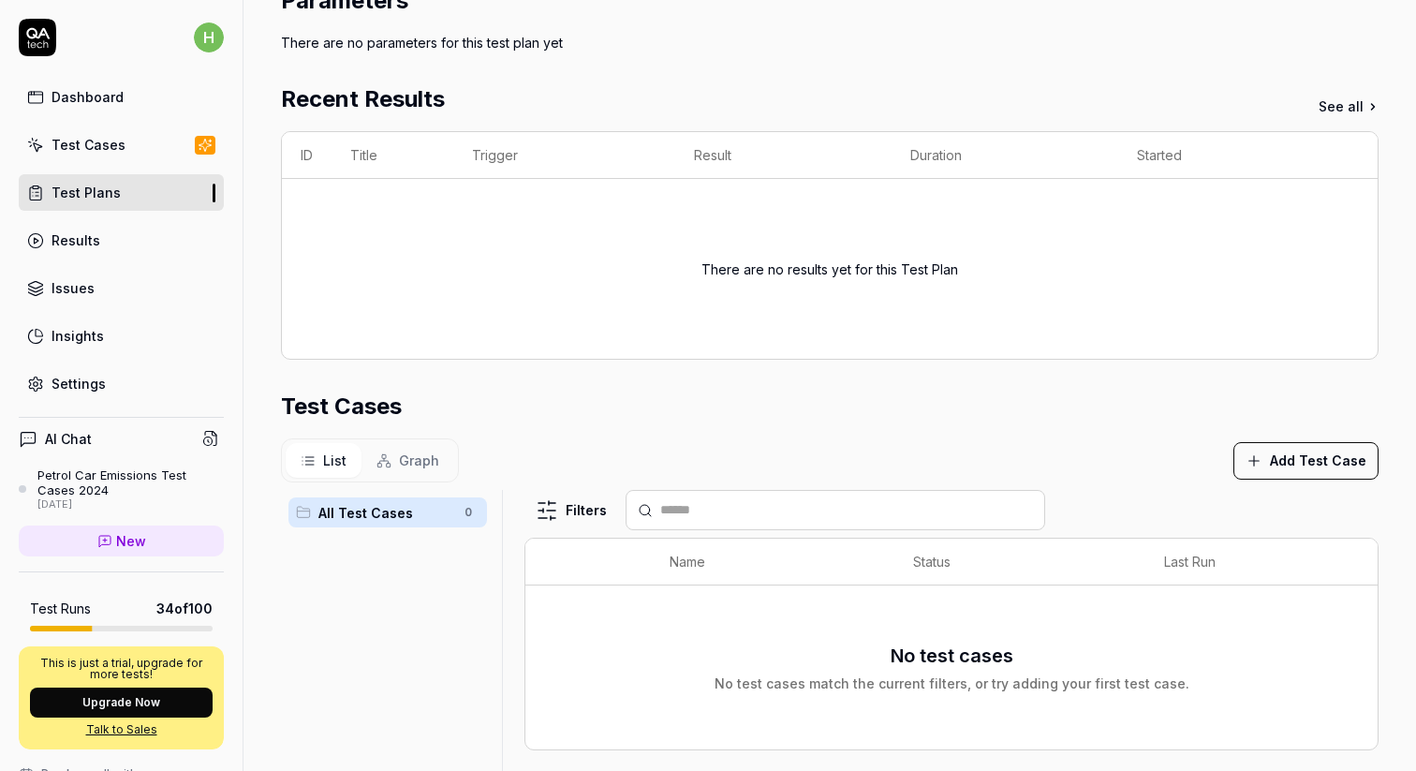
scroll to position [195, 0]
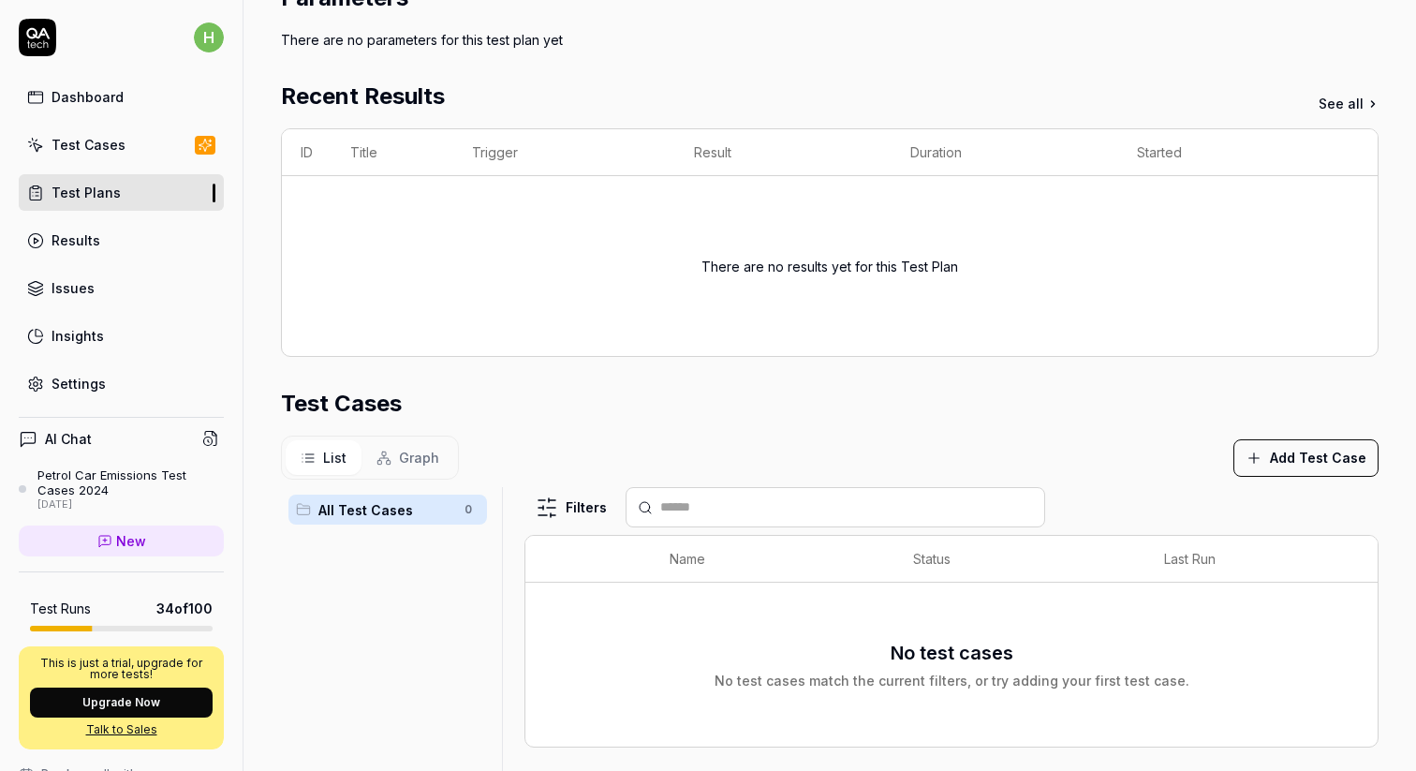
click at [79, 483] on div "Petrol Car Emissions Test Cases 2024" at bounding box center [130, 482] width 186 height 31
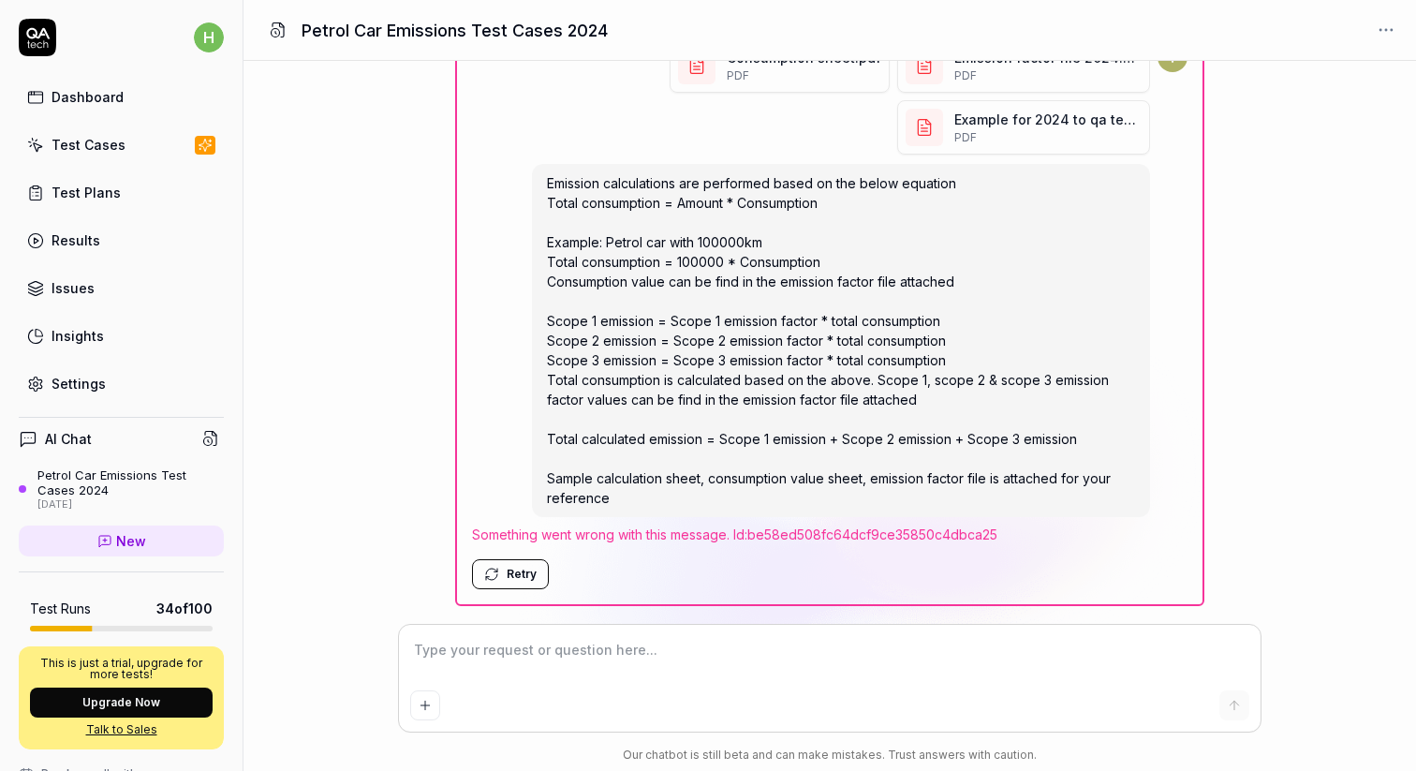
scroll to position [1583, 0]
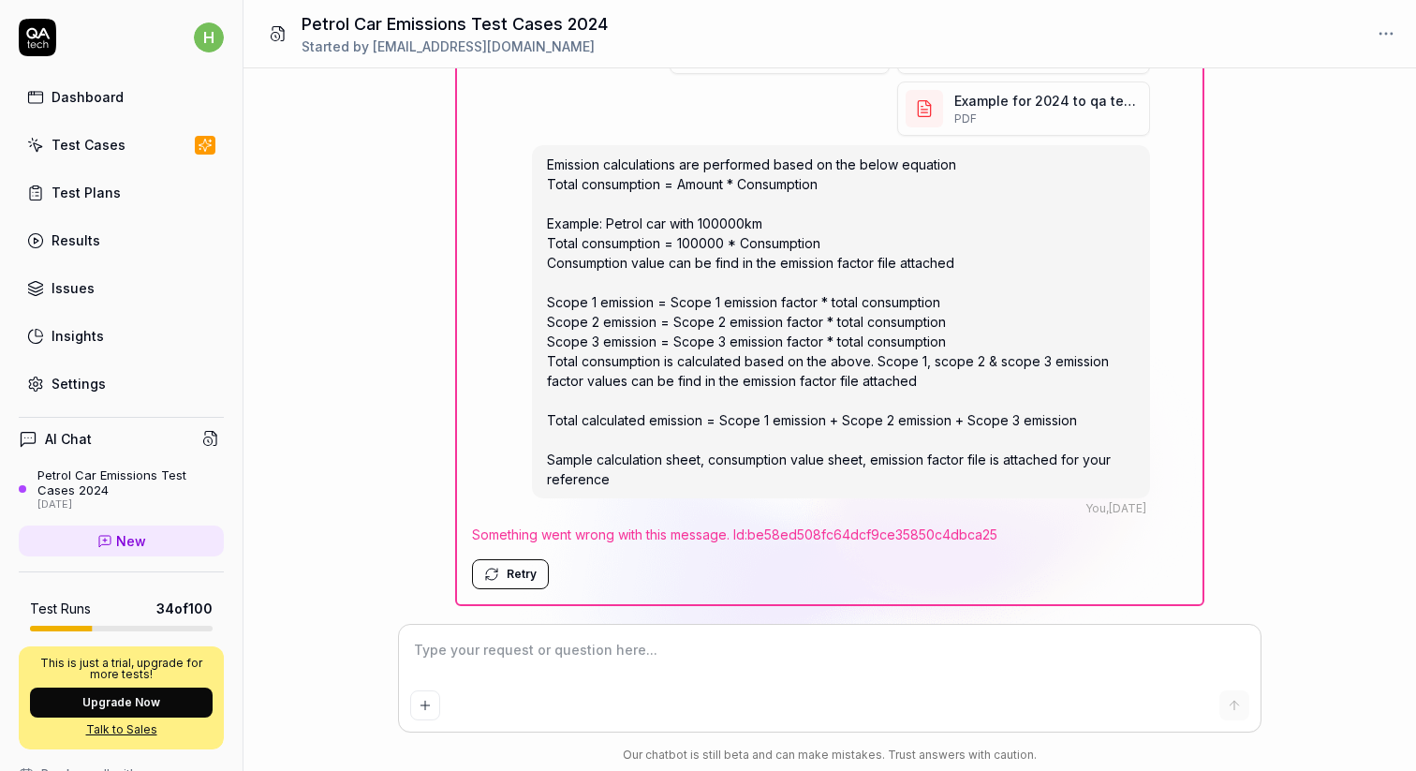
type textarea "*"
